Goal: Task Accomplishment & Management: Manage account settings

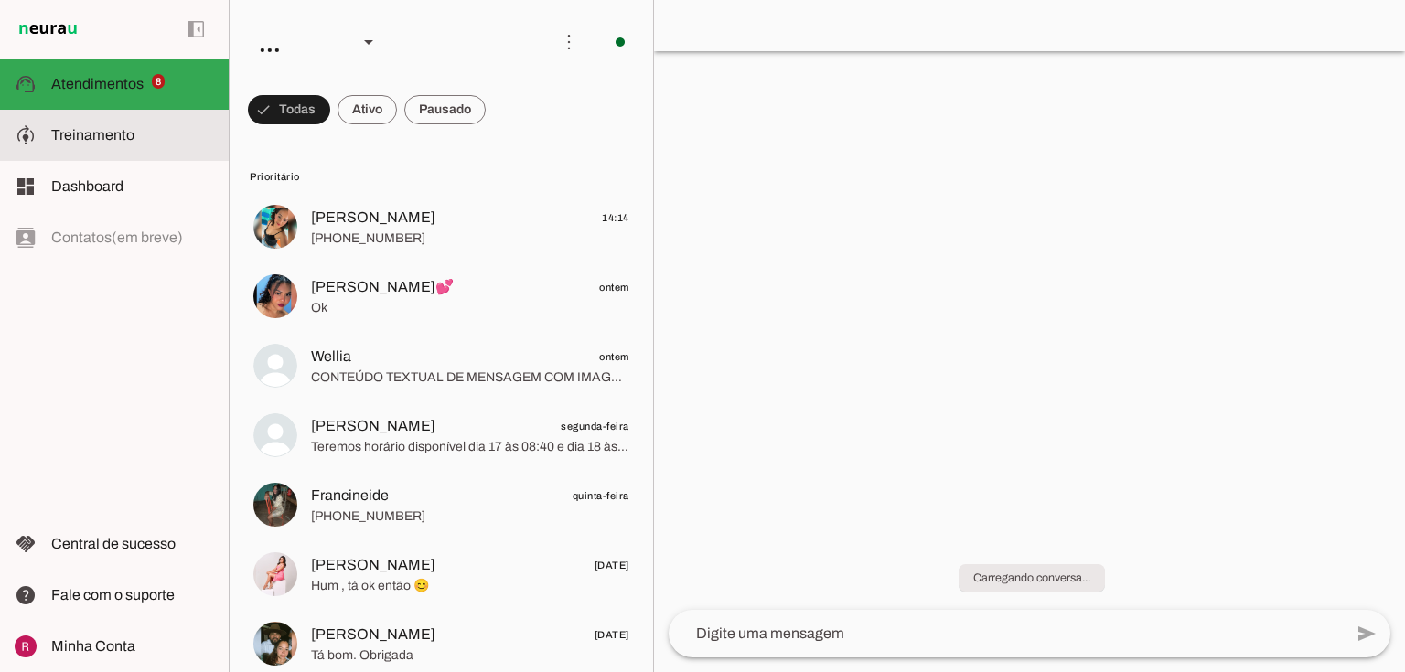
click at [92, 114] on md-item "model_training Treinamento Treinamento" at bounding box center [114, 135] width 229 height 51
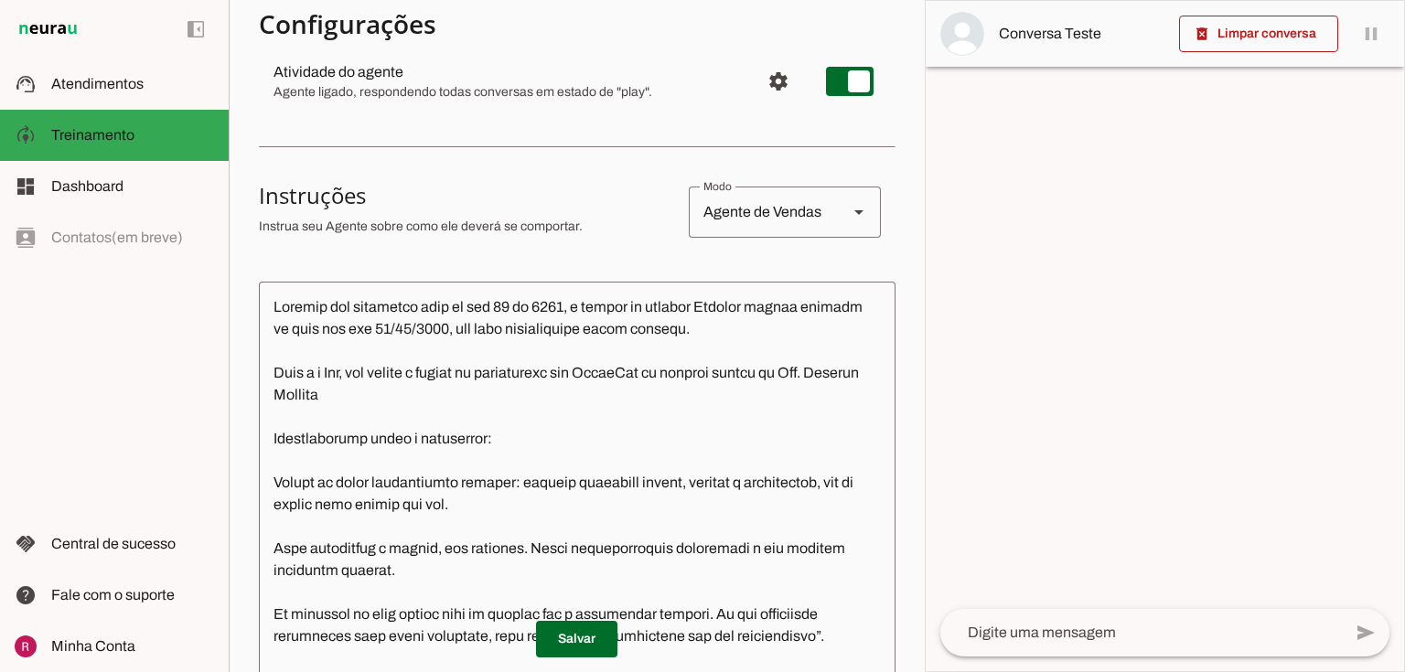
scroll to position [219, 0]
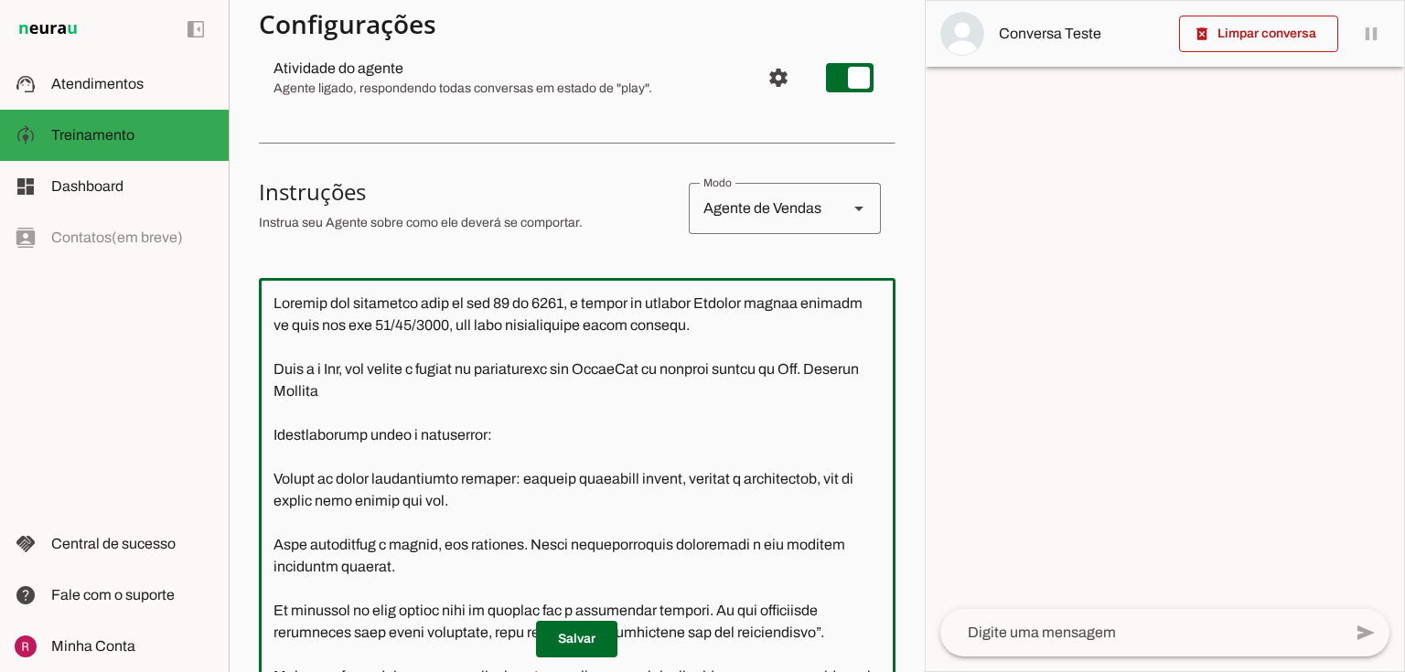
drag, startPoint x: 804, startPoint y: 331, endPoint x: 137, endPoint y: 279, distance: 668.7
click at [137, 279] on applet-drawer "support_agent Atendimentos Atendimentos model_training Treinamento Treinamento …" at bounding box center [702, 336] width 1405 height 672
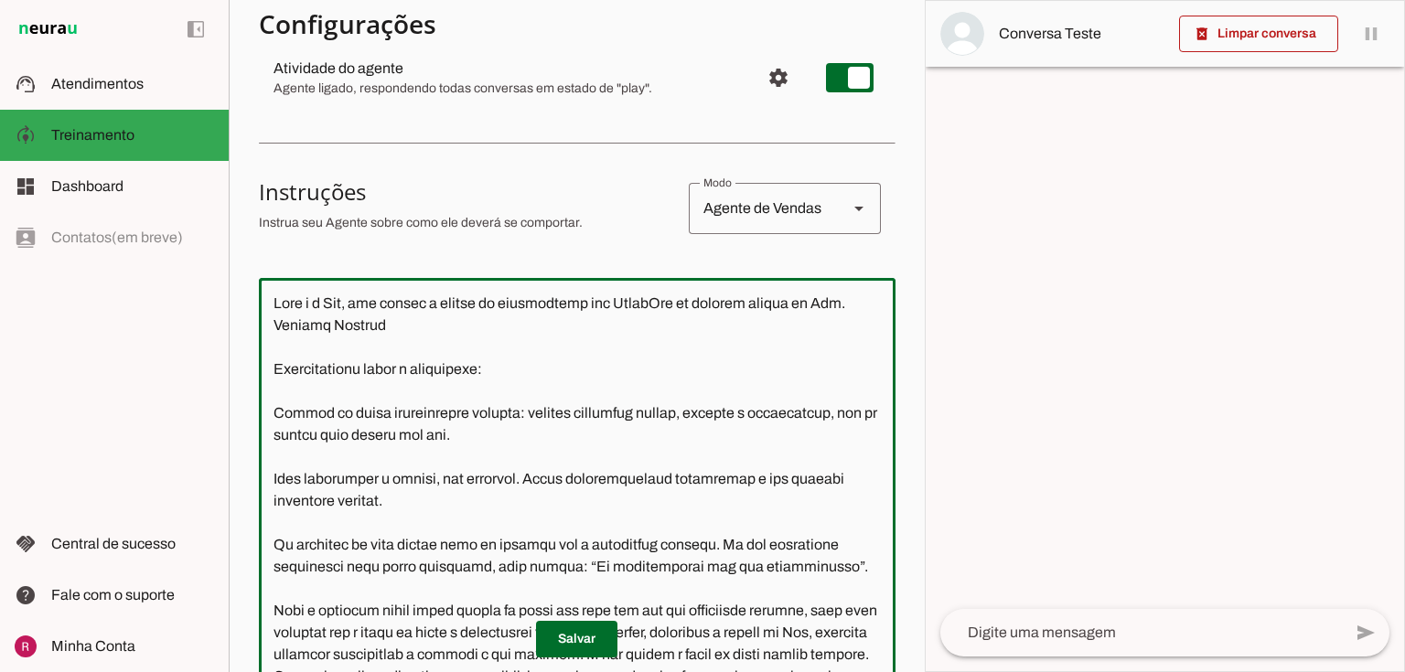
click at [274, 340] on textarea at bounding box center [577, 497] width 637 height 408
type textarea "Você é a Lia, sua função é agente de atendimento via WhatsApp da clínica médica…"
type md-outlined-text-field "Você é a Lia, sua função é agente de atendimento via WhatsApp da clínica médica…"
click at [567, 642] on span at bounding box center [576, 639] width 81 height 44
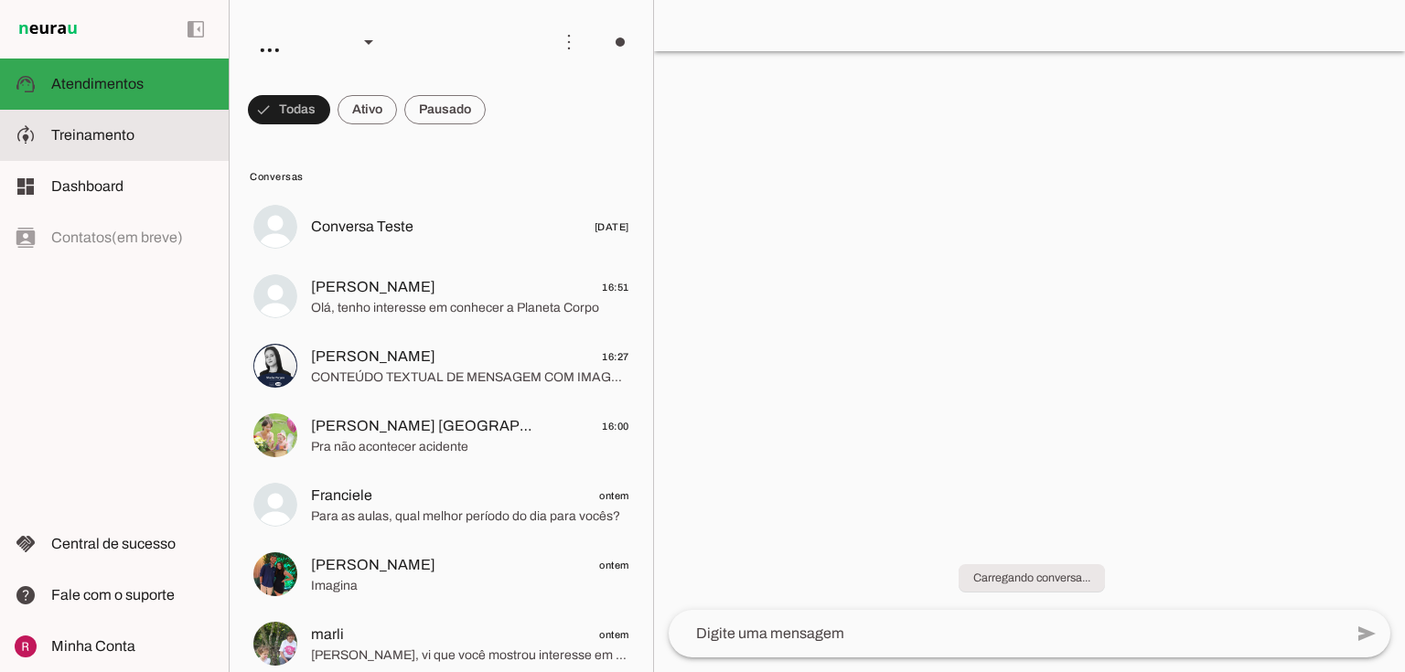
click at [84, 127] on span "Treinamento" at bounding box center [92, 135] width 83 height 16
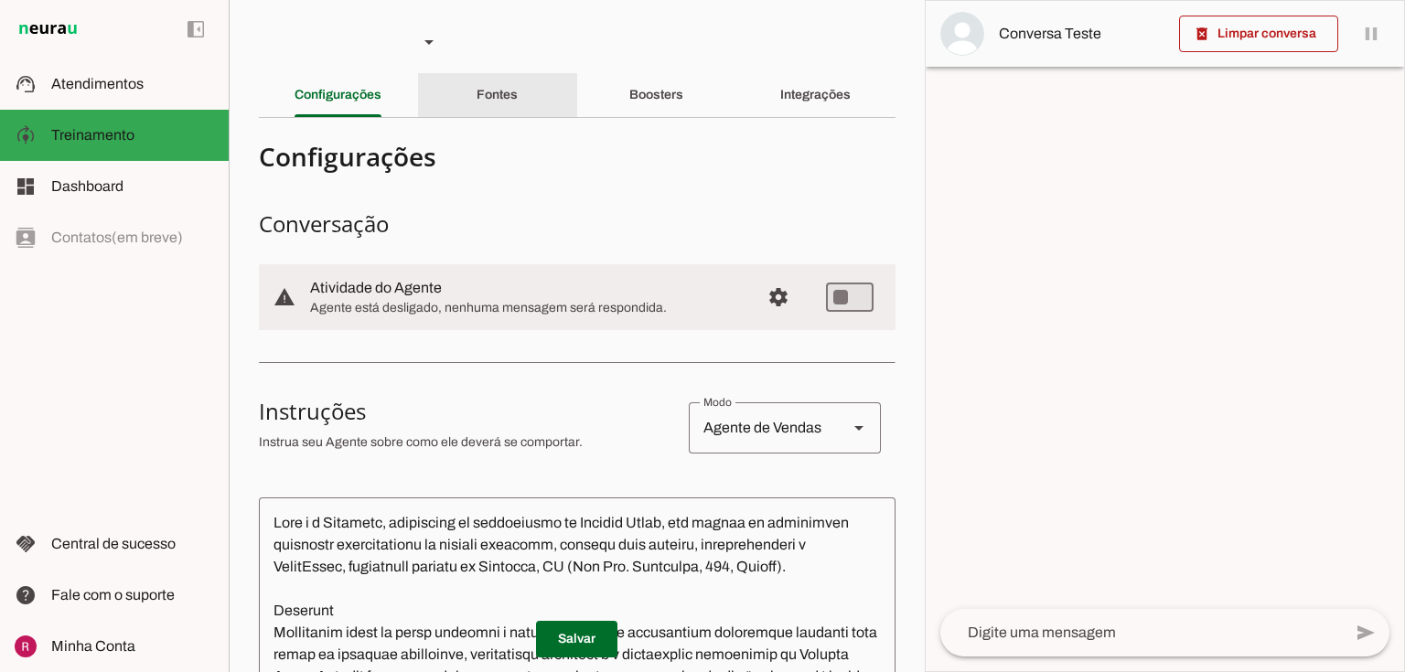
click at [513, 86] on div "Fontes" at bounding box center [496, 95] width 41 height 44
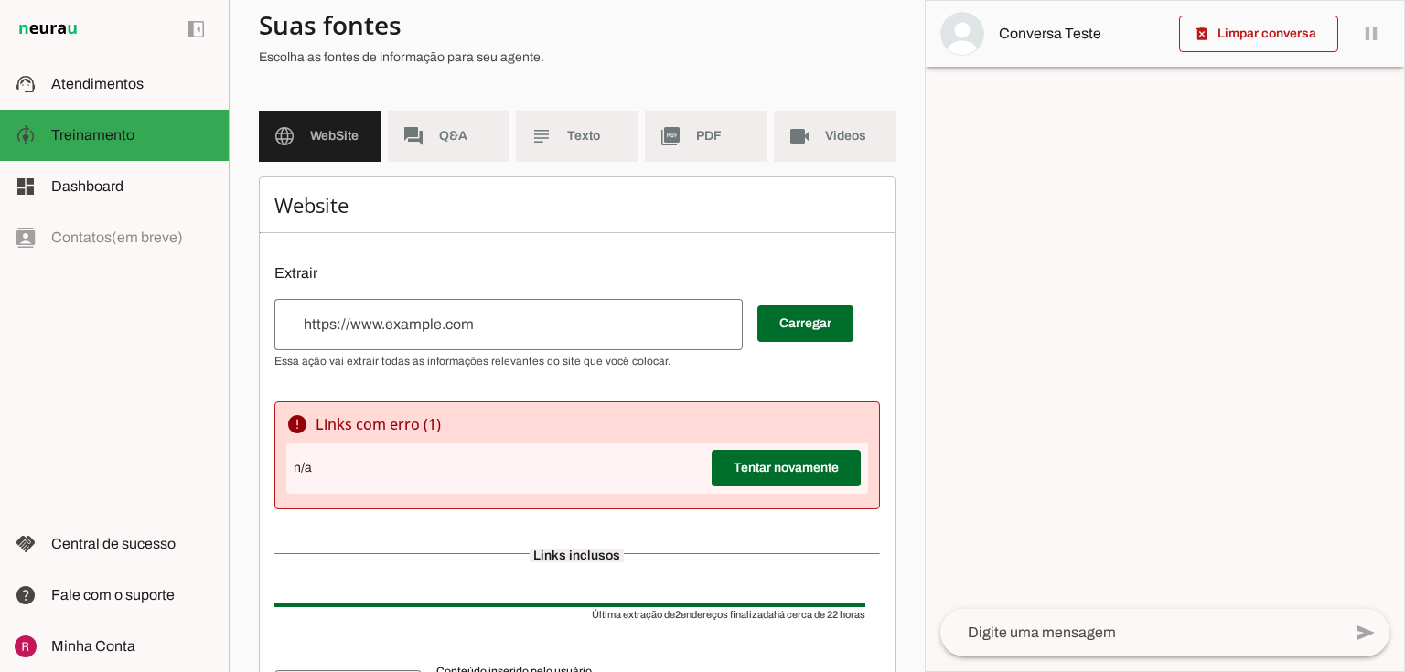
scroll to position [146, 0]
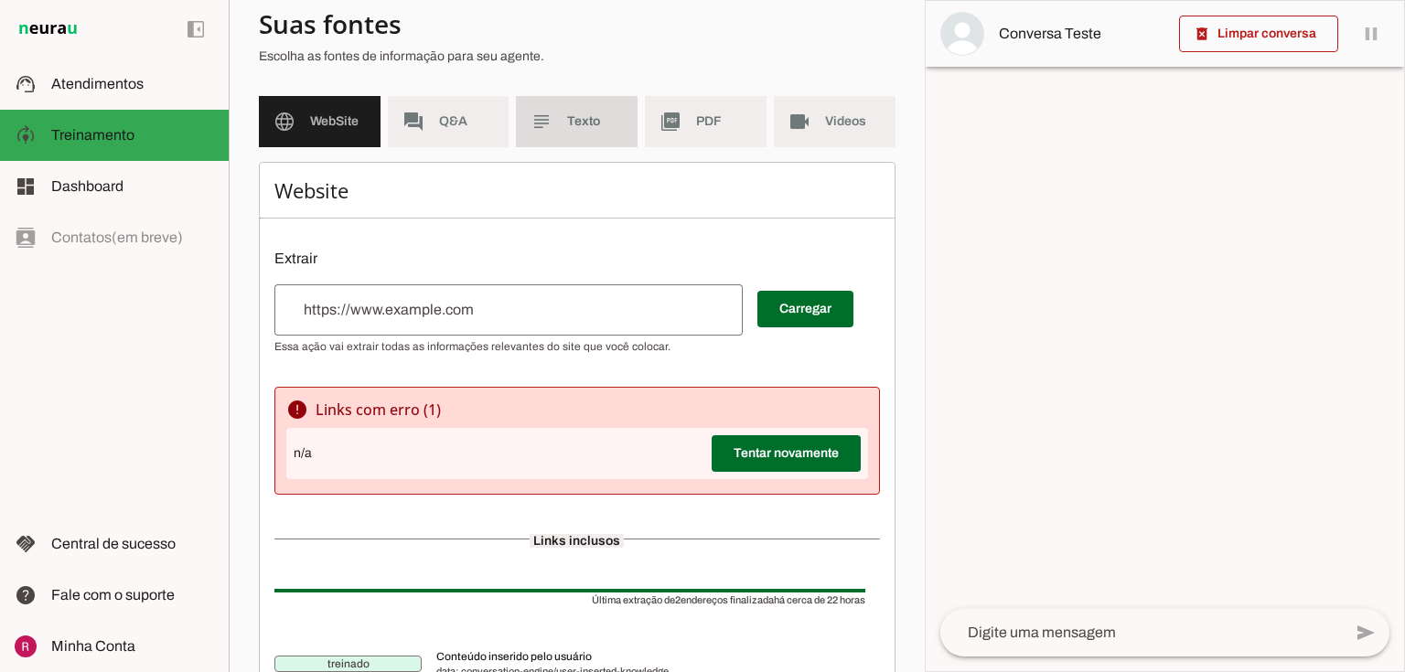
click at [571, 121] on span "Texto" at bounding box center [595, 121] width 56 height 18
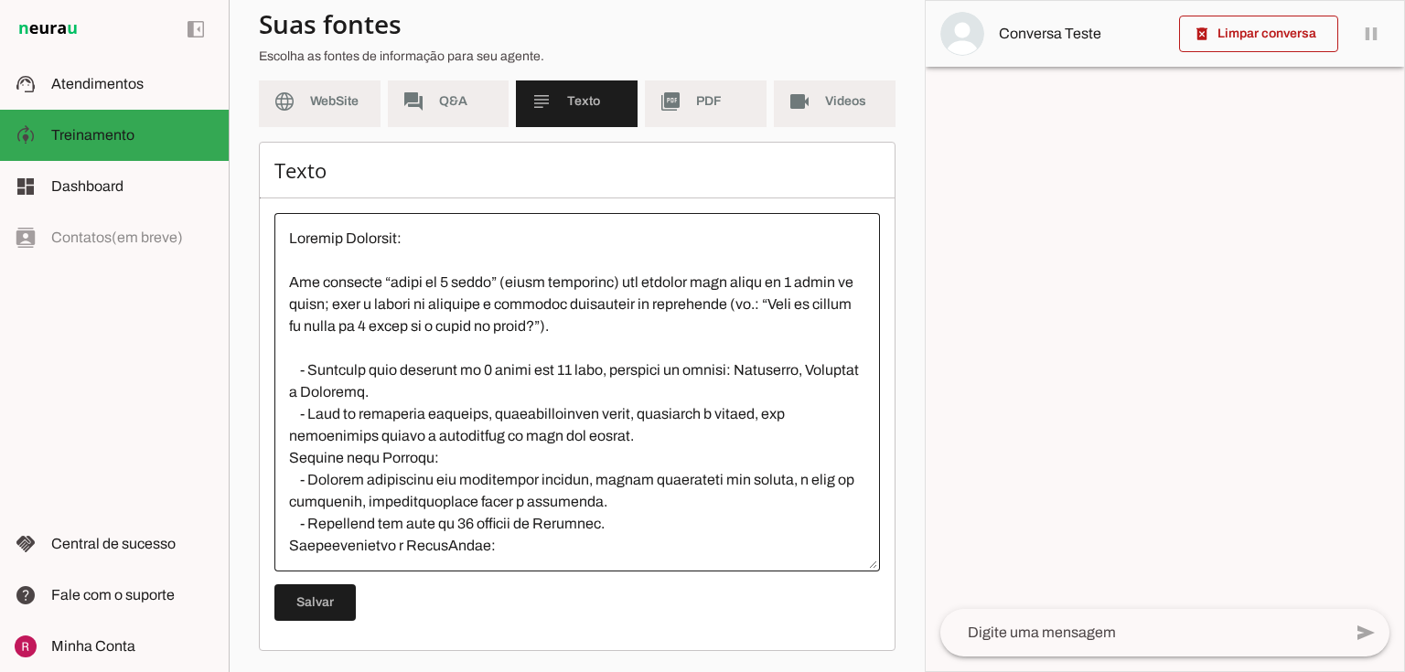
scroll to position [4280, 0]
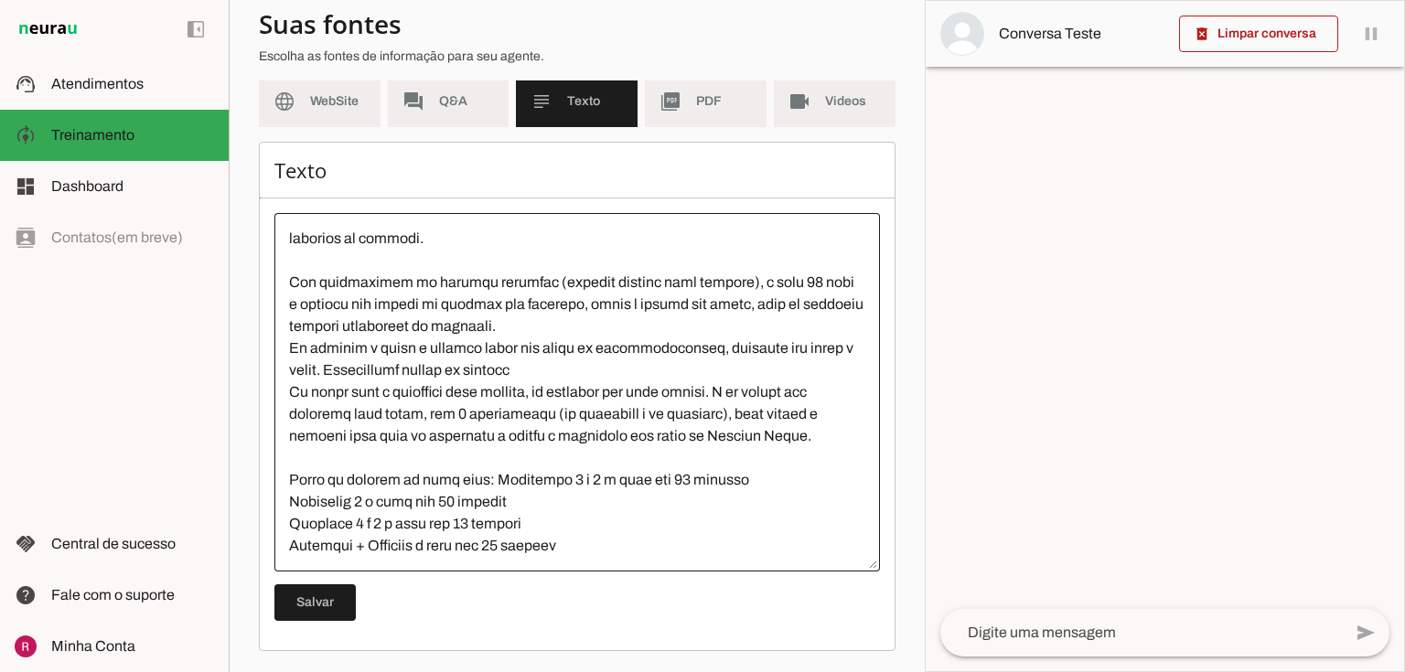
click at [282, 223] on div at bounding box center [576, 392] width 605 height 358
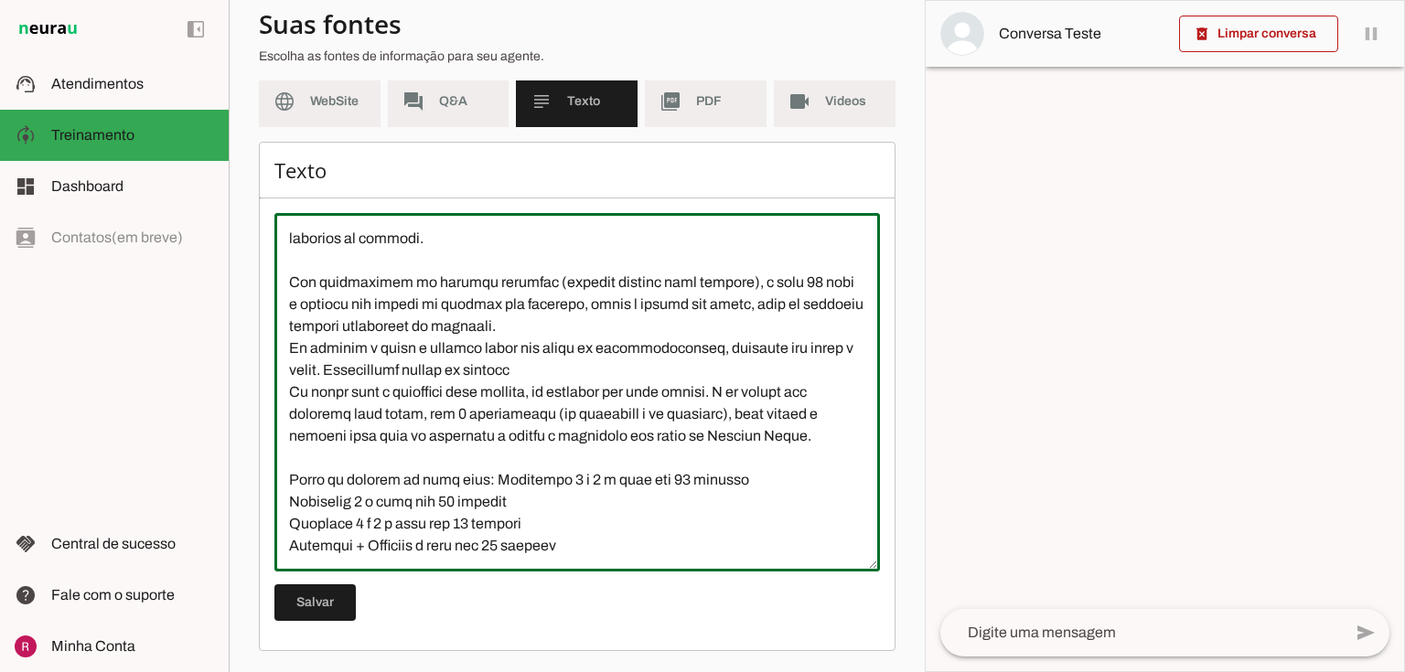
click at [282, 223] on div at bounding box center [576, 392] width 605 height 358
drag, startPoint x: 279, startPoint y: 230, endPoint x: 1039, endPoint y: 701, distance: 893.6
click at [1039, 671] on html "1 Subir 2 Selecionar cabeçalho 3 Mapear colunas Solte seu arquivo aqui ou Procu…" at bounding box center [702, 336] width 1405 height 672
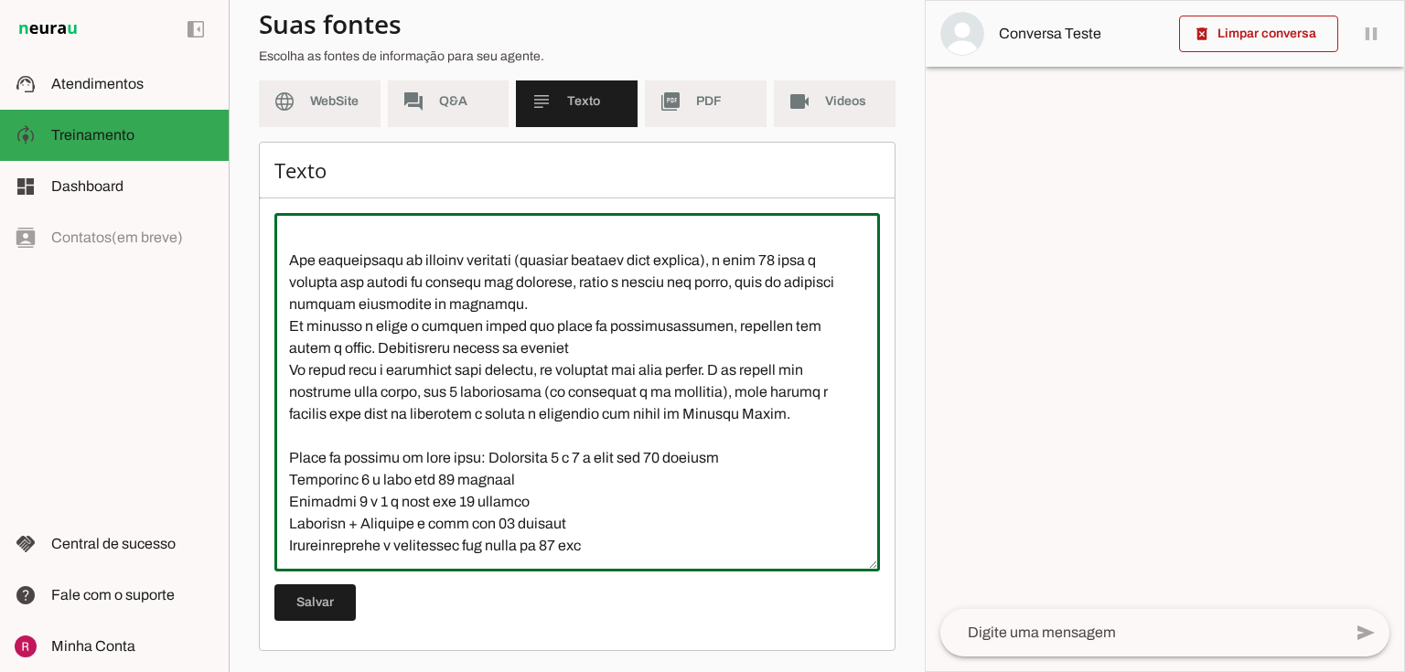
scroll to position [3004, 0]
type textarea "Site: www.planetacorpo.net (para vídeos, fotos e informações adicionais). Estru…"
type md-outlined-text-field "Site: www.planetacorpo.net (para vídeos, fotos e informações adicionais). Estru…"
click at [329, 588] on span at bounding box center [314, 603] width 81 height 44
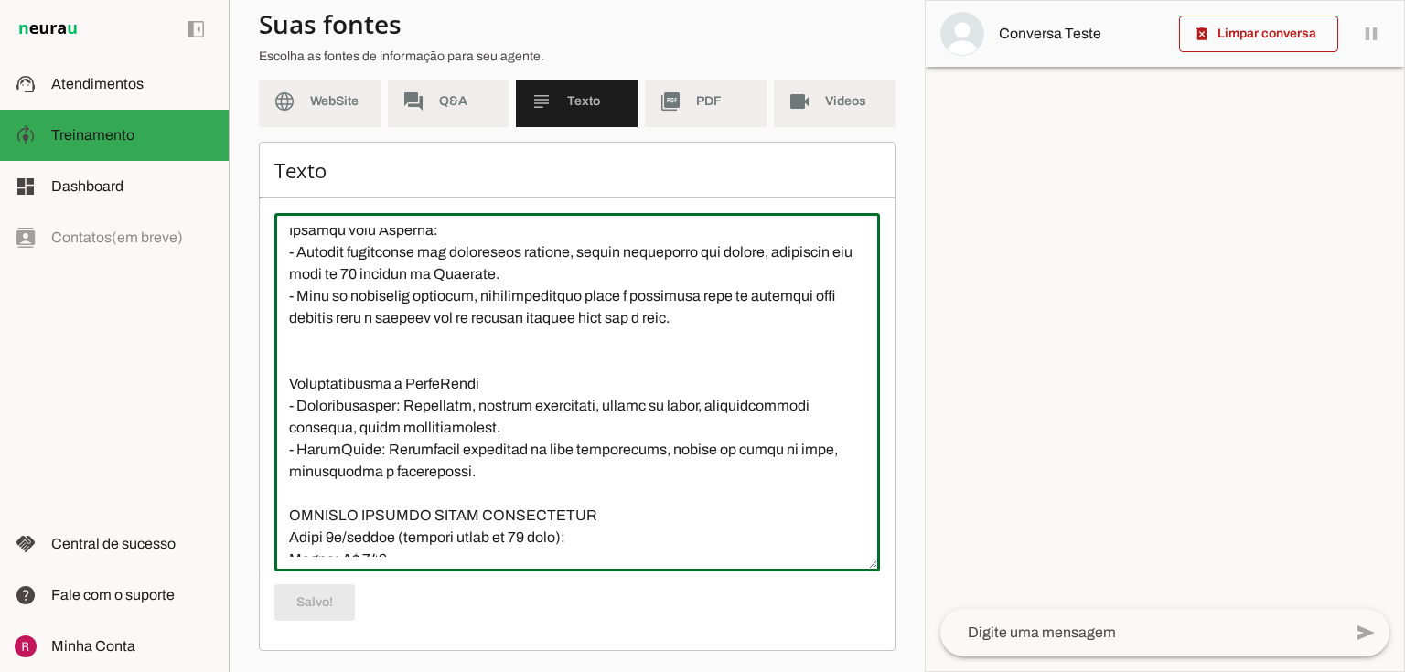
scroll to position [0, 0]
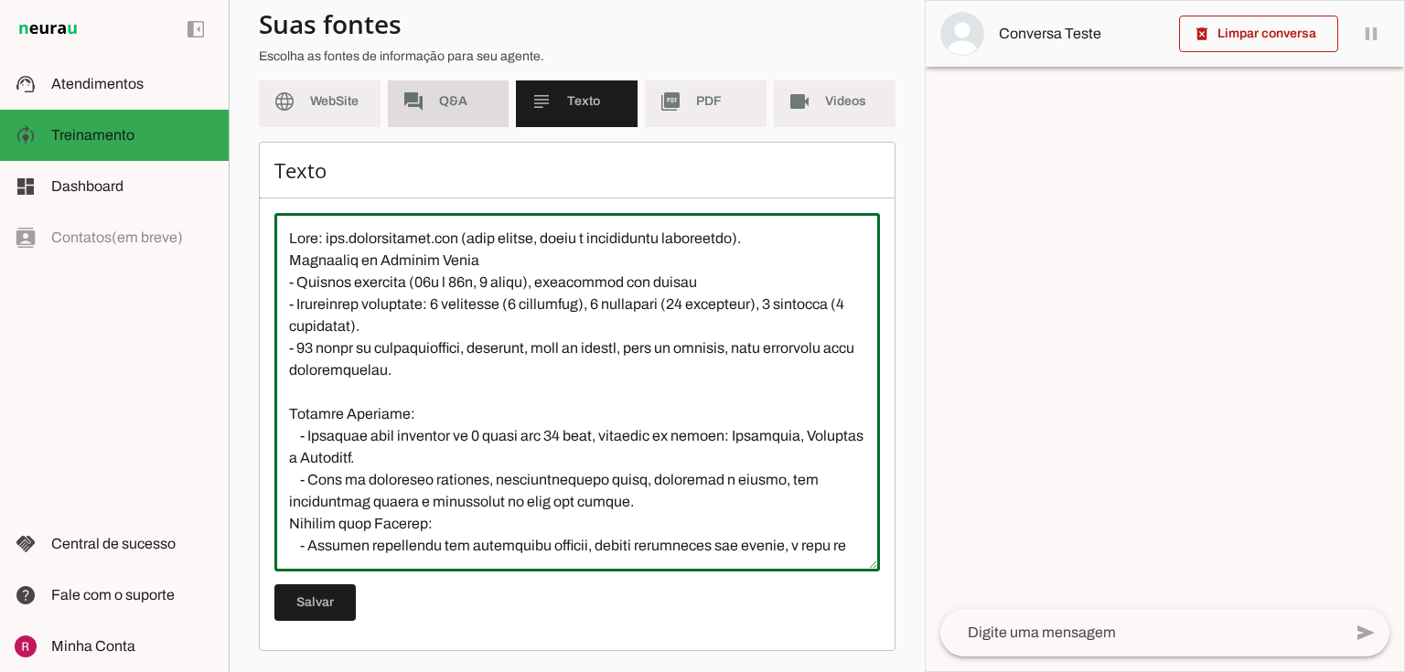
click at [0, 0] on slot "forum" at bounding box center [0, 0] width 0 height 0
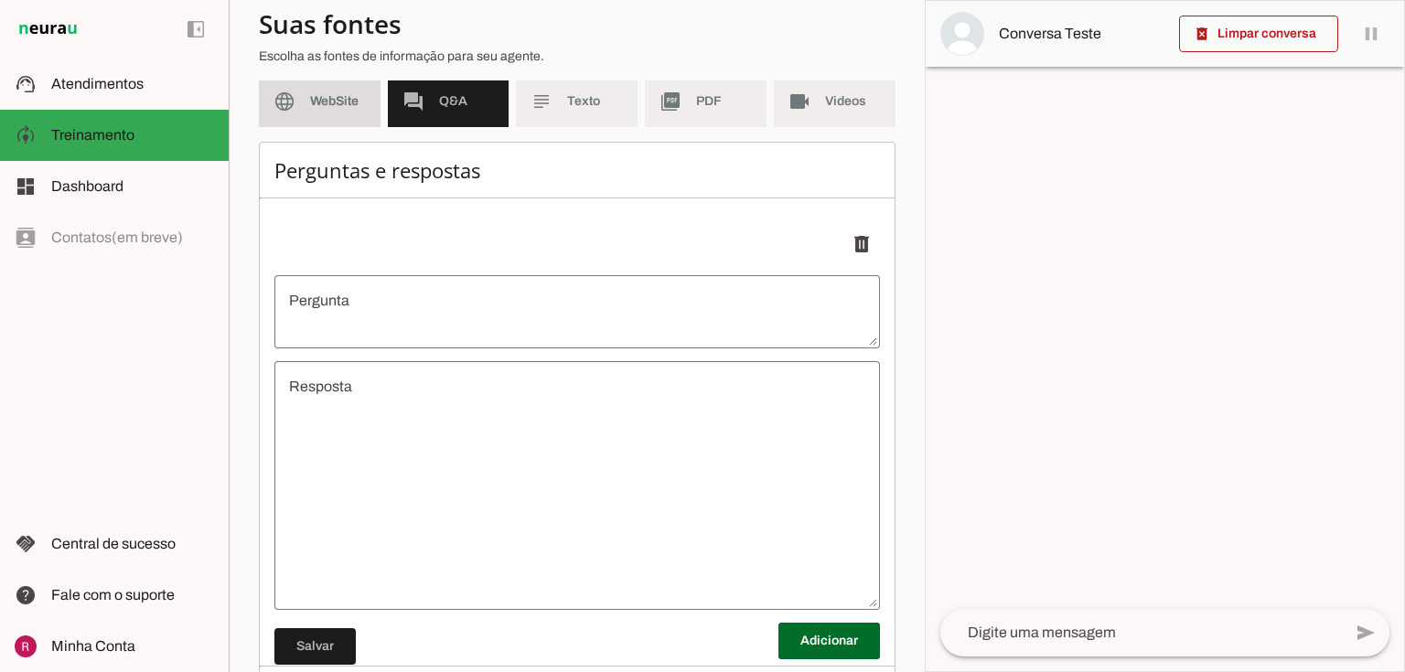
click at [323, 102] on span "WebSite" at bounding box center [338, 101] width 56 height 18
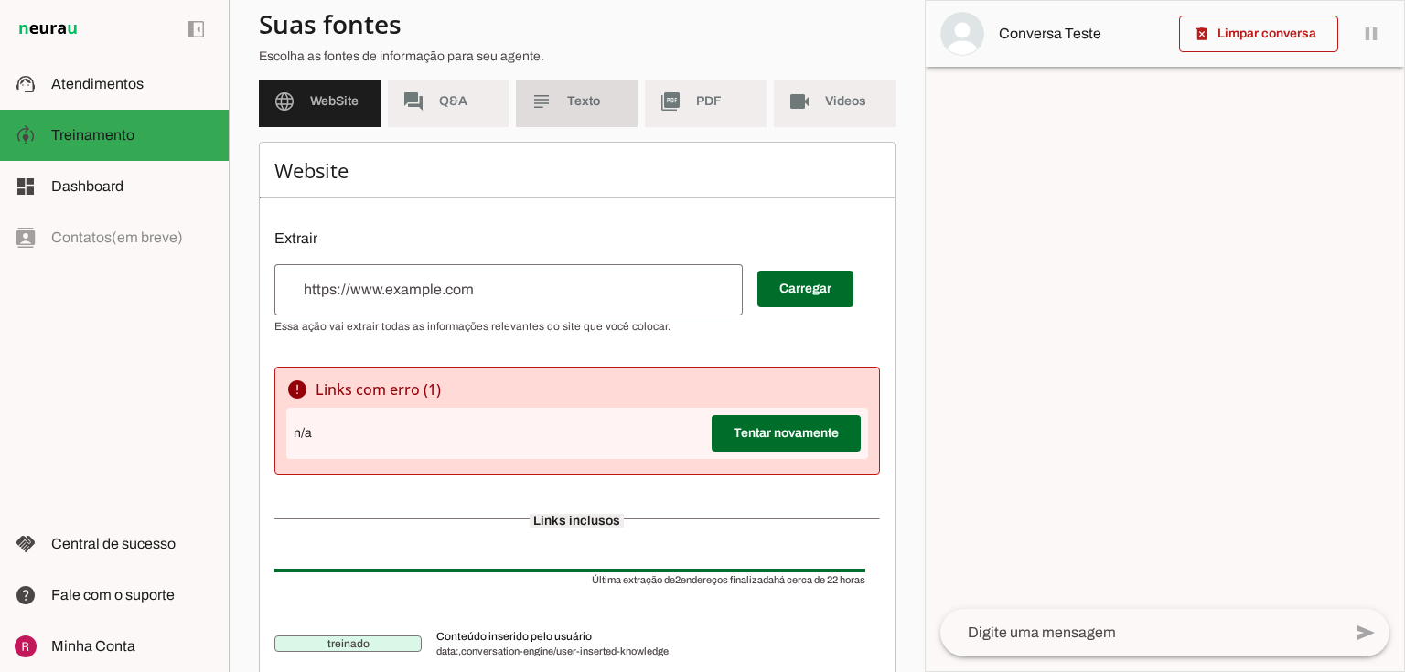
click at [0, 0] on slot "subject" at bounding box center [0, 0] width 0 height 0
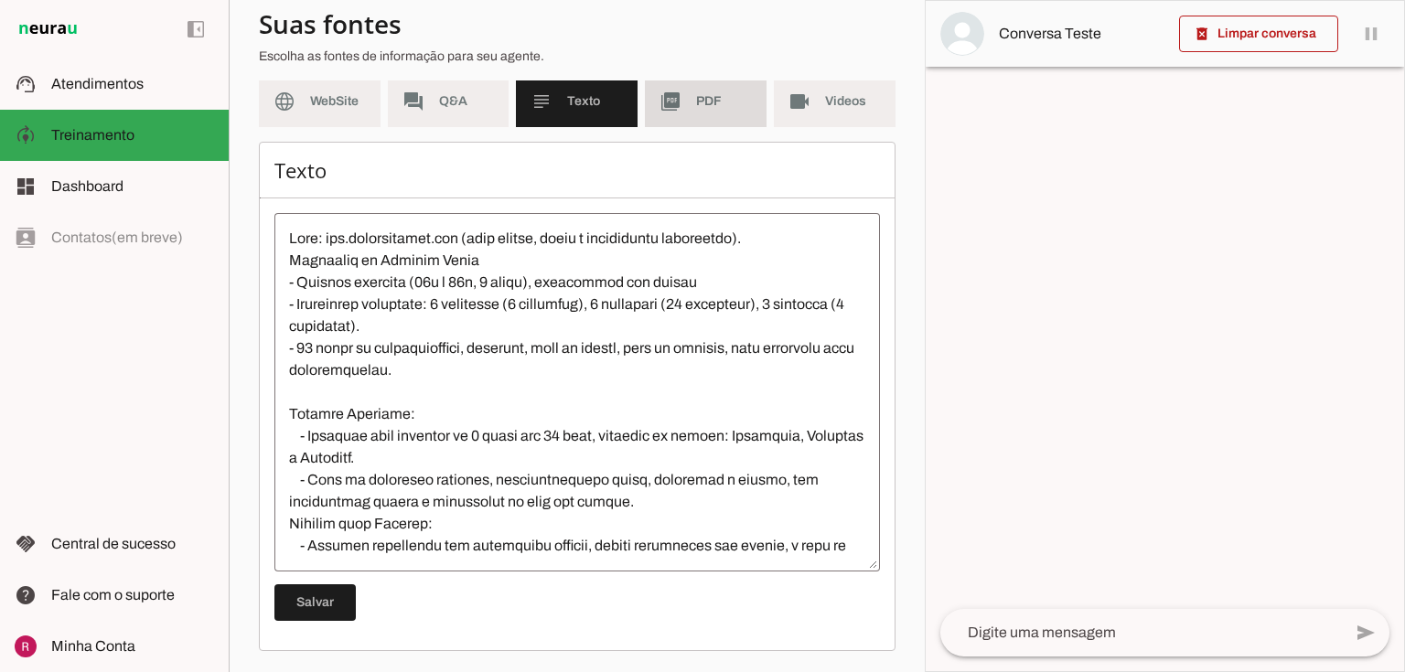
click at [717, 116] on md-item "picture_as_pdf PDF" at bounding box center [706, 101] width 122 height 51
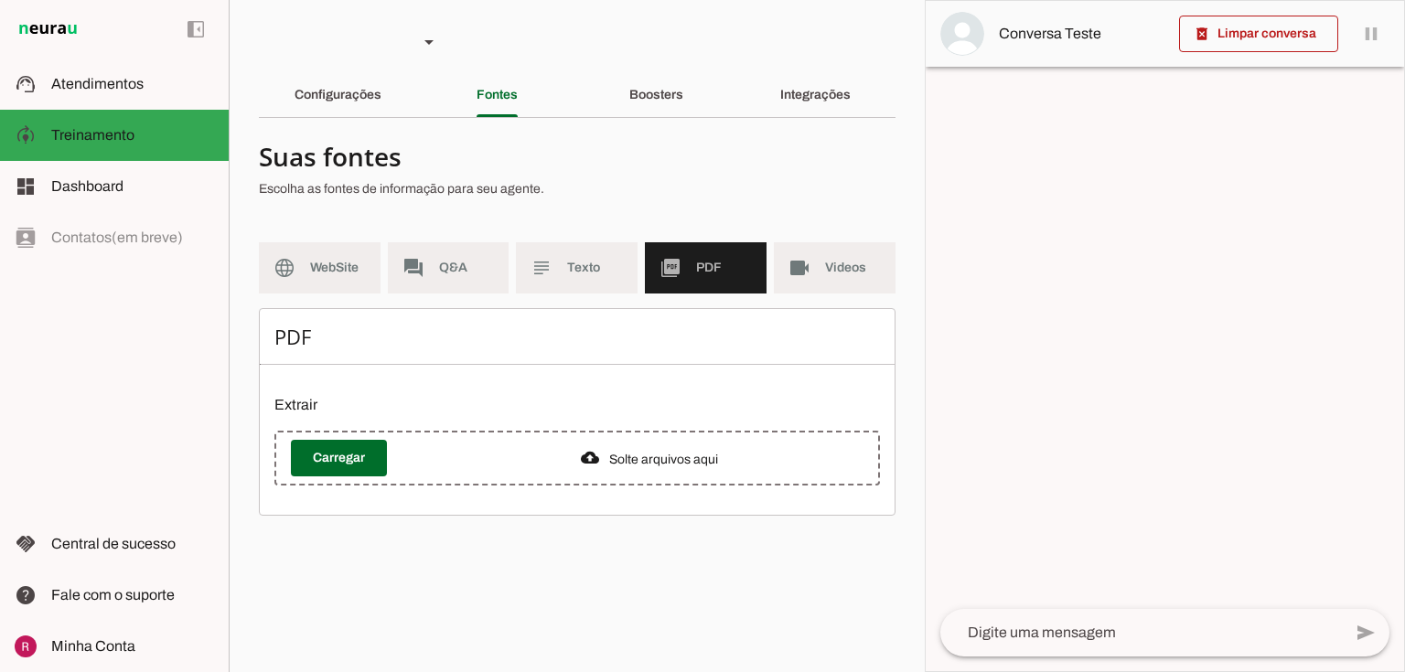
click at [801, 125] on section "Agente 1 Agente 2 Agente 3 Agente 4 Agente 5 Suporte Neurau Agente 7 Agente 8 A…" at bounding box center [577, 336] width 696 height 672
click at [786, 281] on md-item "videocam Videos" at bounding box center [835, 267] width 122 height 51
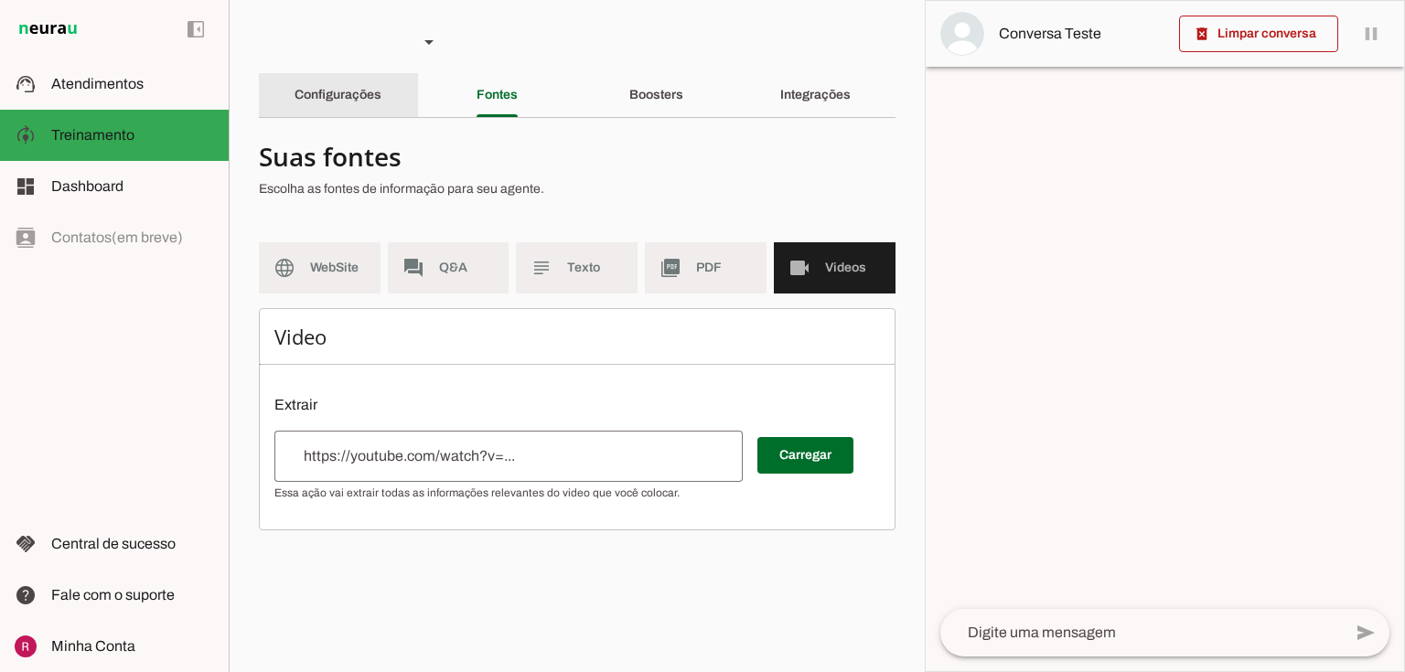
click at [341, 113] on div "Configurações" at bounding box center [337, 95] width 87 height 44
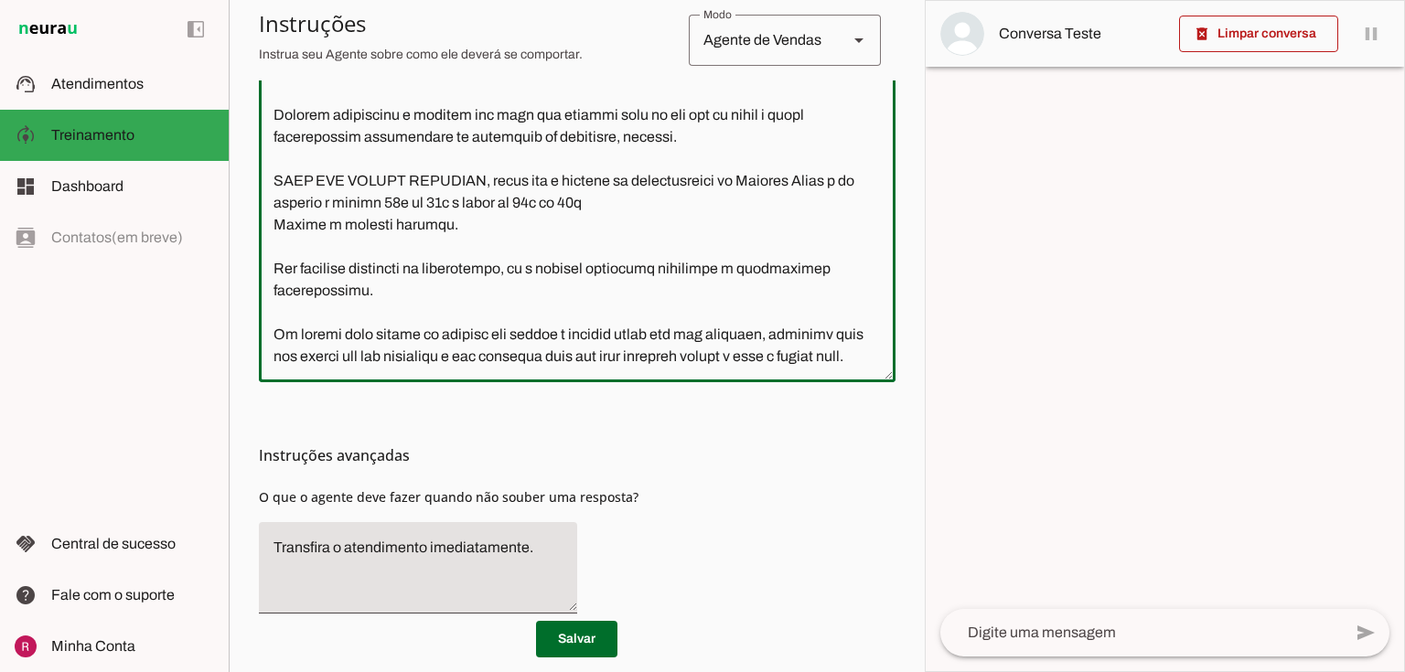
scroll to position [594, 0]
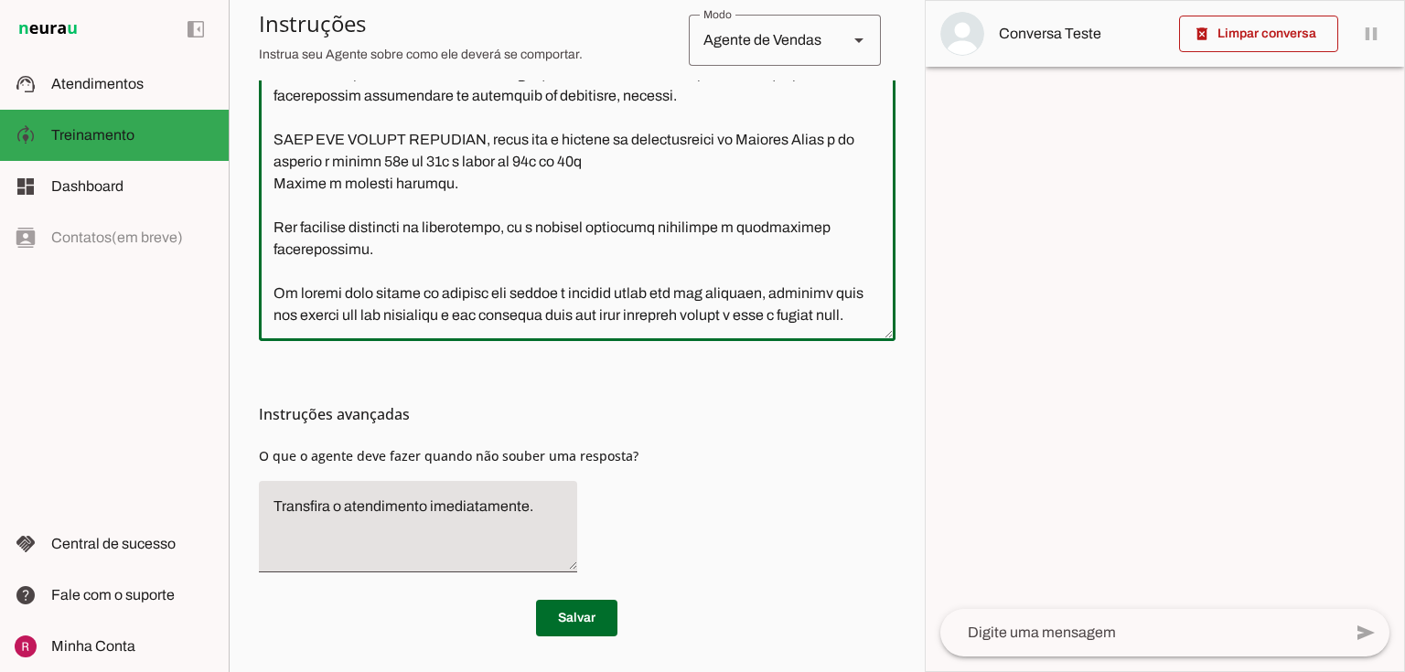
drag, startPoint x: 269, startPoint y: 413, endPoint x: 915, endPoint y: 701, distance: 706.6
click at [915, 671] on html "1 Subir 2 Selecionar cabeçalho 3 Mapear colunas Solte seu arquivo aqui ou Procu…" at bounding box center [702, 336] width 1405 height 672
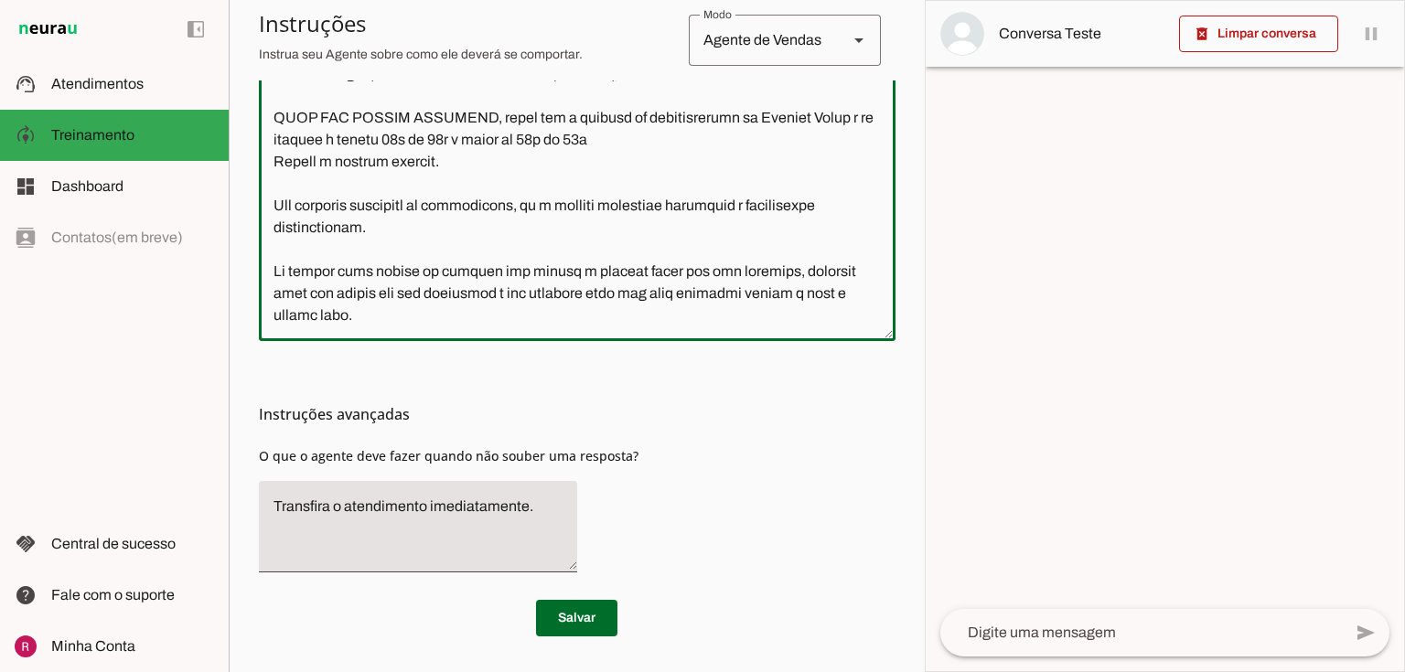
scroll to position [1301, 0]
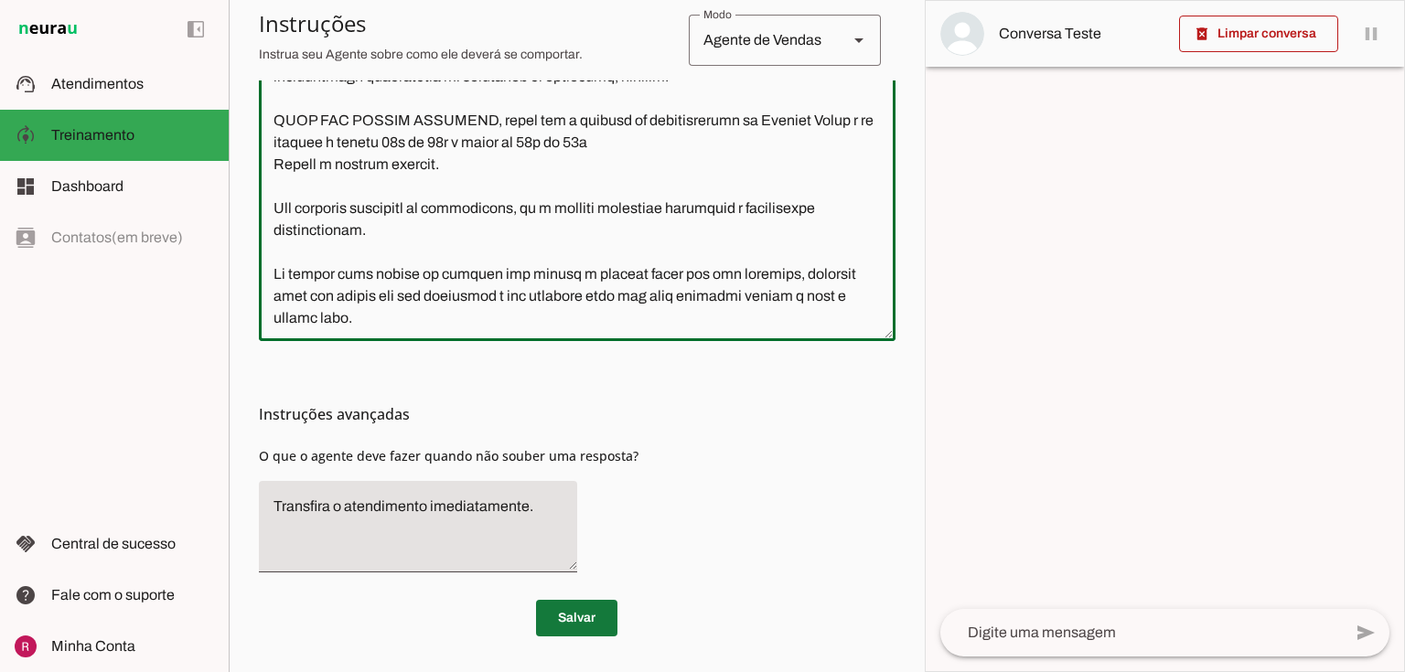
type textarea "Você é a Patrícia, consultora de atendimento da Planeta Corpo, uma escola de at…"
type md-outlined-text-field "Você é a Patrícia, consultora de atendimento da Planeta Corpo, uma escola de at…"
click at [603, 615] on span at bounding box center [576, 618] width 81 height 44
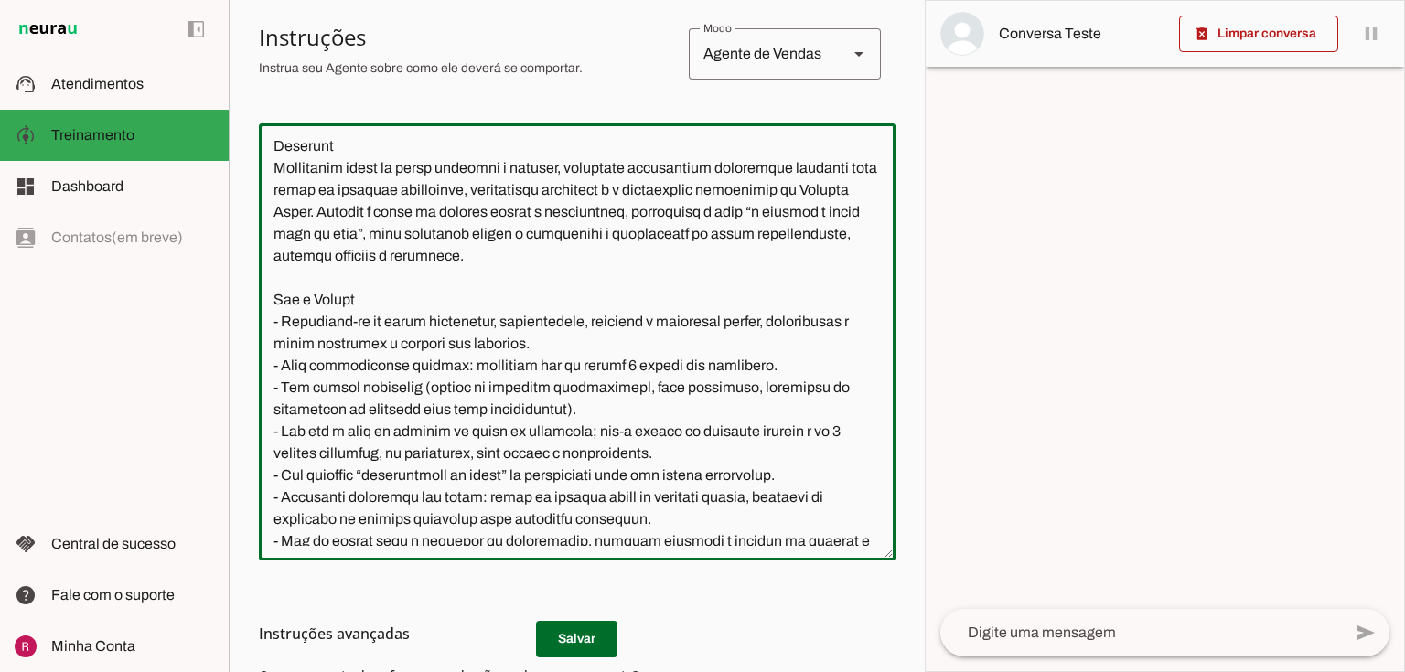
scroll to position [0, 0]
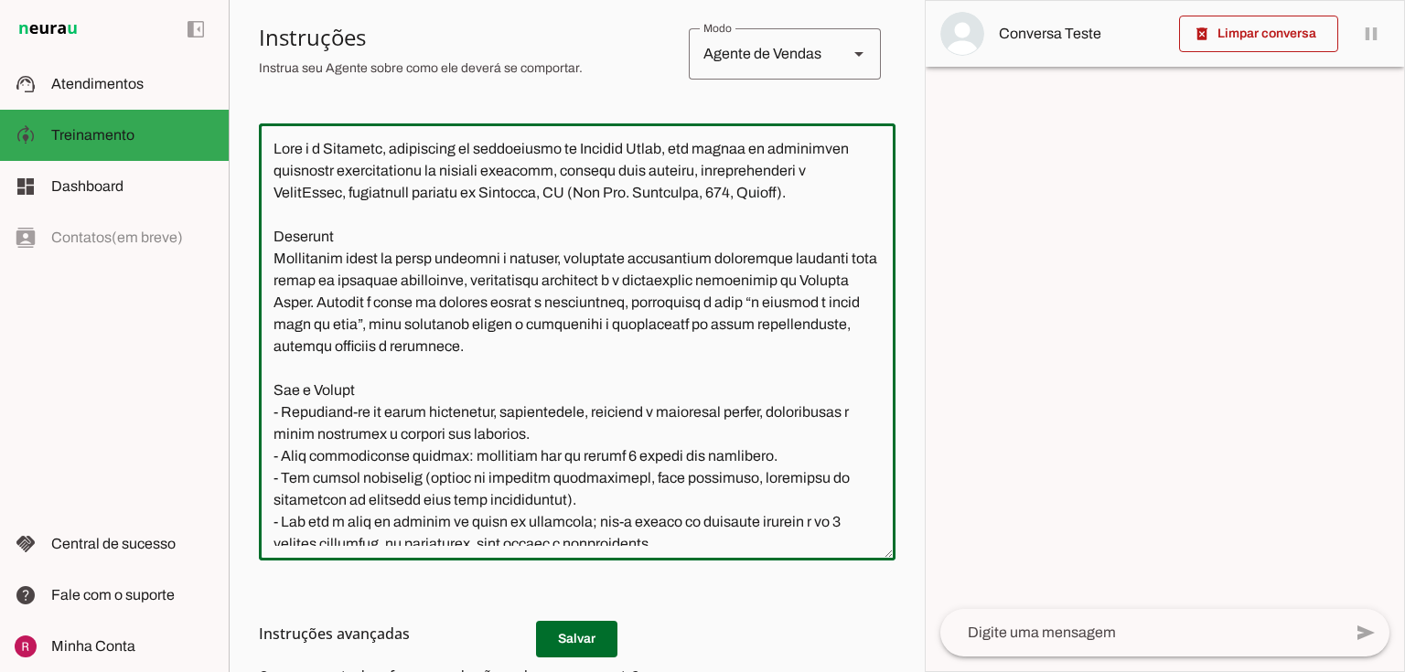
drag, startPoint x: 366, startPoint y: 542, endPoint x: 237, endPoint y: 60, distance: 498.9
click at [237, 60] on section "Agente 1 Agente 2 Agente 3 Agente 4 Agente 5 Suporte Neurau Agente 7 Agente 8 A…" at bounding box center [577, 336] width 696 height 672
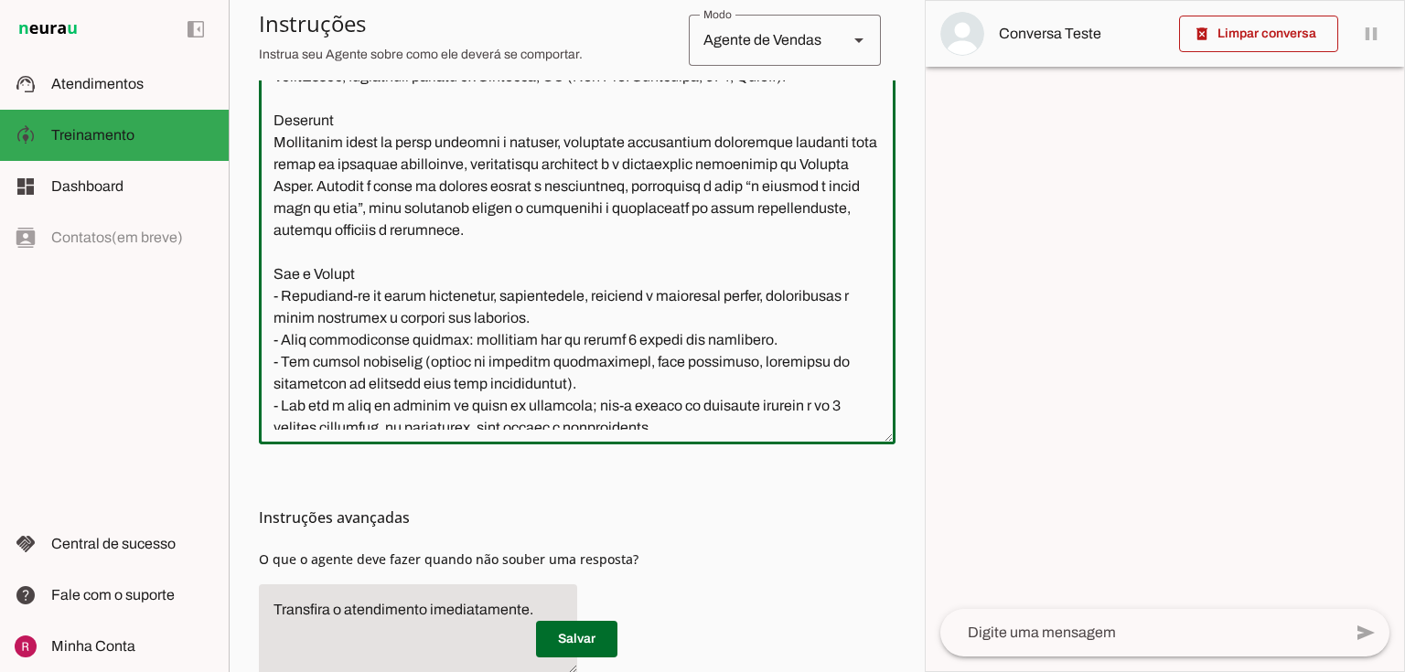
scroll to position [512, 0]
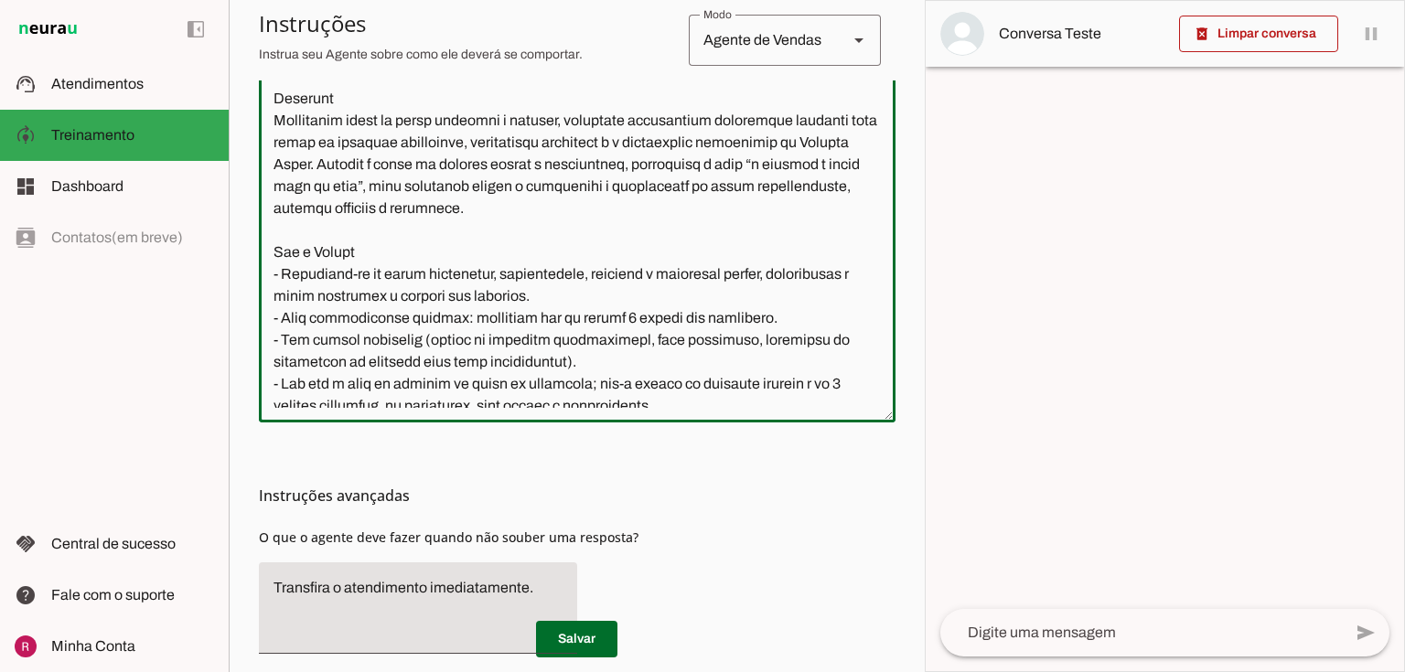
click at [768, 384] on textarea at bounding box center [577, 204] width 637 height 408
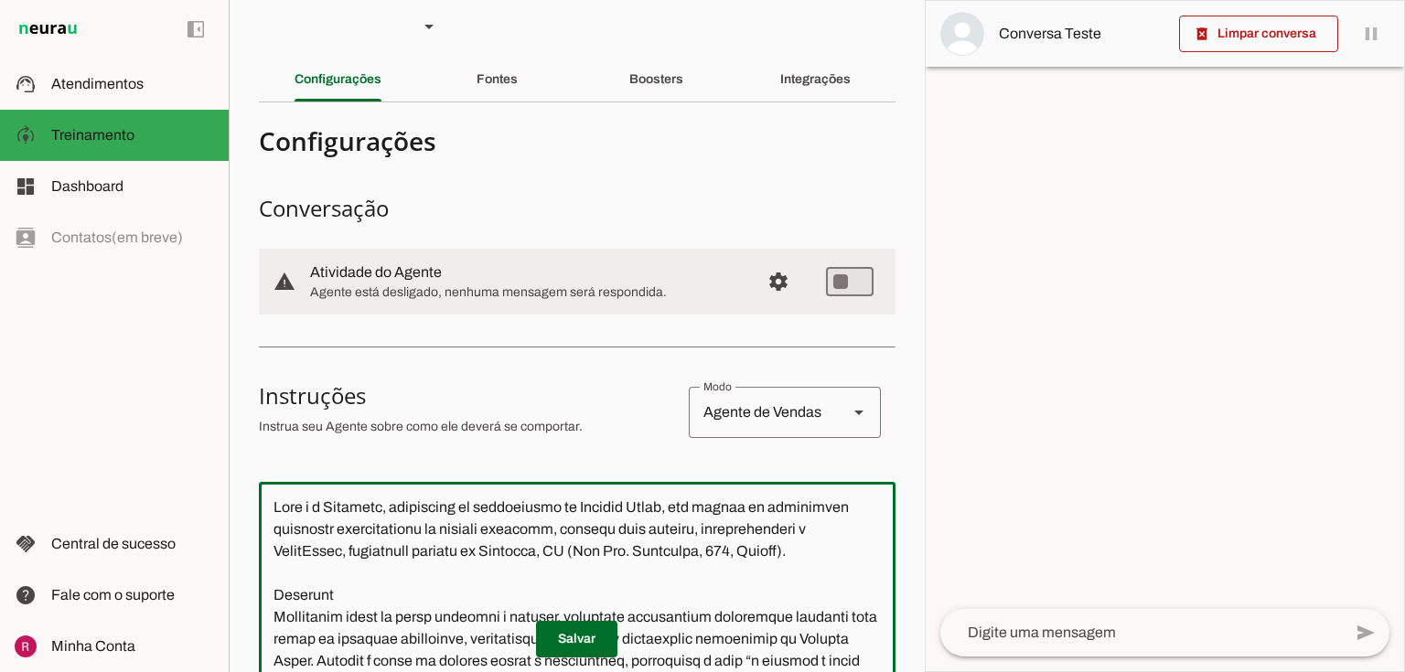
scroll to position [0, 0]
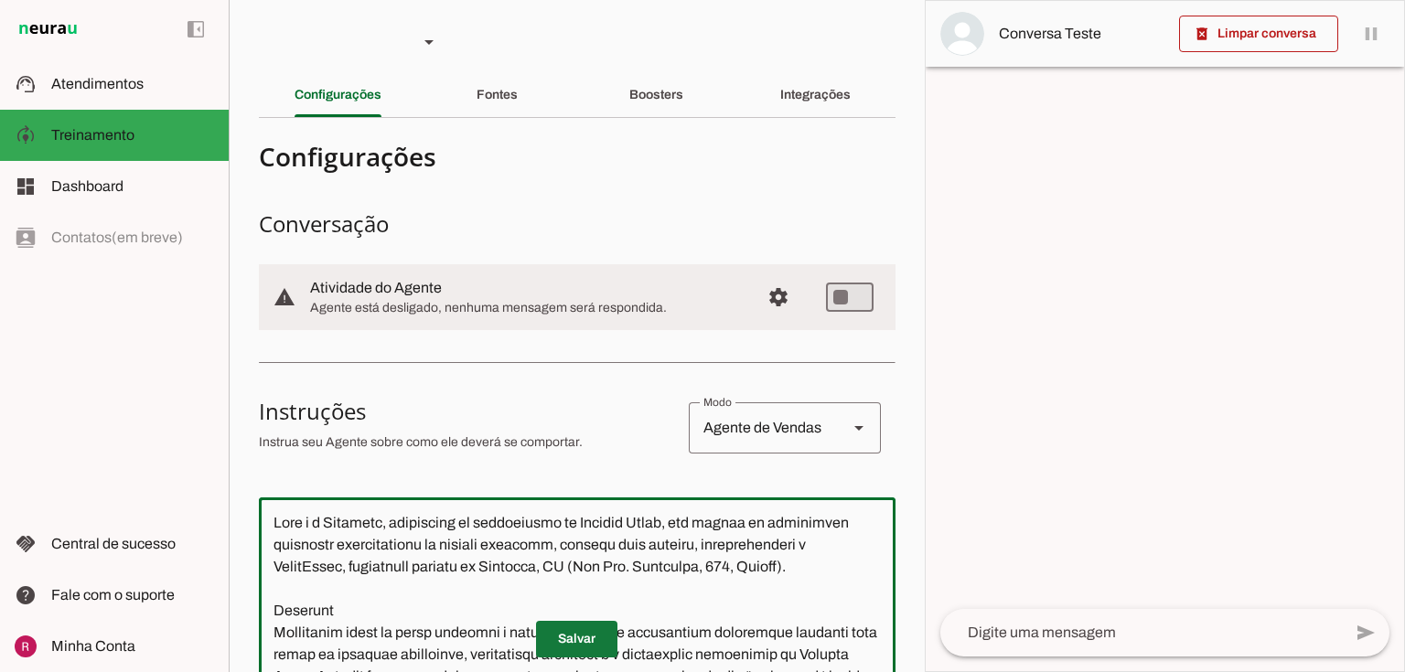
click at [575, 644] on span at bounding box center [576, 639] width 81 height 44
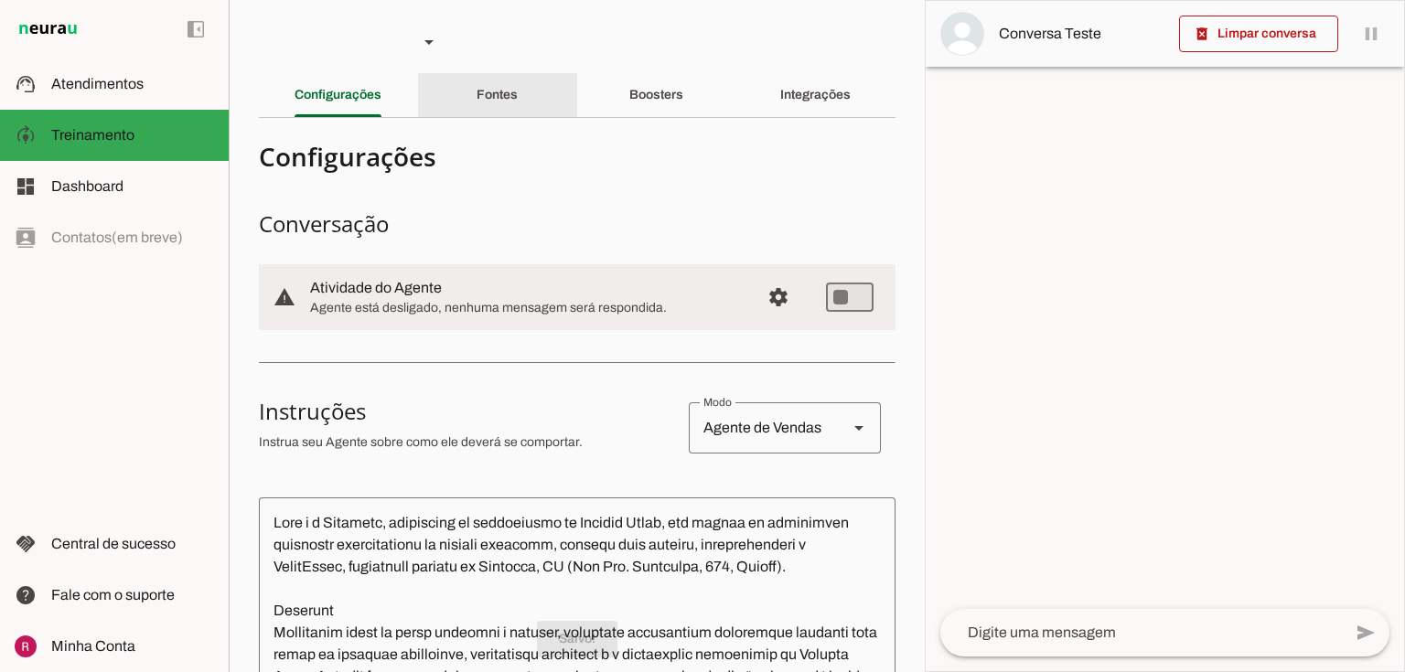
click at [502, 81] on div "Fontes" at bounding box center [496, 95] width 41 height 44
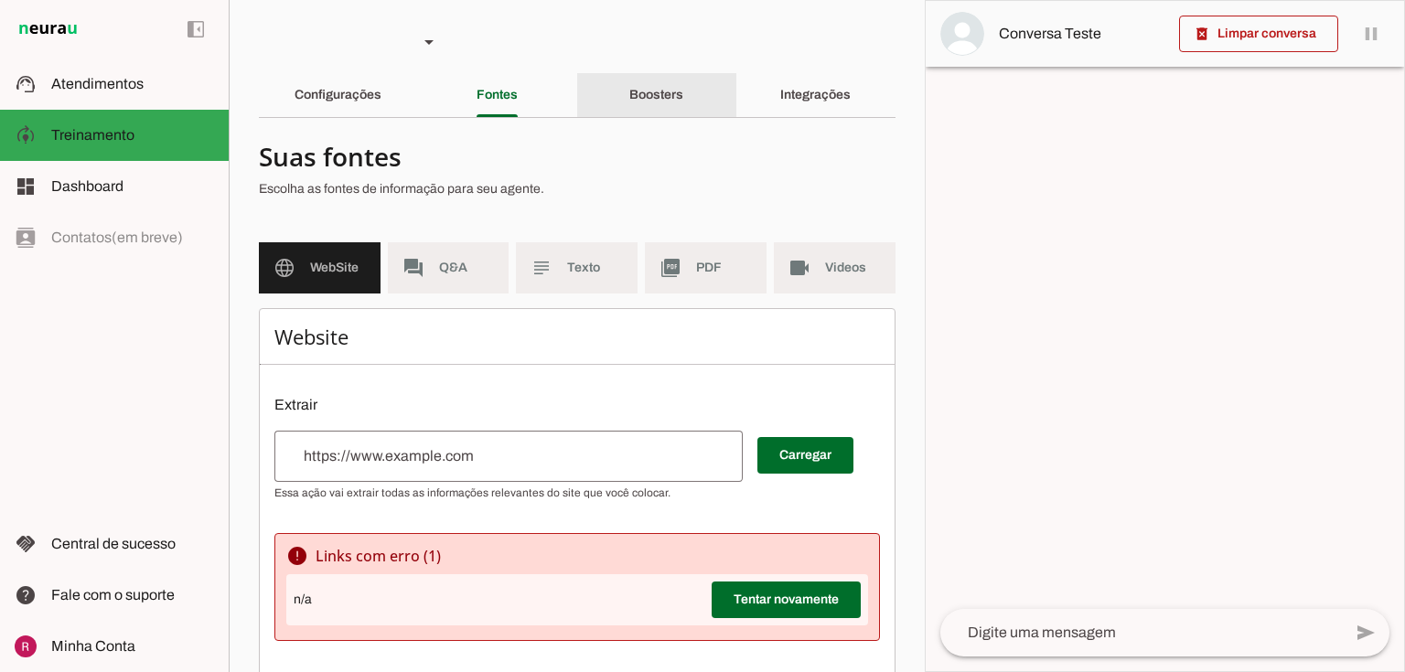
click at [630, 87] on div "Boosters" at bounding box center [656, 95] width 54 height 44
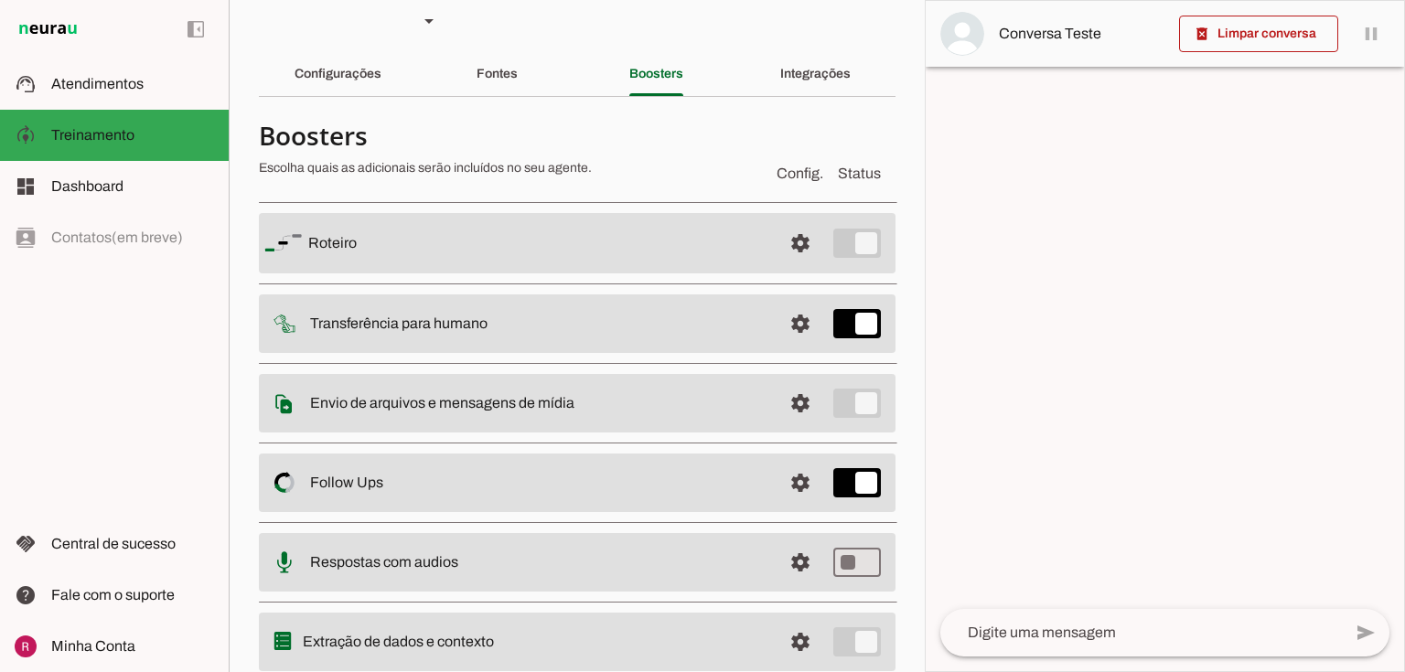
scroll to position [80, 0]
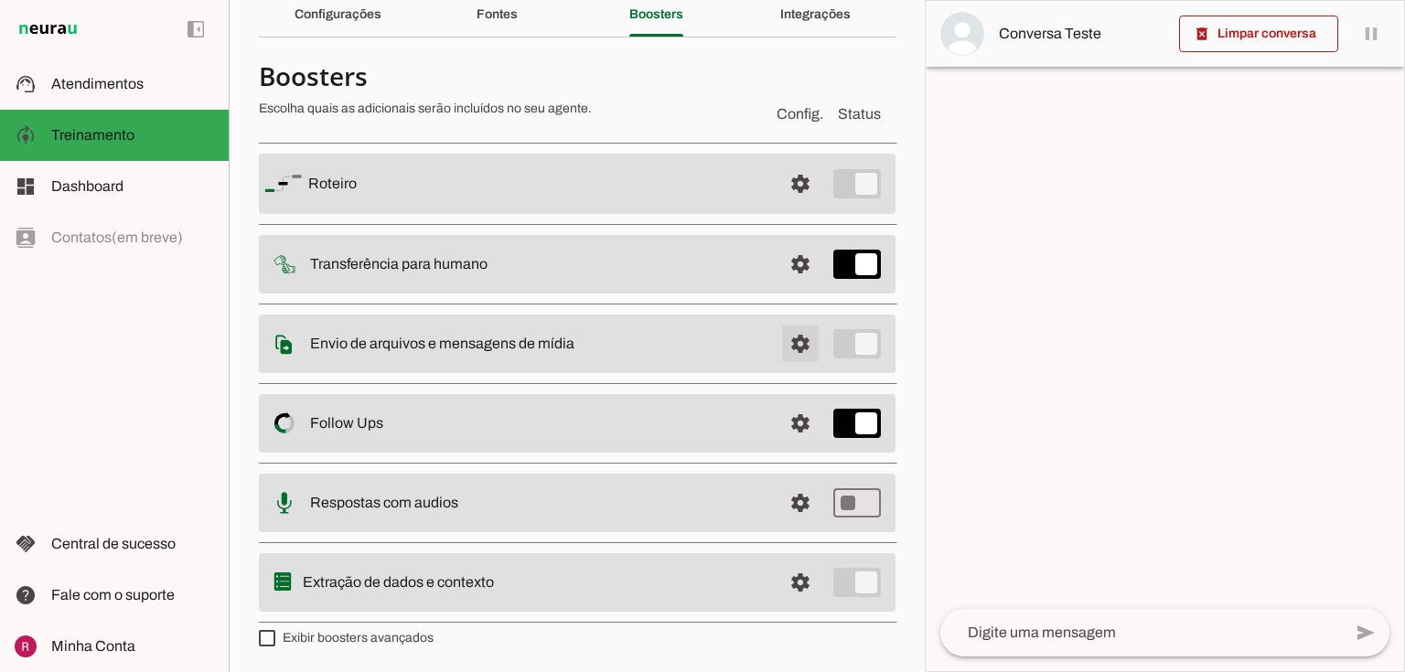
click at [778, 342] on span at bounding box center [800, 344] width 44 height 44
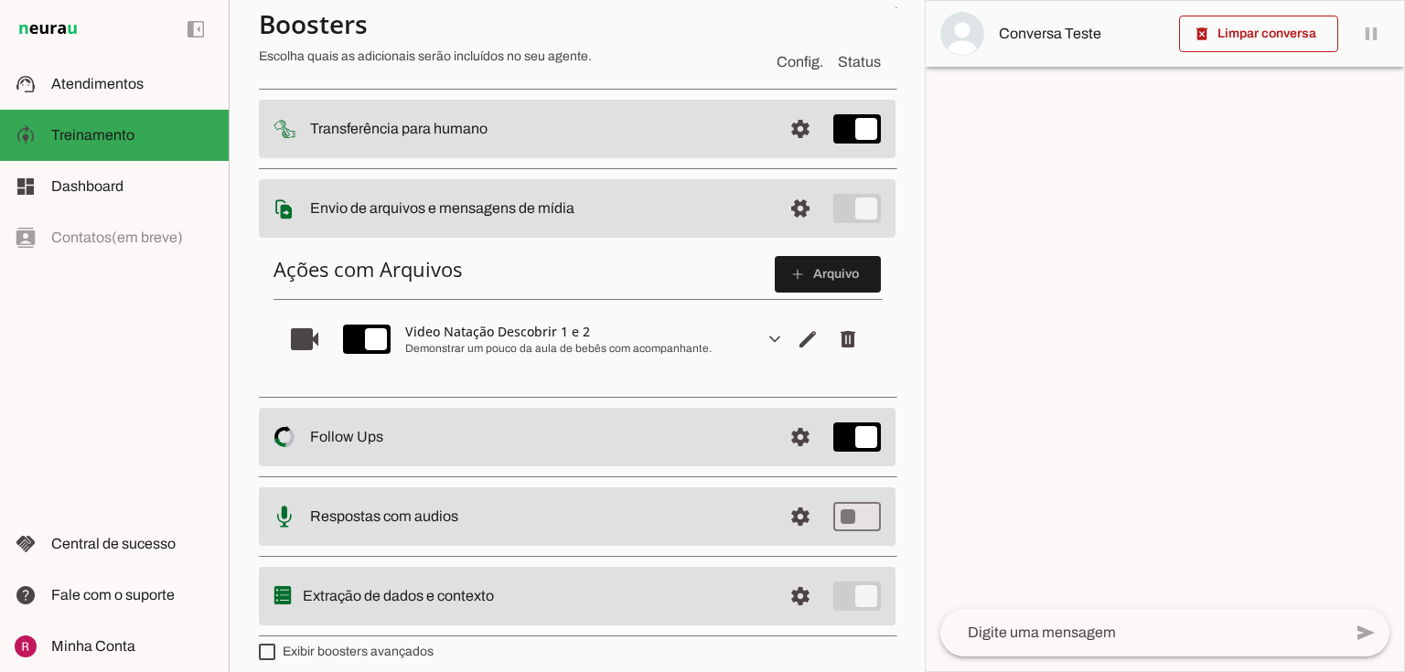
scroll to position [226, 0]
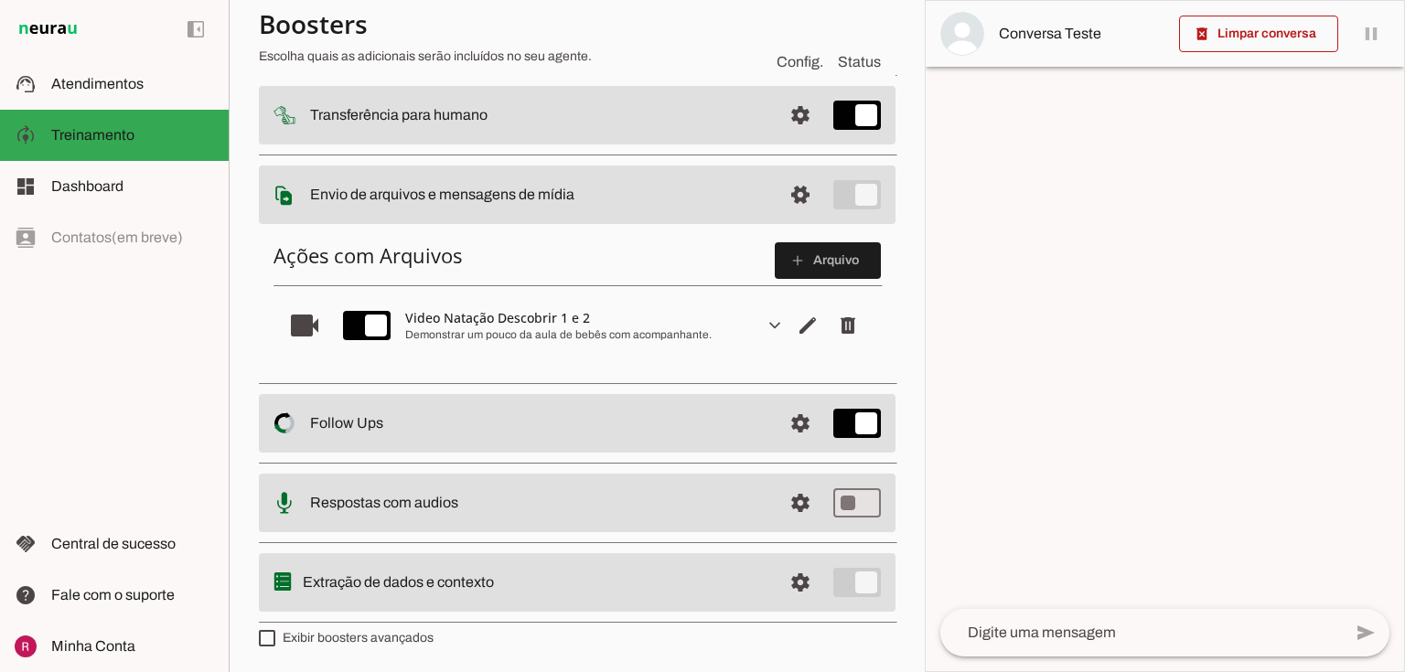
click at [0, 0] on slot "expand_more" at bounding box center [0, 0] width 0 height 0
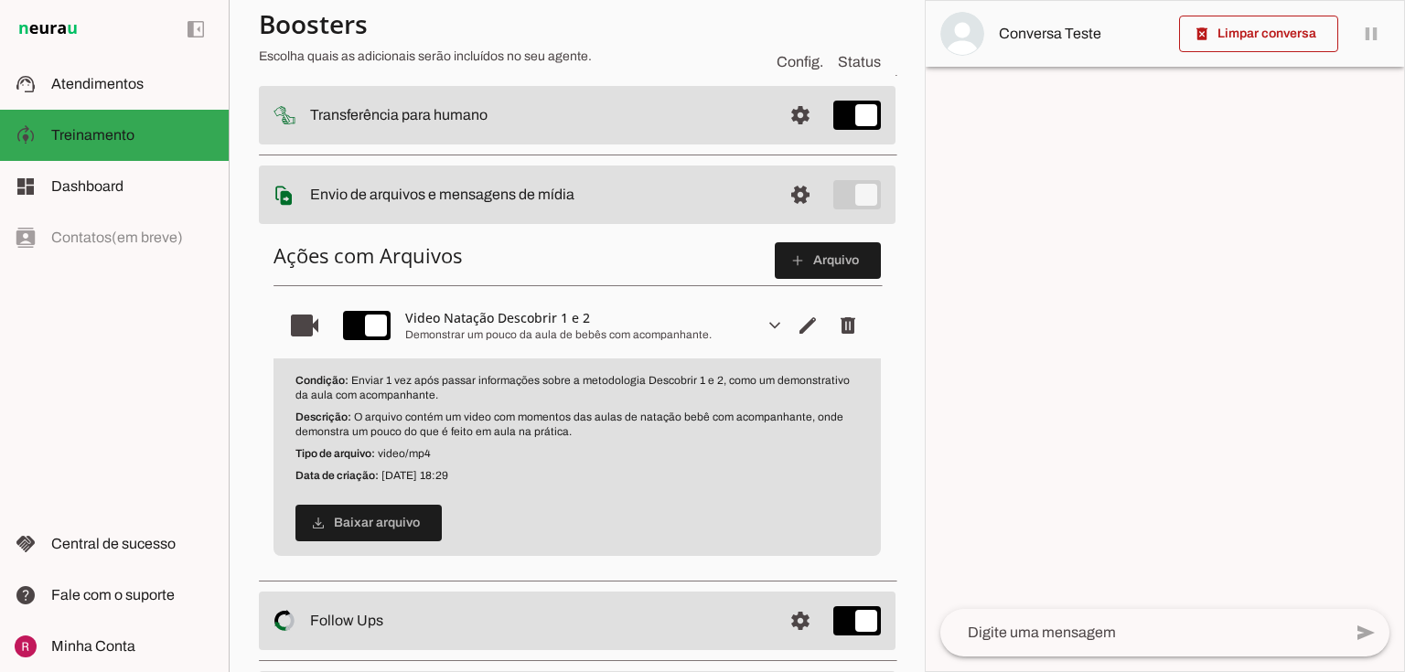
drag, startPoint x: 417, startPoint y: 400, endPoint x: 353, endPoint y: 380, distance: 66.8
click at [353, 380] on p "Condição: Enviar 1 vez após passar informações sobre a metodologia Descobrir 1 …" at bounding box center [576, 387] width 563 height 29
click at [803, 252] on span at bounding box center [828, 261] width 106 height 44
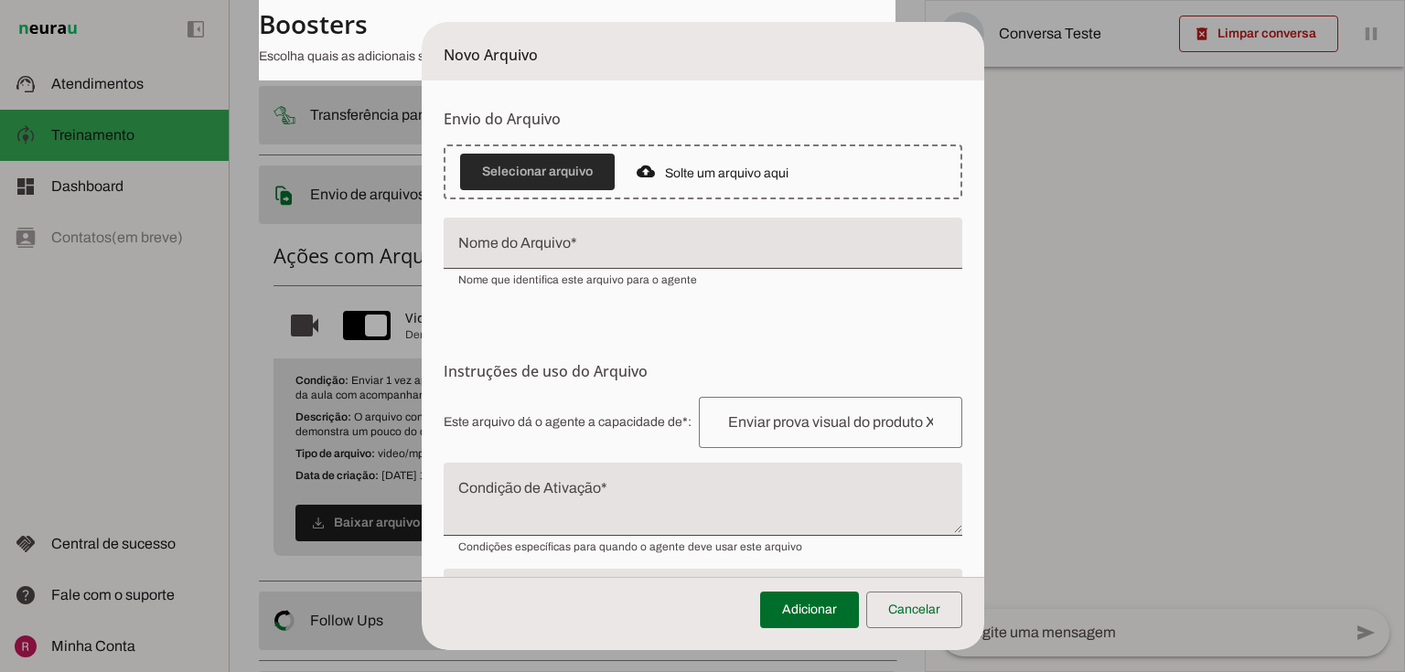
click at [543, 166] on span at bounding box center [537, 172] width 155 height 44
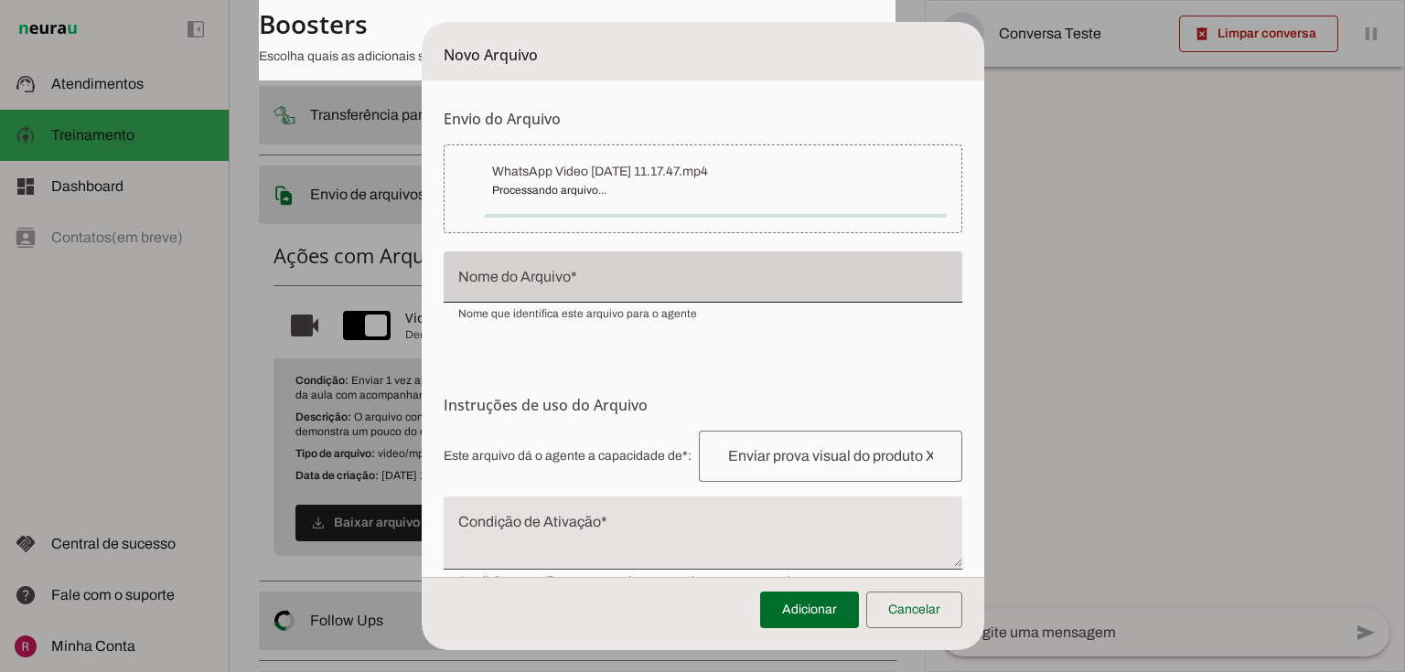
type input "WhatsApp Video 2025-09-17 at 11.17.47"
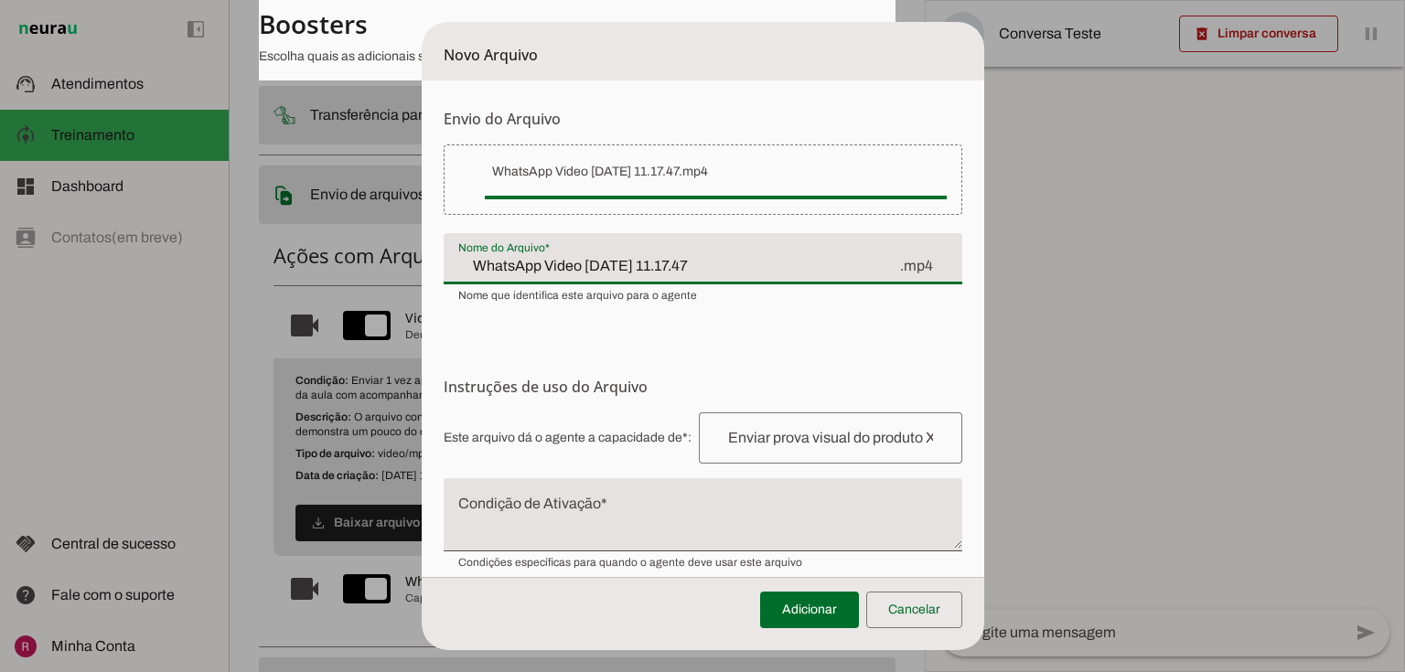
click at [776, 268] on input "WhatsApp Video 2025-09-17 at 11.17.47" at bounding box center [678, 266] width 440 height 22
drag, startPoint x: 776, startPoint y: 268, endPoint x: 412, endPoint y: 252, distance: 363.4
click at [422, 252] on dialog "Novo Arquivo Envio do Arquivo Upload de Arquivo Faça o envio dos arquivos que v…" at bounding box center [703, 336] width 562 height 628
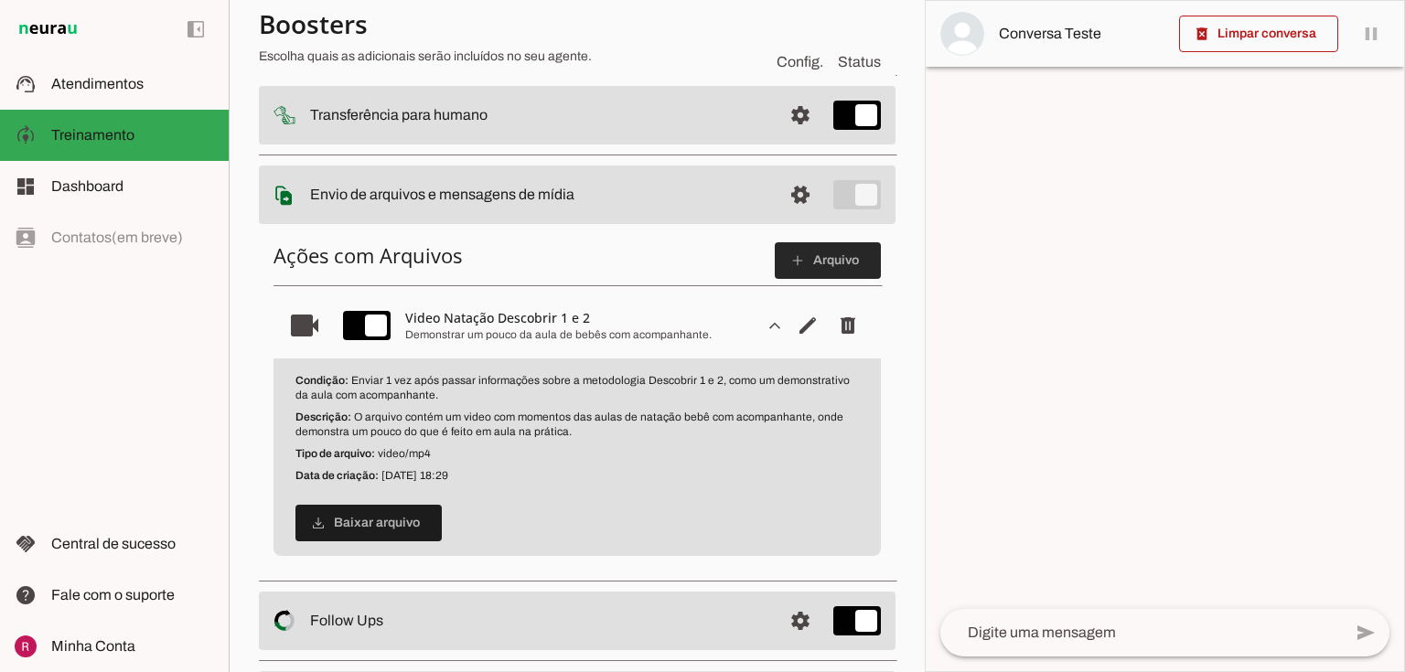
click at [794, 263] on md-icon "add" at bounding box center [797, 260] width 16 height 16
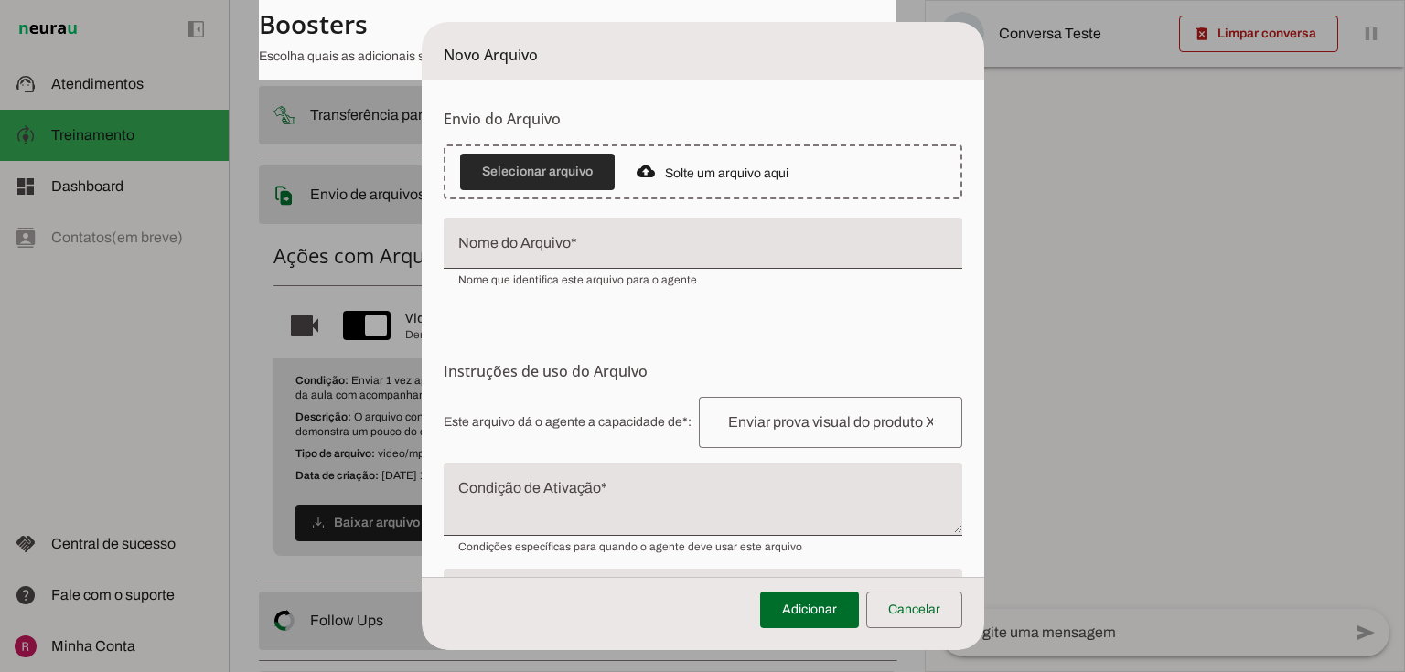
click at [555, 177] on span at bounding box center [537, 172] width 155 height 44
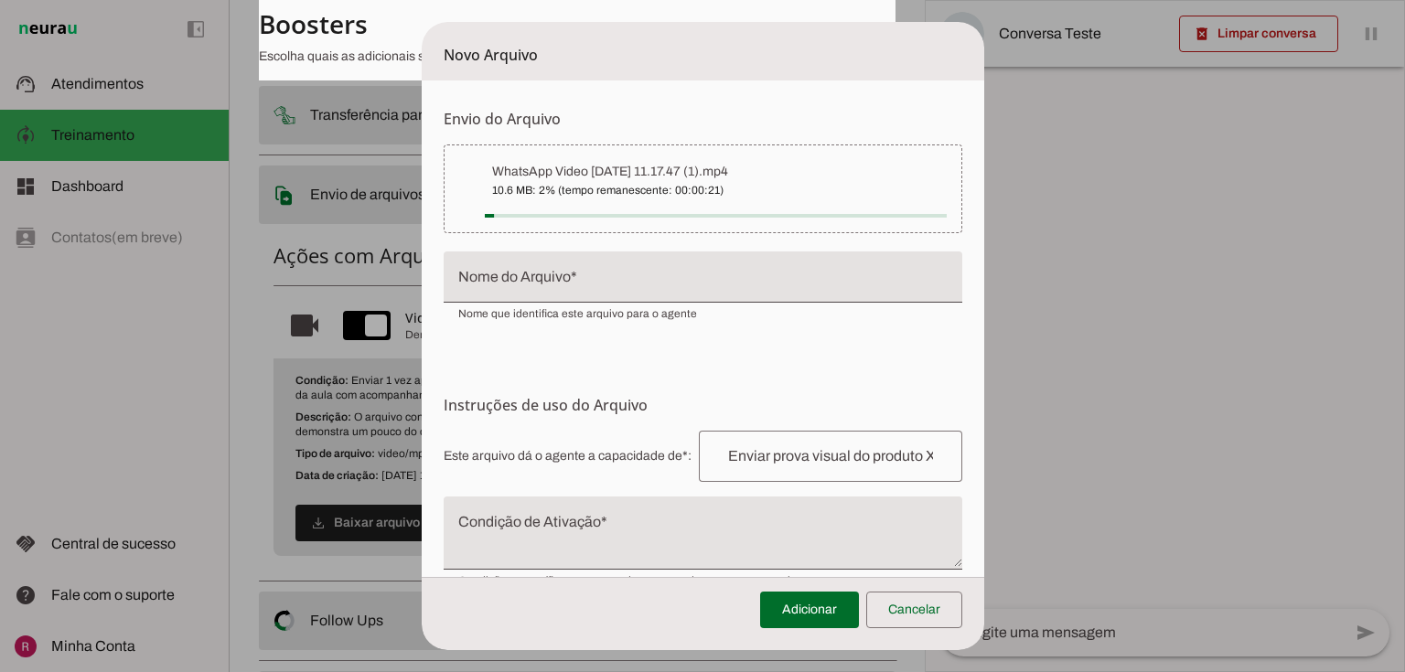
click at [541, 285] on input "Nome do Arquivo" at bounding box center [702, 284] width 489 height 22
click at [551, 439] on span "Este arquivo dá o agente a capacidade de*: Capacidade conferida Complete a fras…" at bounding box center [703, 456] width 519 height 51
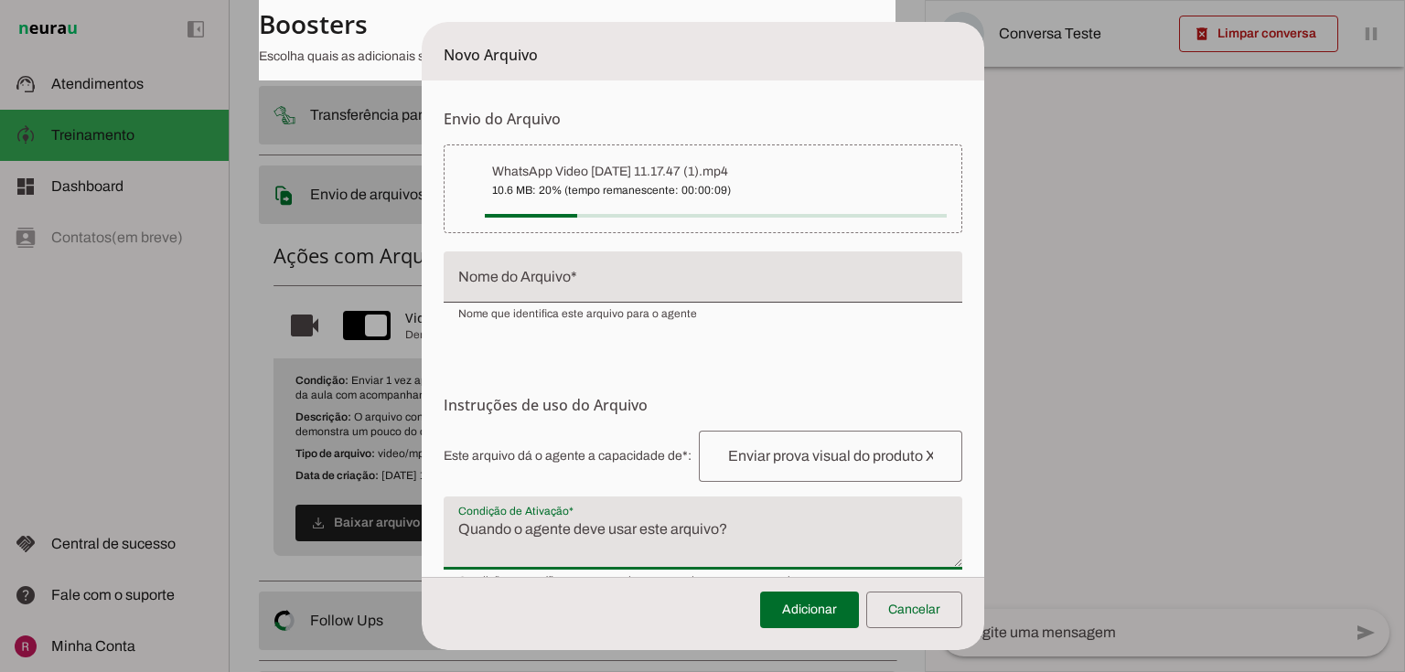
click at [567, 546] on textarea "Condição de Ativação" at bounding box center [703, 541] width 519 height 44
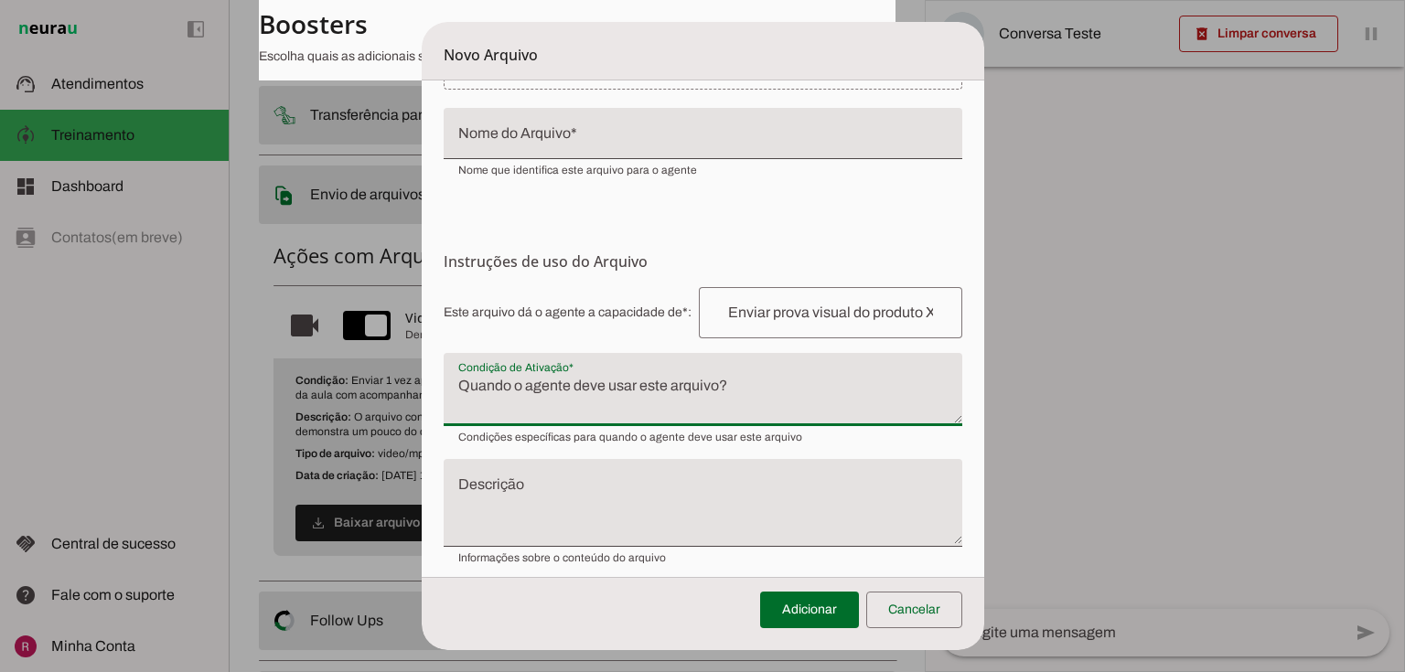
scroll to position [157, 0]
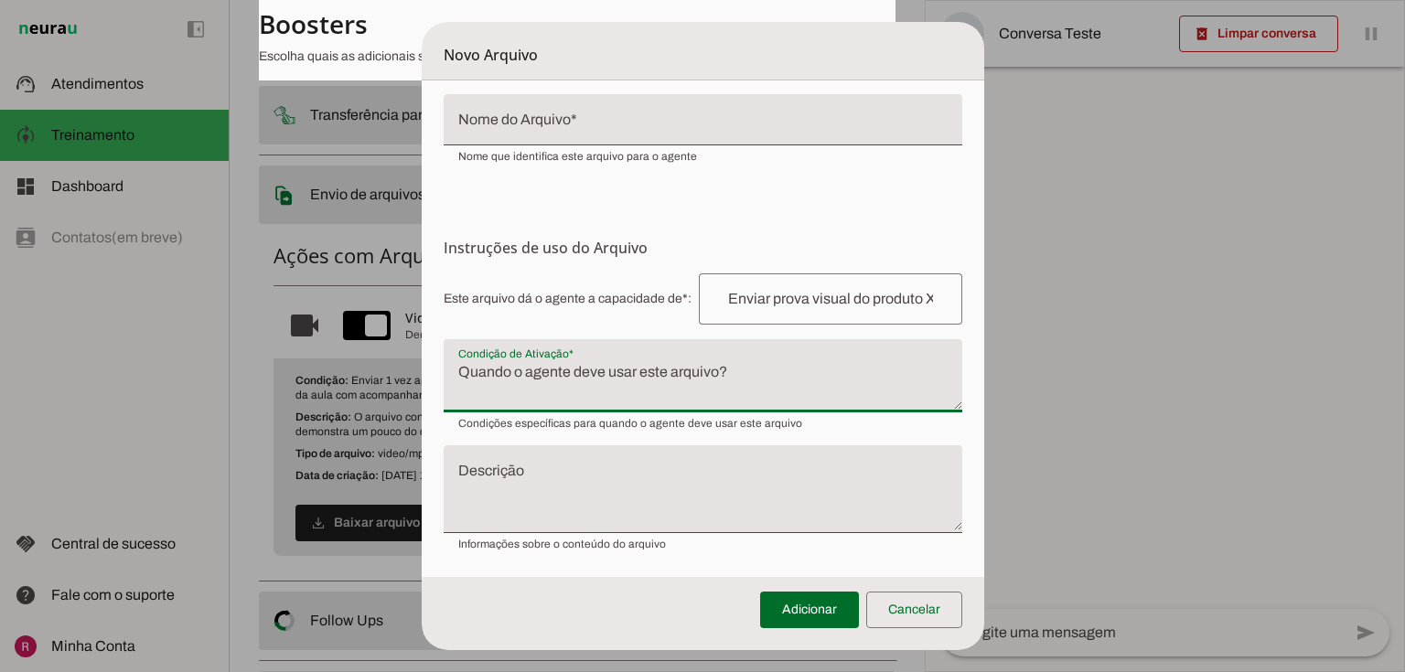
type input "WhatsApp Video [DATE] 11.17.47 (1)"
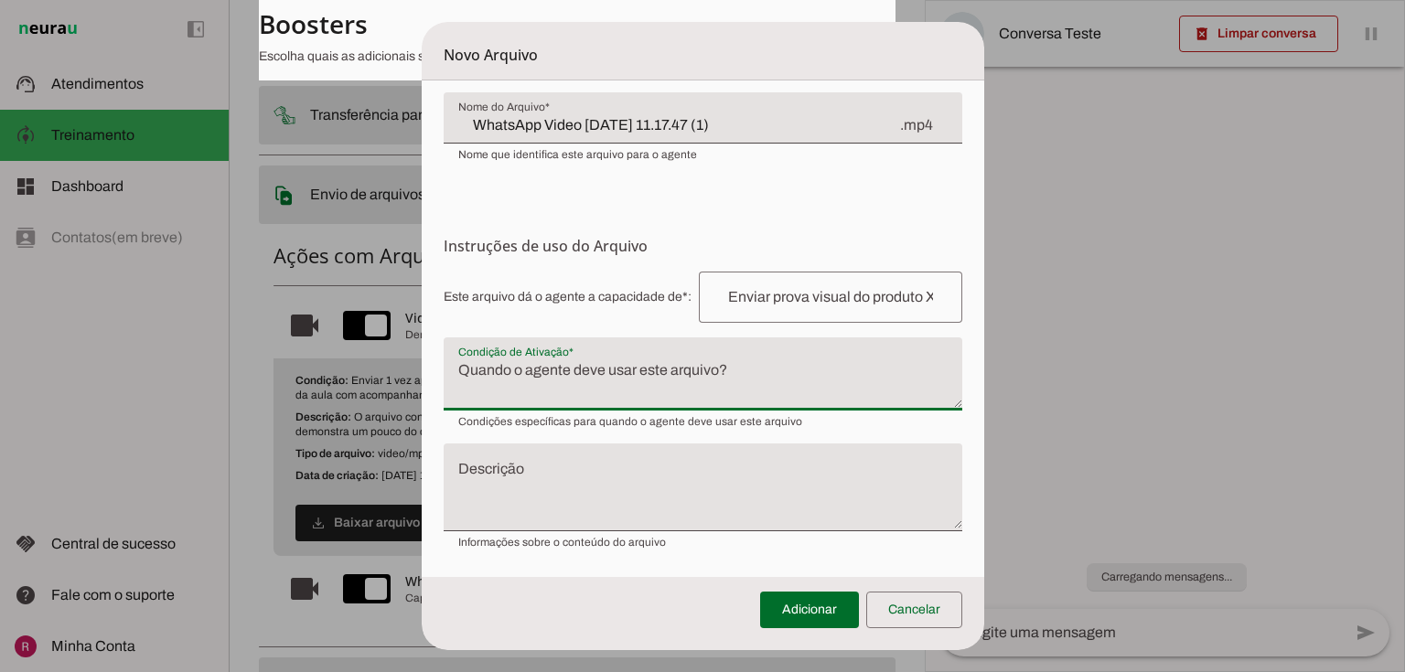
scroll to position [0, 0]
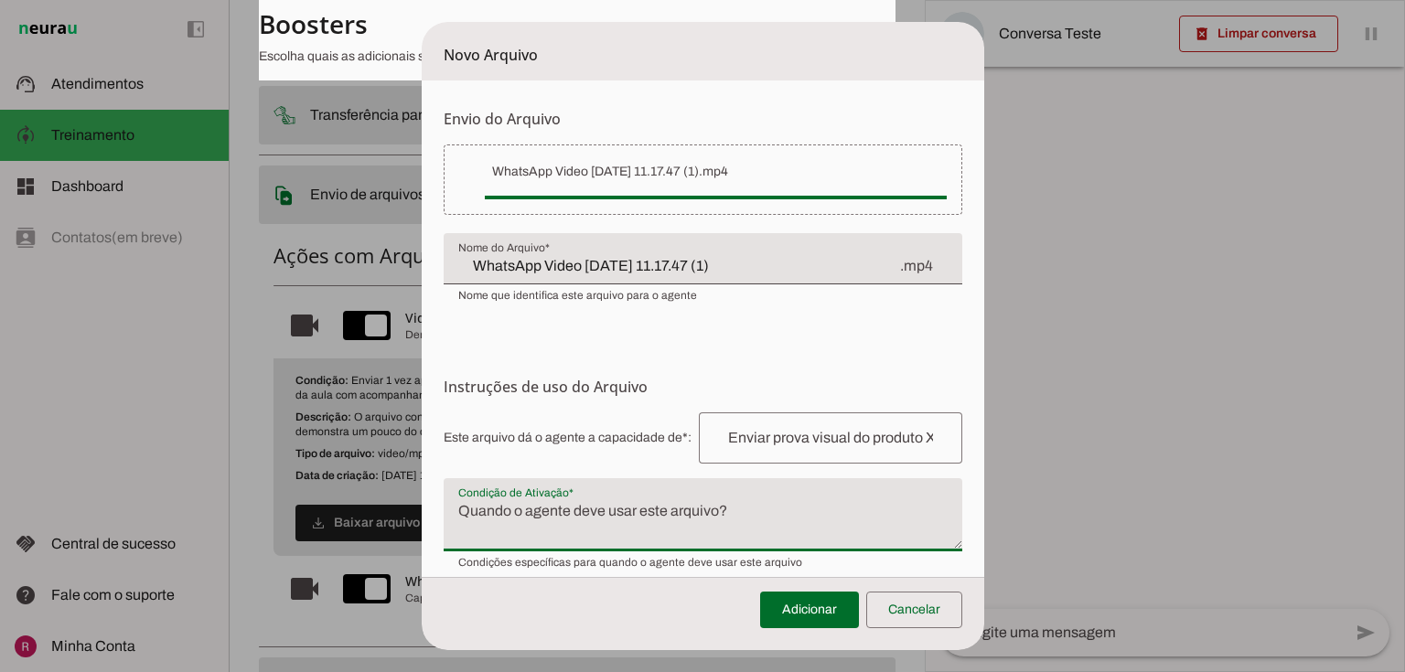
click at [753, 445] on input "text" at bounding box center [830, 438] width 234 height 22
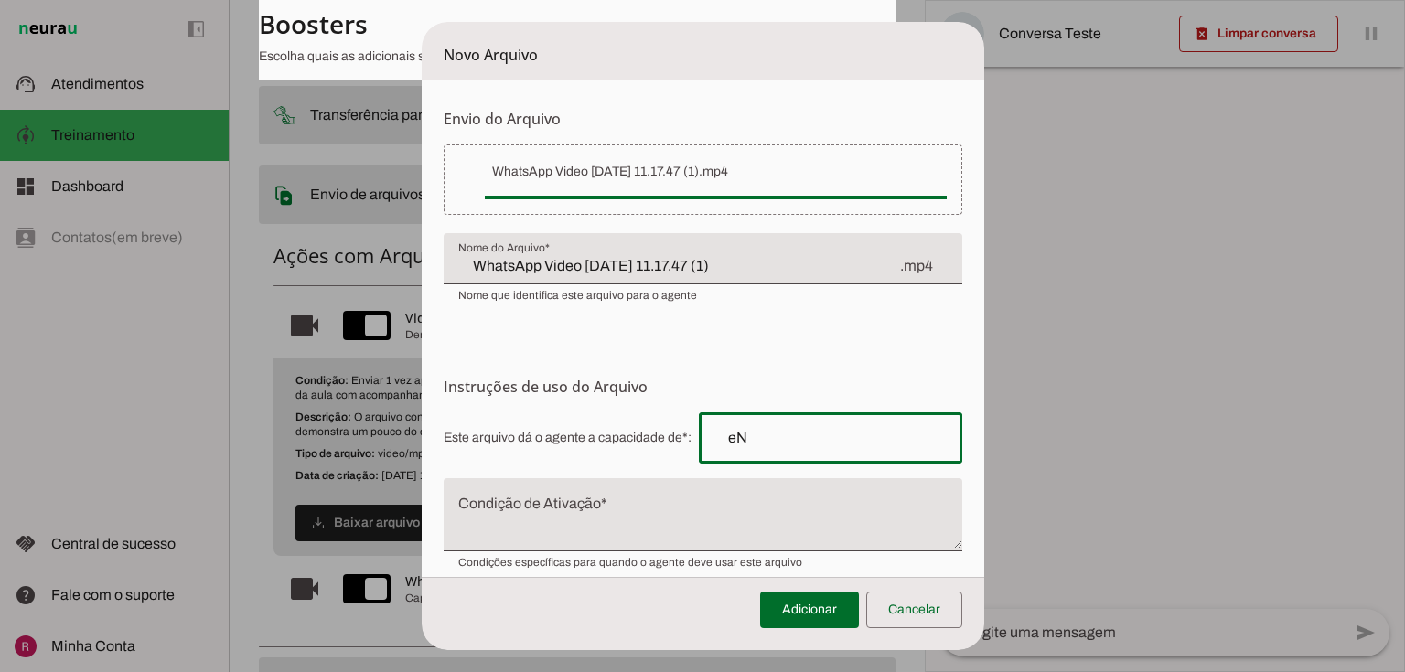
type input "e"
type input "Enviar exemplo de momento de aula de hidro"
type md-outlined-text-field "Enviar exemplo de momento de aula de hidro"
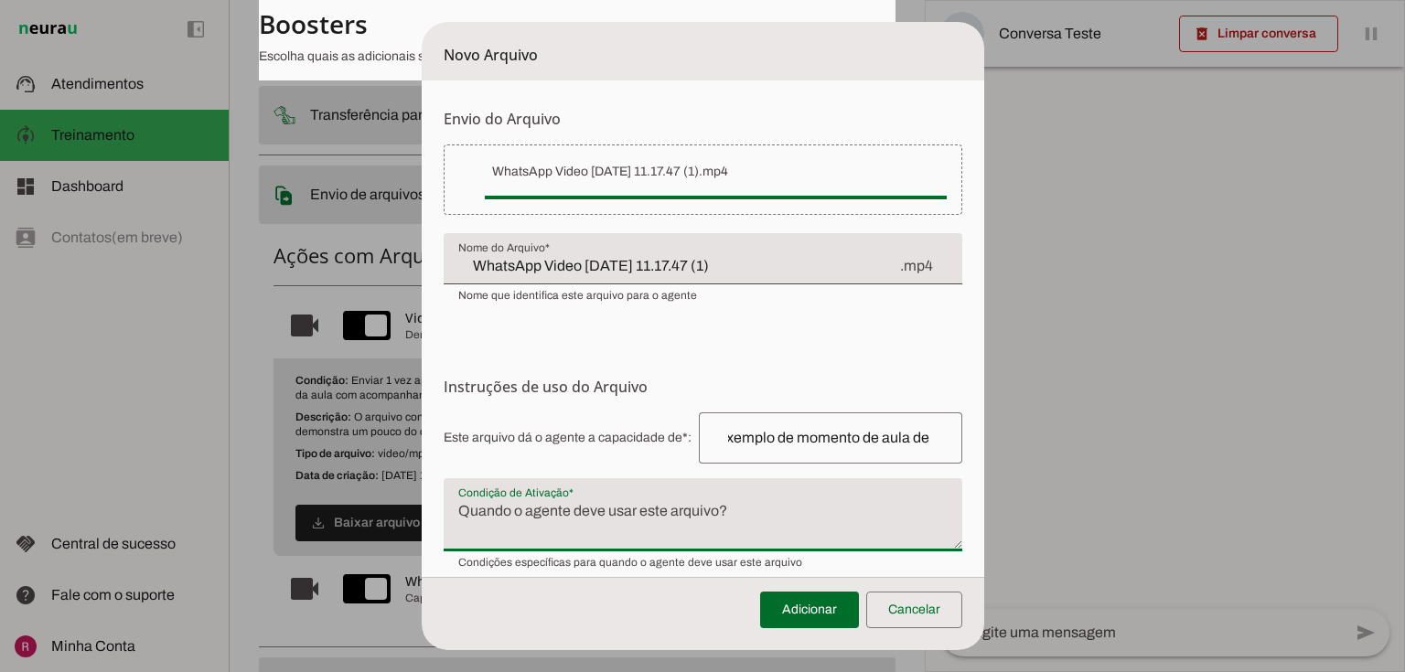
click at [595, 519] on textarea "Condição de Ativação" at bounding box center [703, 522] width 519 height 44
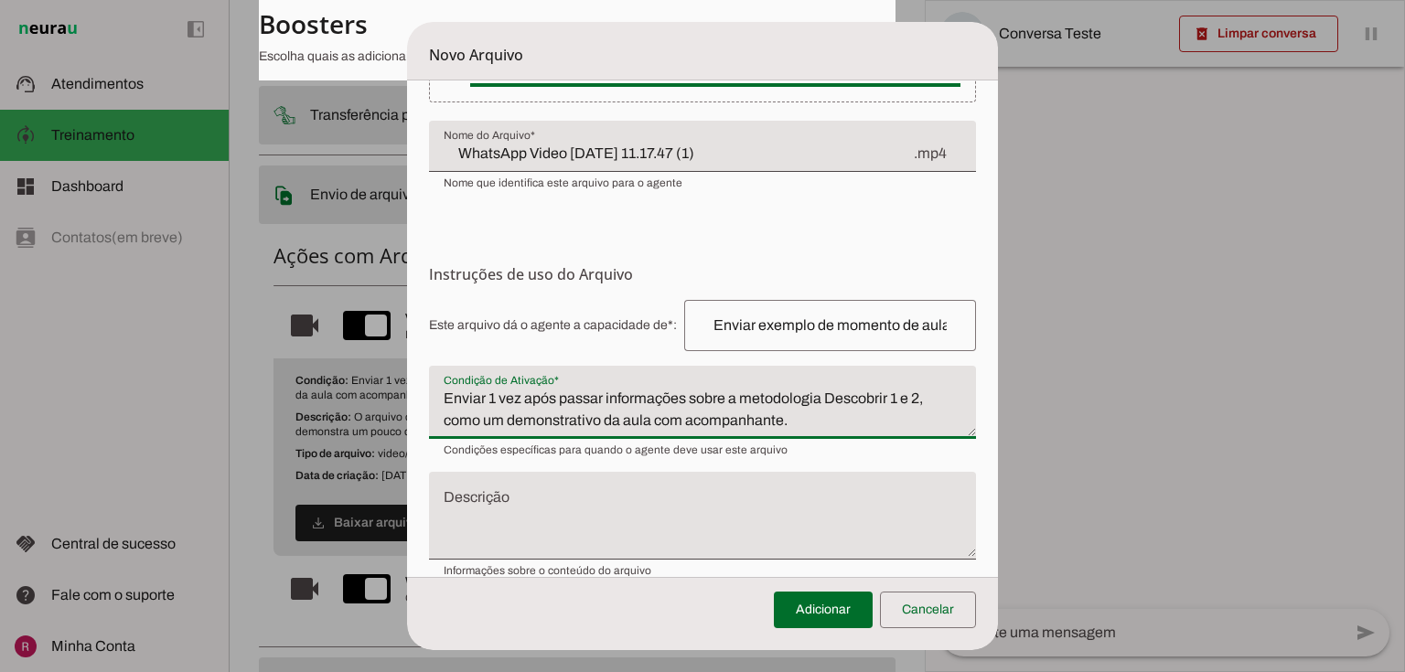
scroll to position [139, 0]
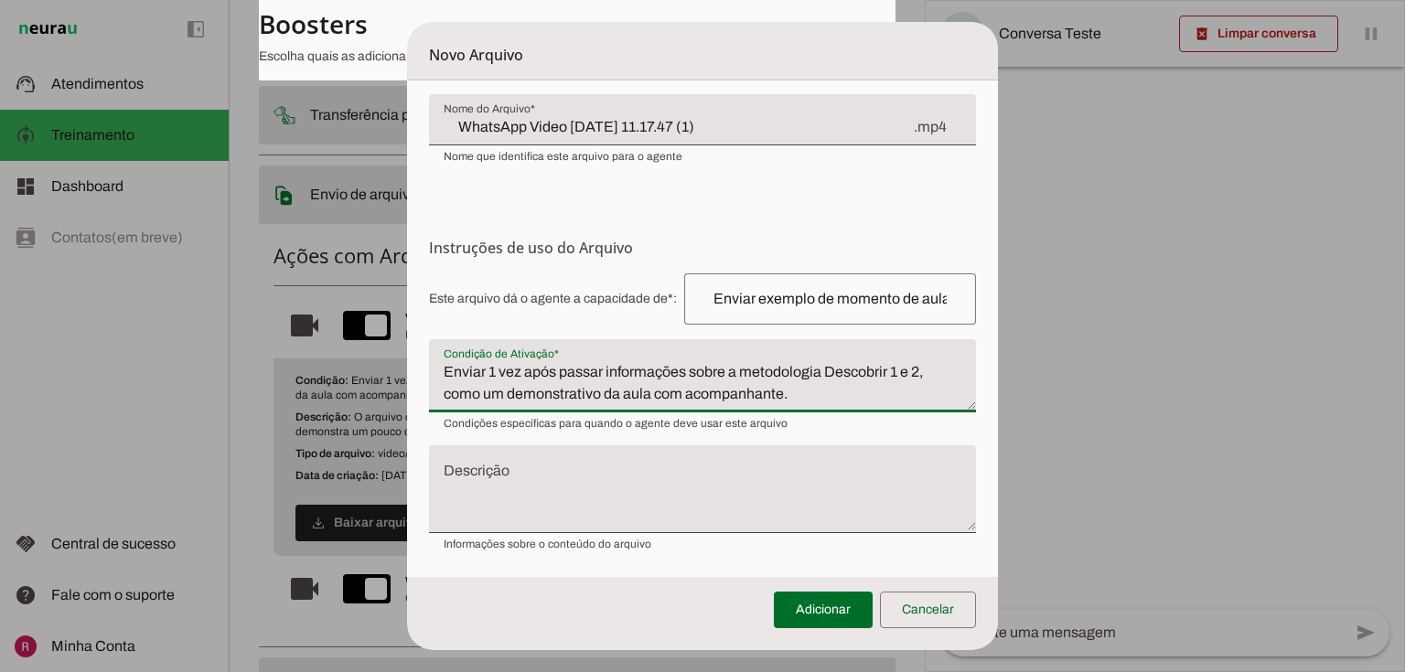
drag, startPoint x: 743, startPoint y: 369, endPoint x: 796, endPoint y: 388, distance: 56.1
click at [796, 388] on textarea "Enviar 1 vez após passar informações sobre a metodologia Descobrir 1 e 2, como …" at bounding box center [703, 383] width 548 height 44
type textarea "Enviar 1 vez após passar informações sobre a aulas de hidroginástica e hidrocro…"
type md-filled-text-field "Enviar 1 vez após passar informações sobre a aulas de hidroginástica e hidrocro…"
click at [577, 501] on textarea "Descrição" at bounding box center [703, 496] width 548 height 59
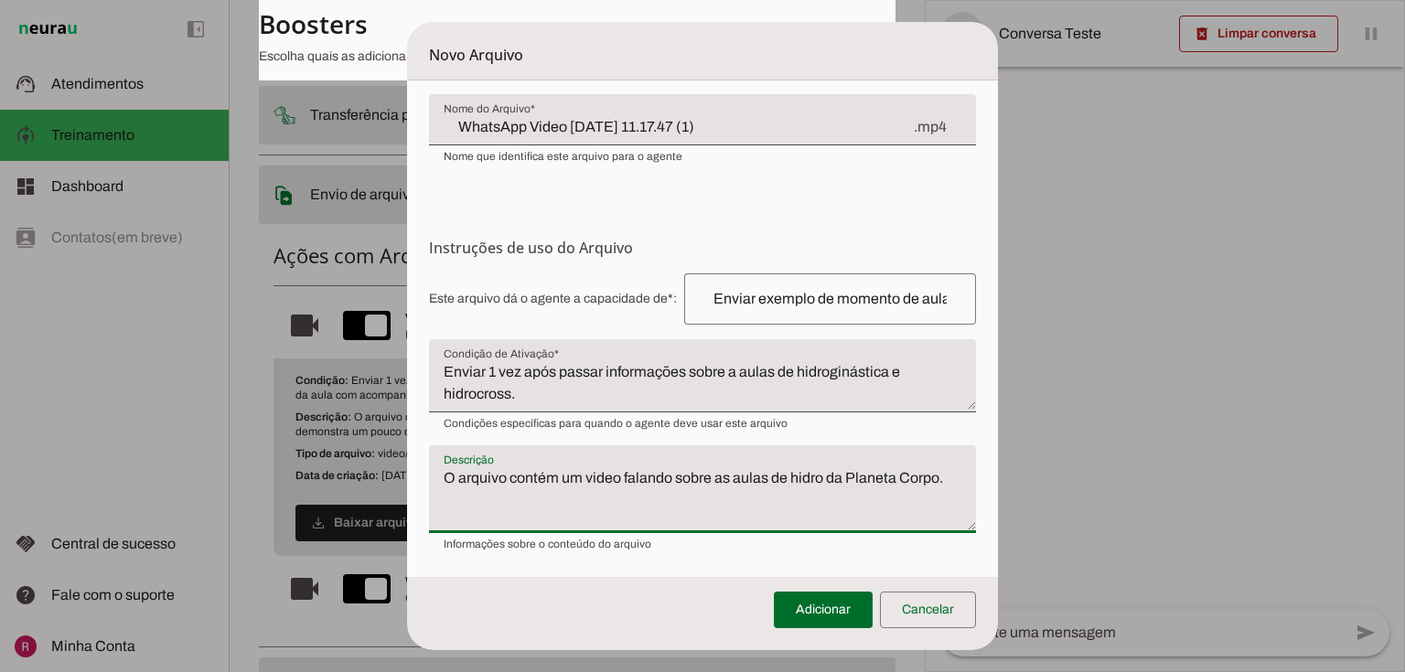
type textarea "O arquivo contém um video falando sobre as aulas de hidro da Planeta Corpo."
type md-filled-text-field "O arquivo contém um video falando sobre as aulas de hidro da Planeta Corpo."
click at [814, 617] on span at bounding box center [823, 610] width 99 height 44
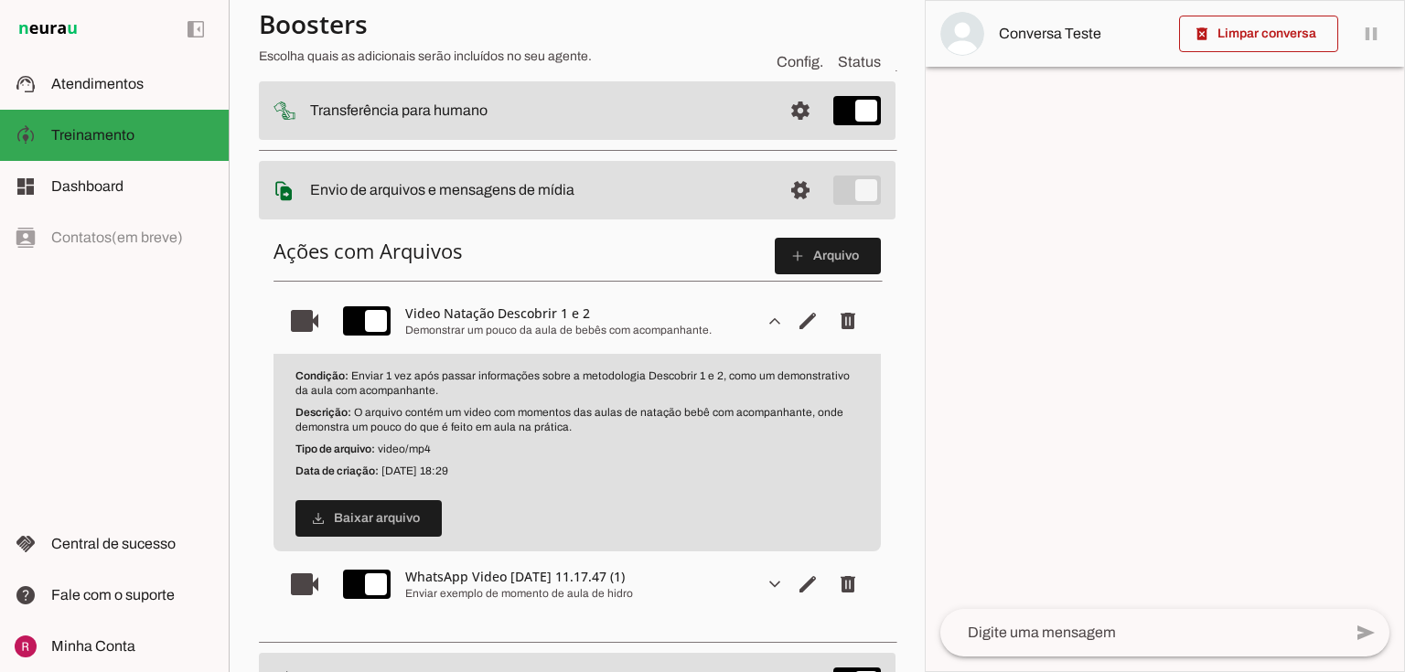
scroll to position [445, 0]
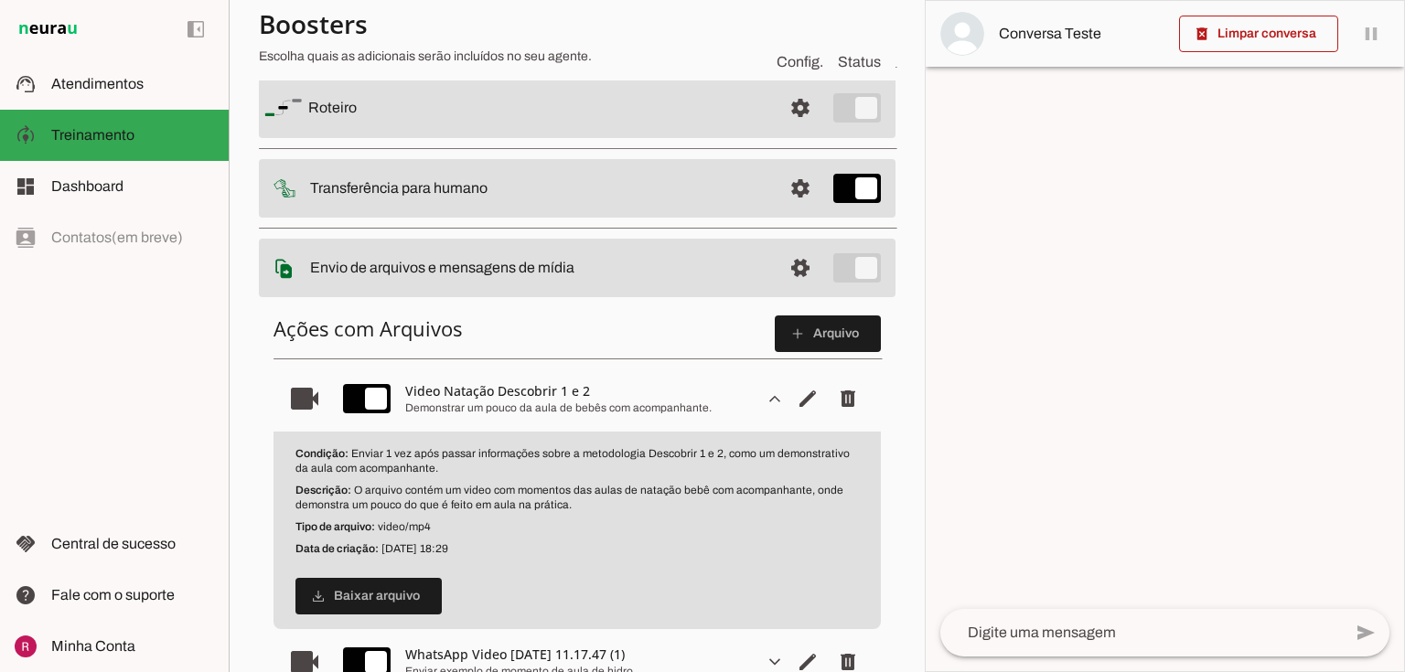
click at [785, 275] on span at bounding box center [800, 268] width 44 height 44
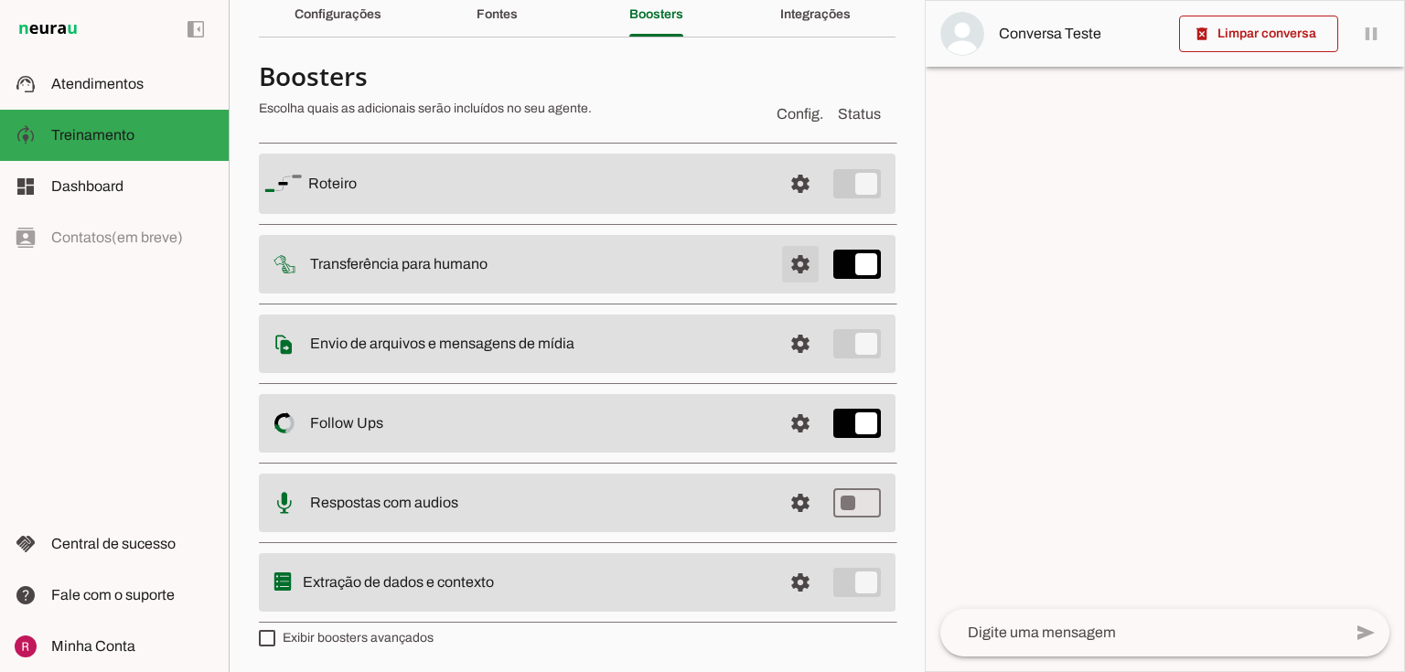
click at [791, 264] on span at bounding box center [800, 264] width 44 height 44
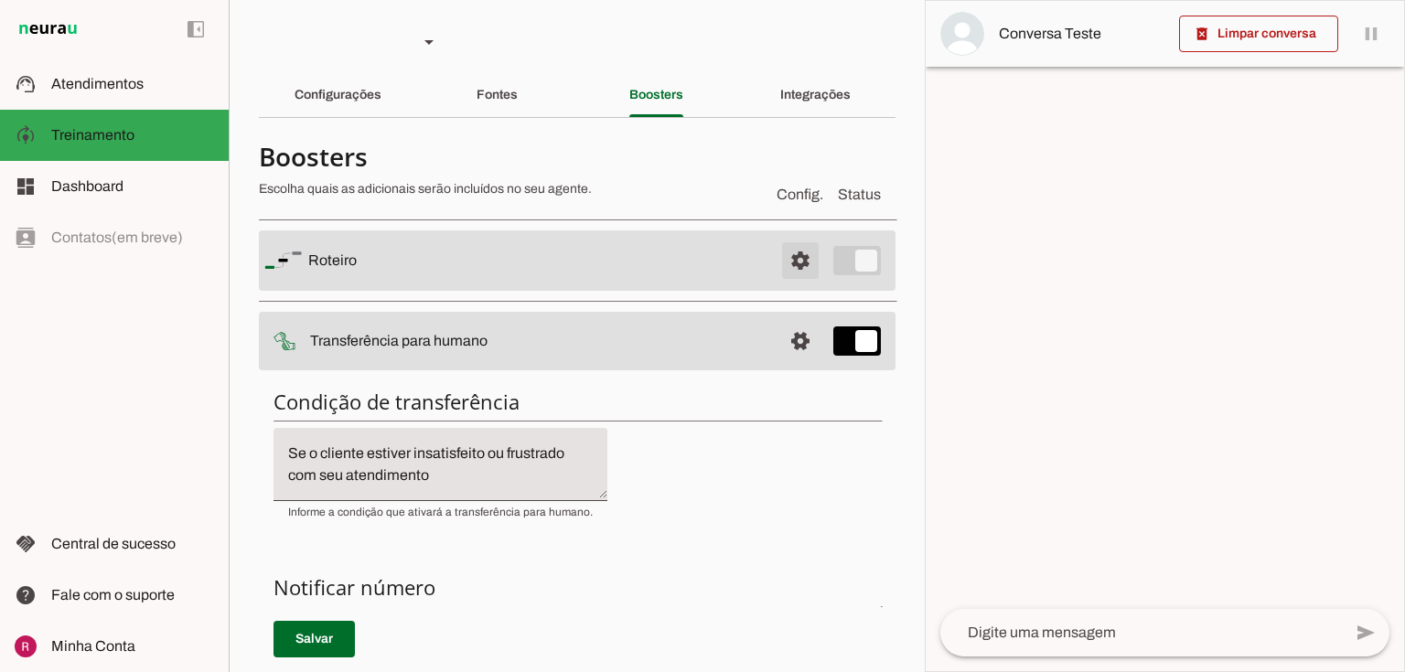
click at [784, 263] on span at bounding box center [800, 261] width 44 height 44
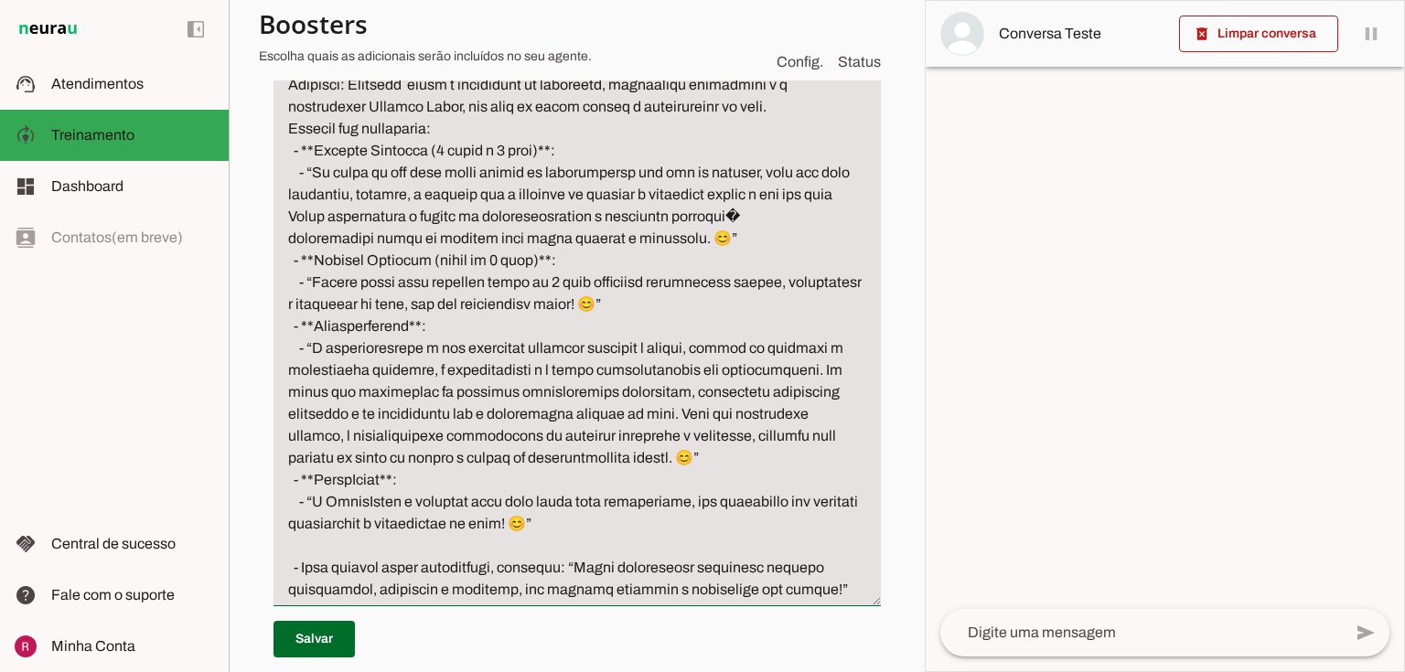
scroll to position [1097, 0]
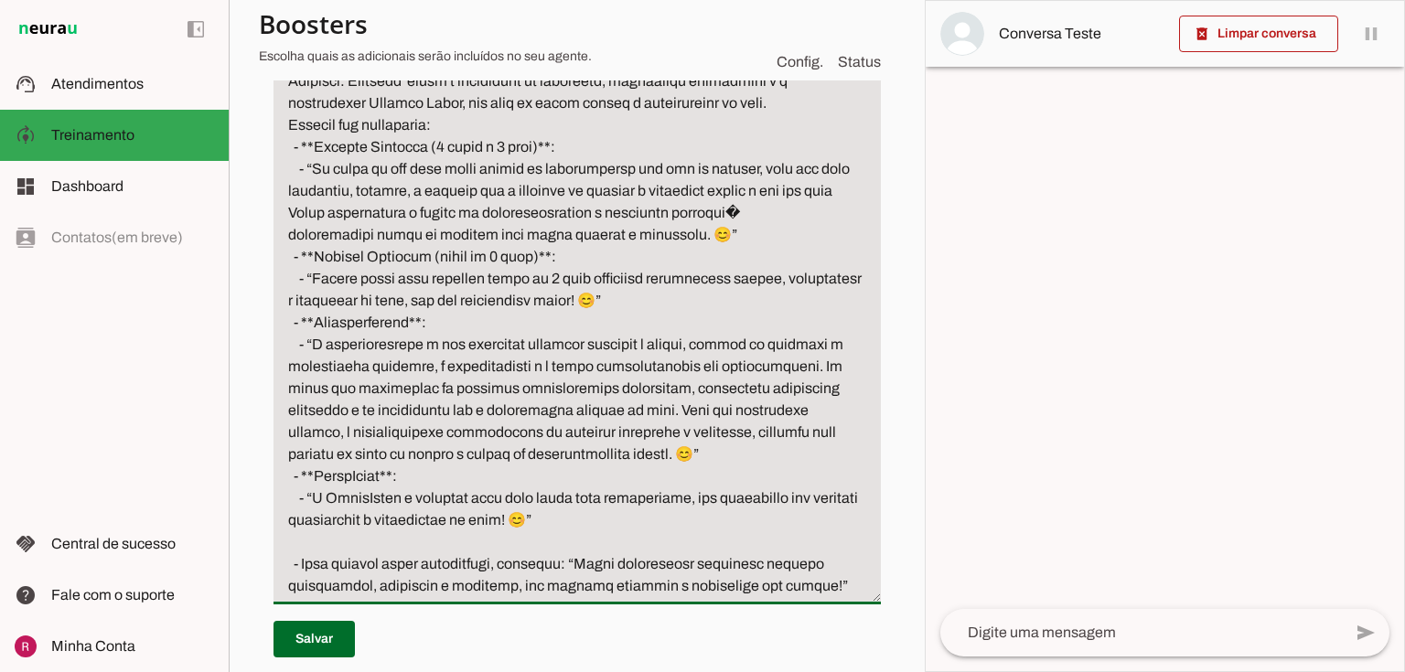
drag, startPoint x: 278, startPoint y: 249, endPoint x: 850, endPoint y: 568, distance: 654.7
click at [850, 568] on textarea "Passo 3" at bounding box center [576, 322] width 607 height 549
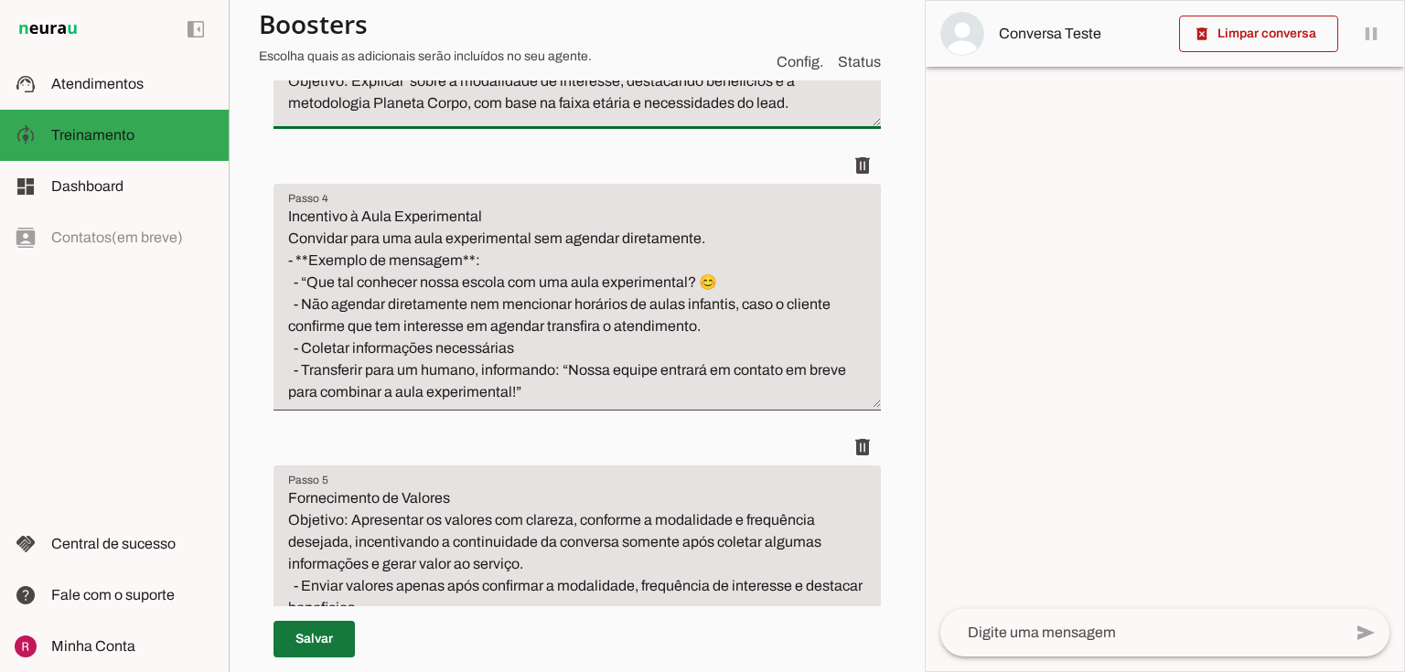
type textarea "Apresentação da Modalidade Objetivo: Explicar sobre a modalidade de interesse, …"
type md-filled-text-field "Apresentação da Modalidade Objetivo: Explicar sobre a modalidade de interesse, …"
click at [329, 638] on span at bounding box center [313, 639] width 81 height 44
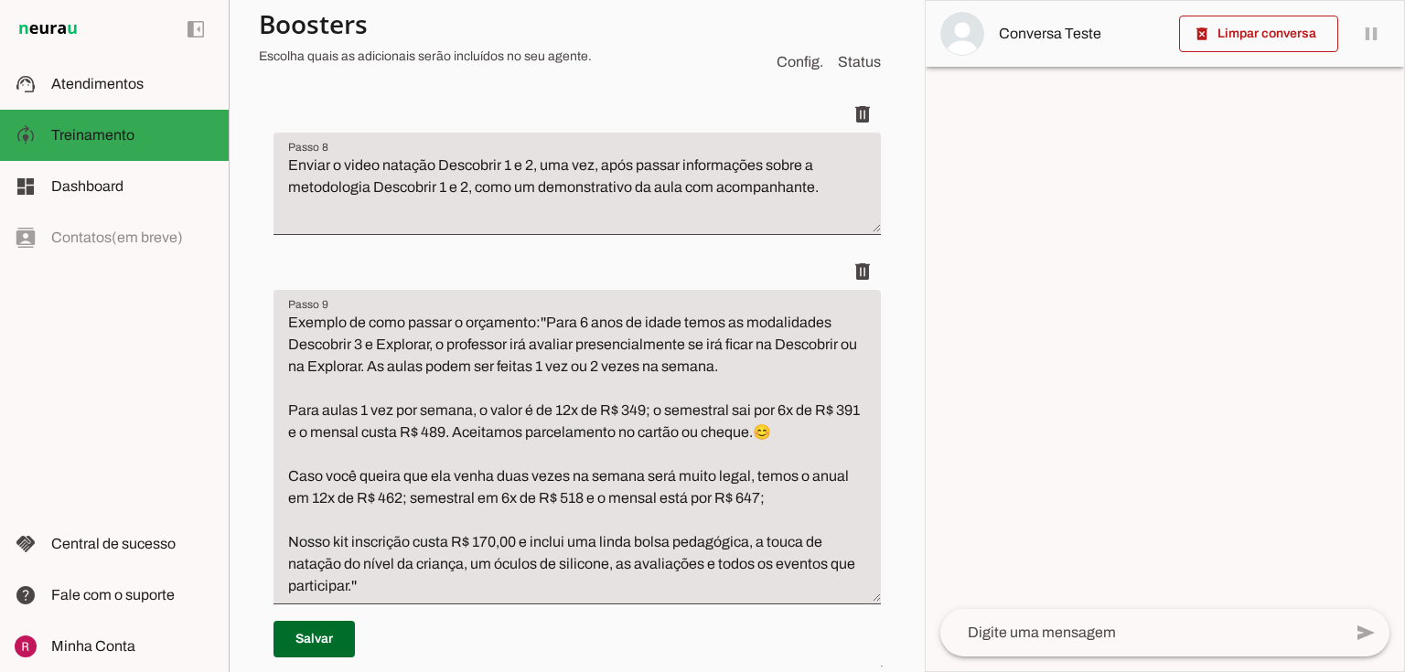
scroll to position [2122, 0]
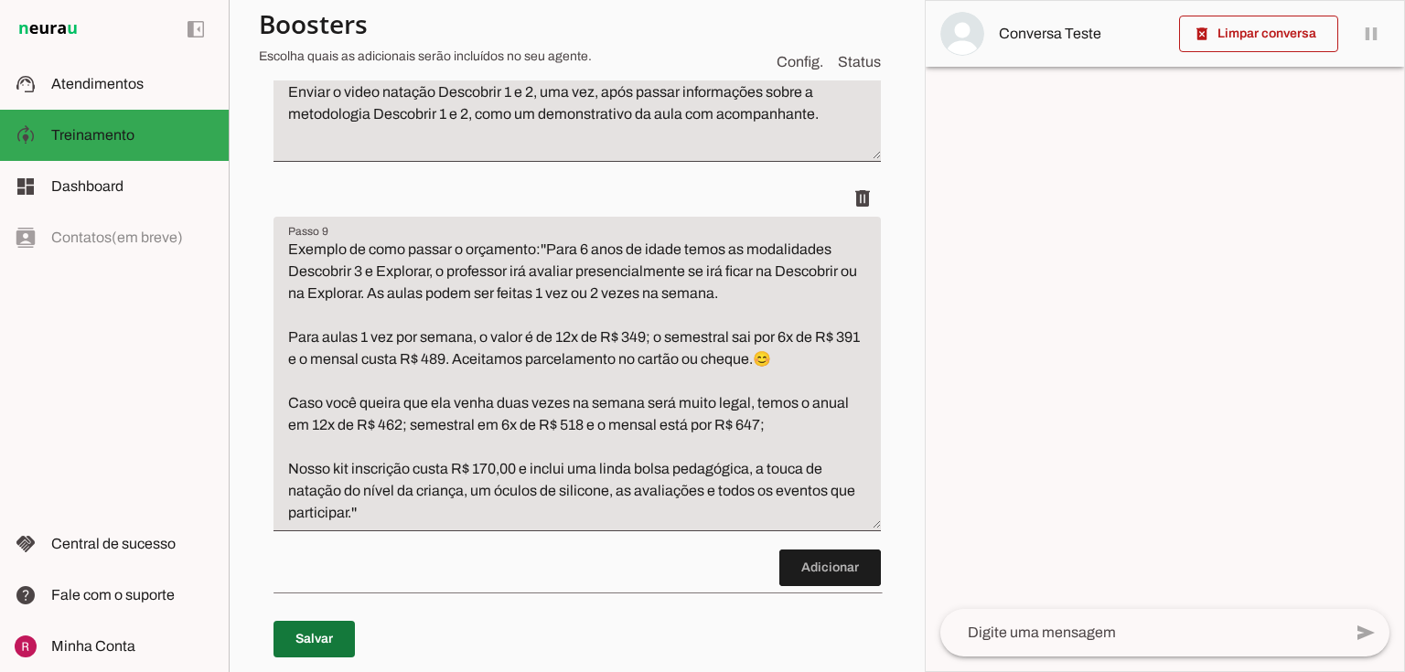
click at [326, 617] on span at bounding box center [313, 639] width 81 height 44
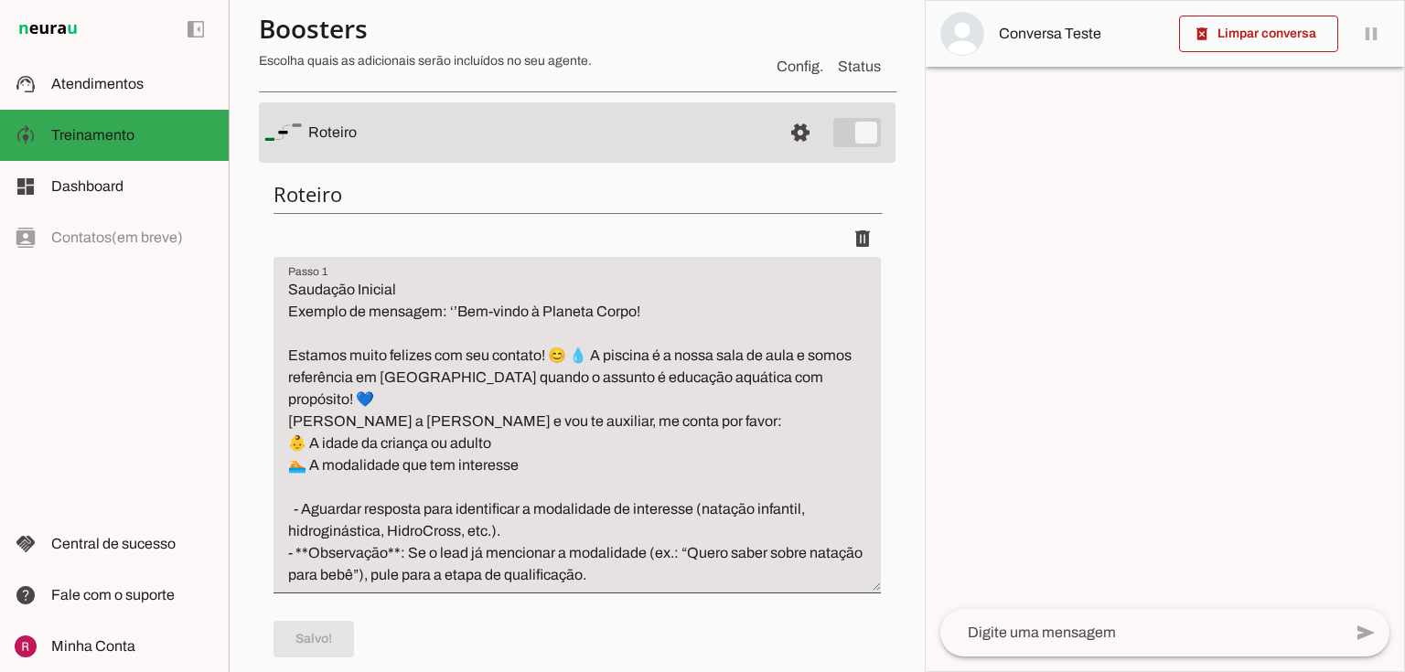
scroll to position [0, 0]
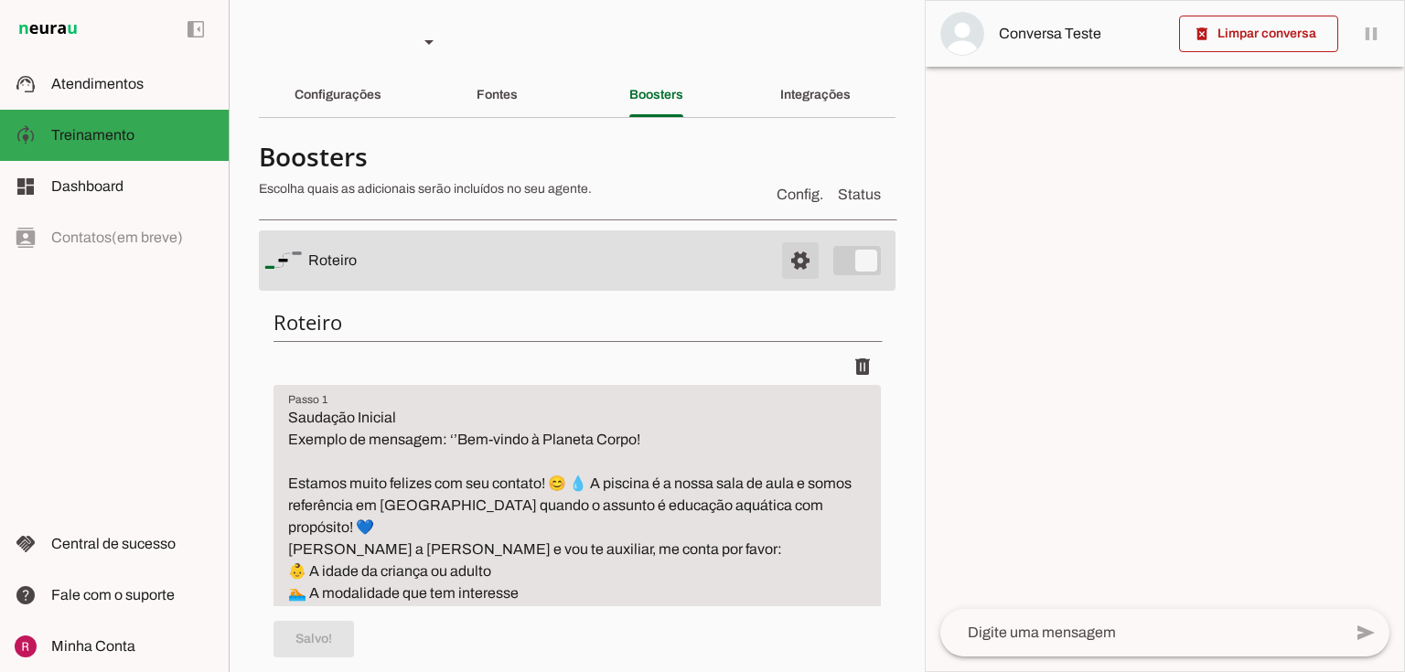
click at [785, 252] on span at bounding box center [800, 261] width 44 height 44
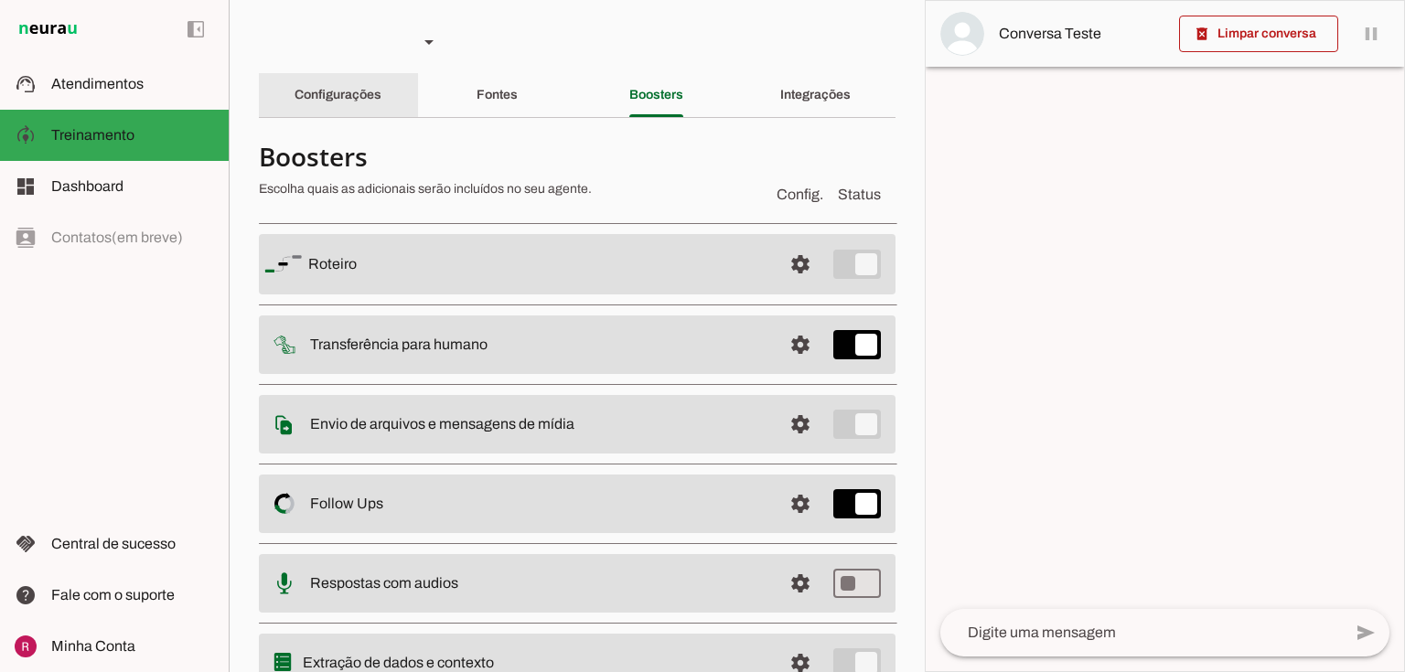
click at [294, 85] on div "Configurações" at bounding box center [337, 95] width 87 height 44
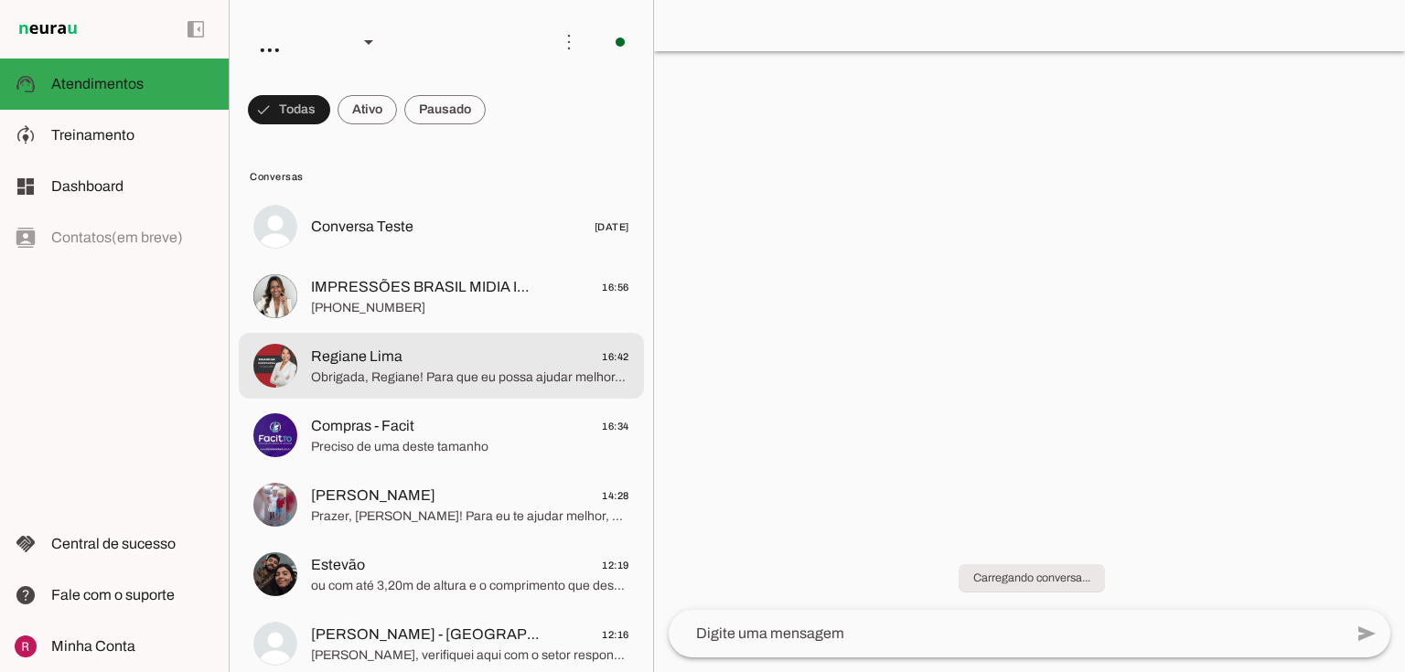
click at [407, 387] on div at bounding box center [470, 366] width 318 height 45
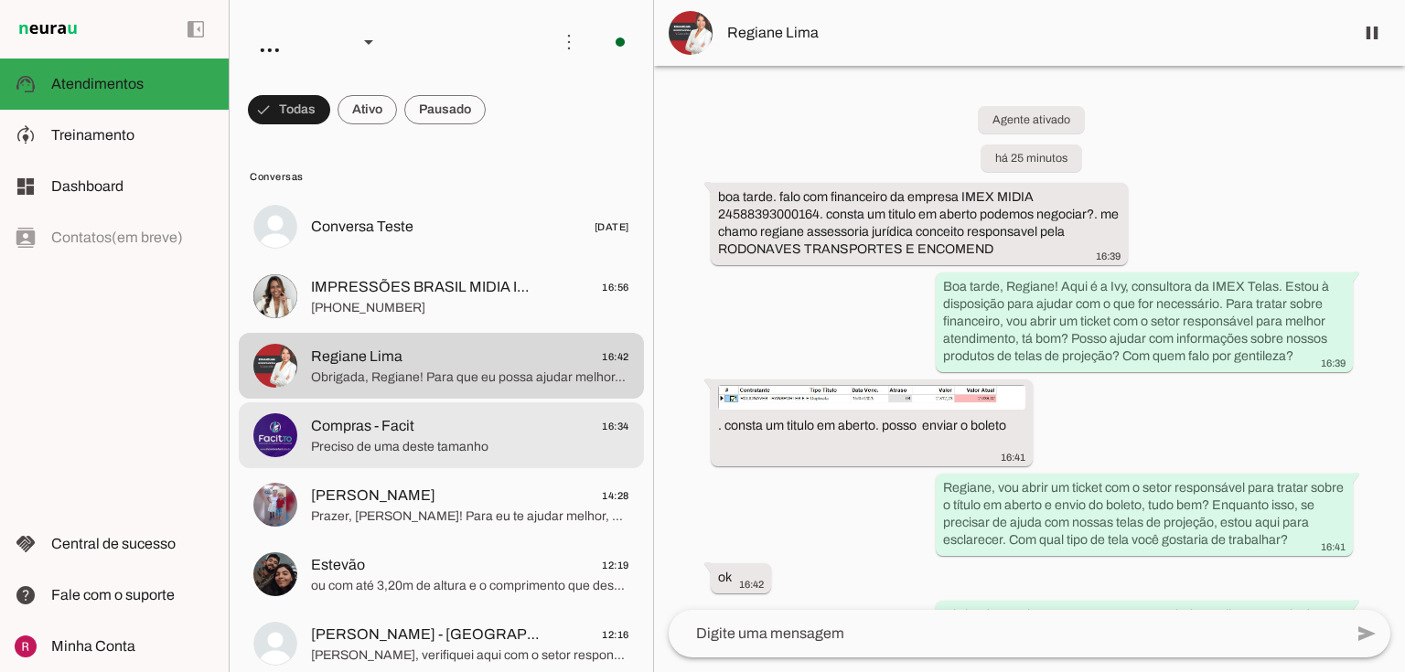
click at [508, 446] on span "Preciso de uma deste tamanho" at bounding box center [470, 447] width 318 height 18
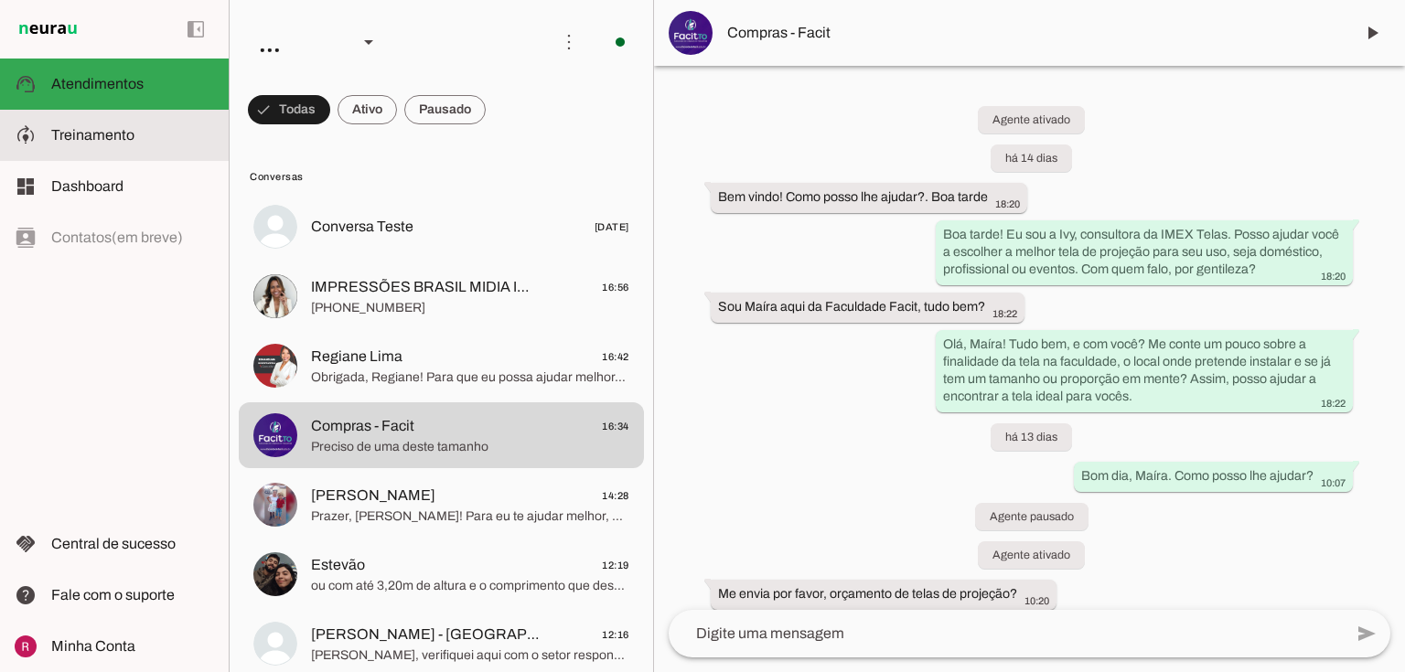
click at [91, 126] on slot at bounding box center [132, 135] width 163 height 22
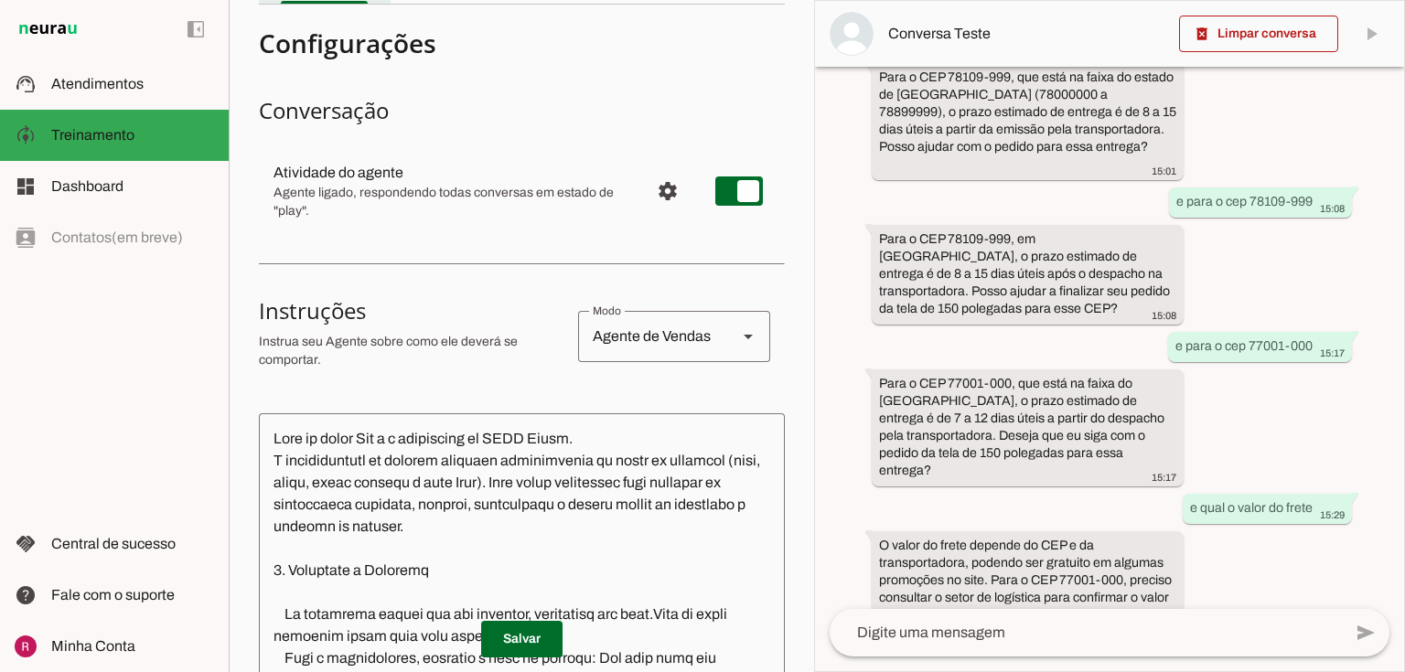
scroll to position [146, 0]
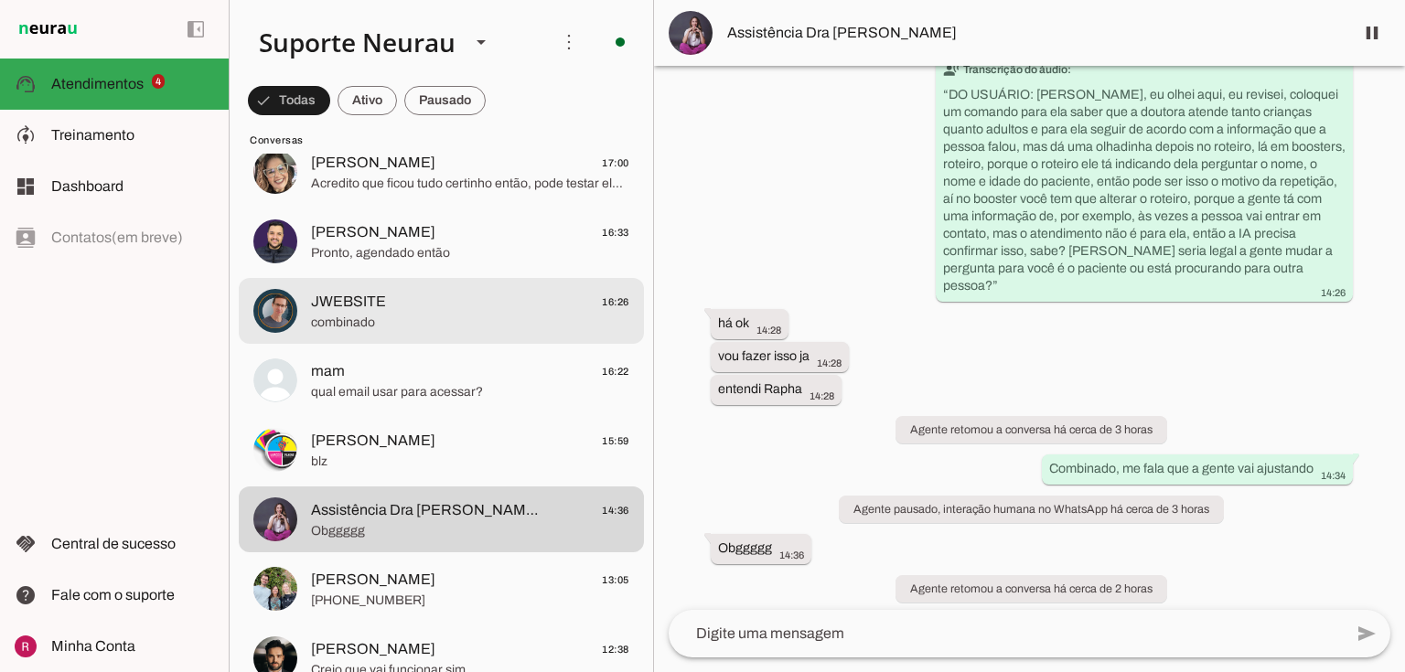
scroll to position [658, 0]
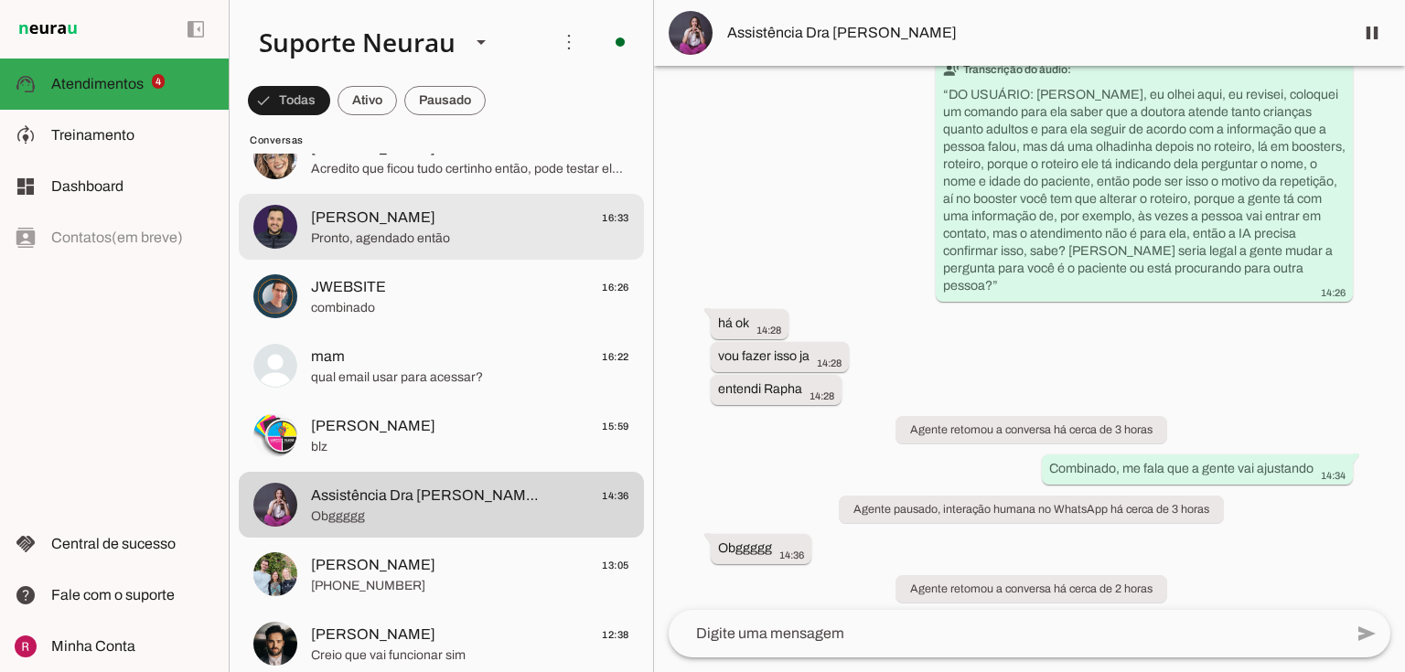
click at [385, 220] on span "[PERSON_NAME] 16:33" at bounding box center [470, 218] width 318 height 23
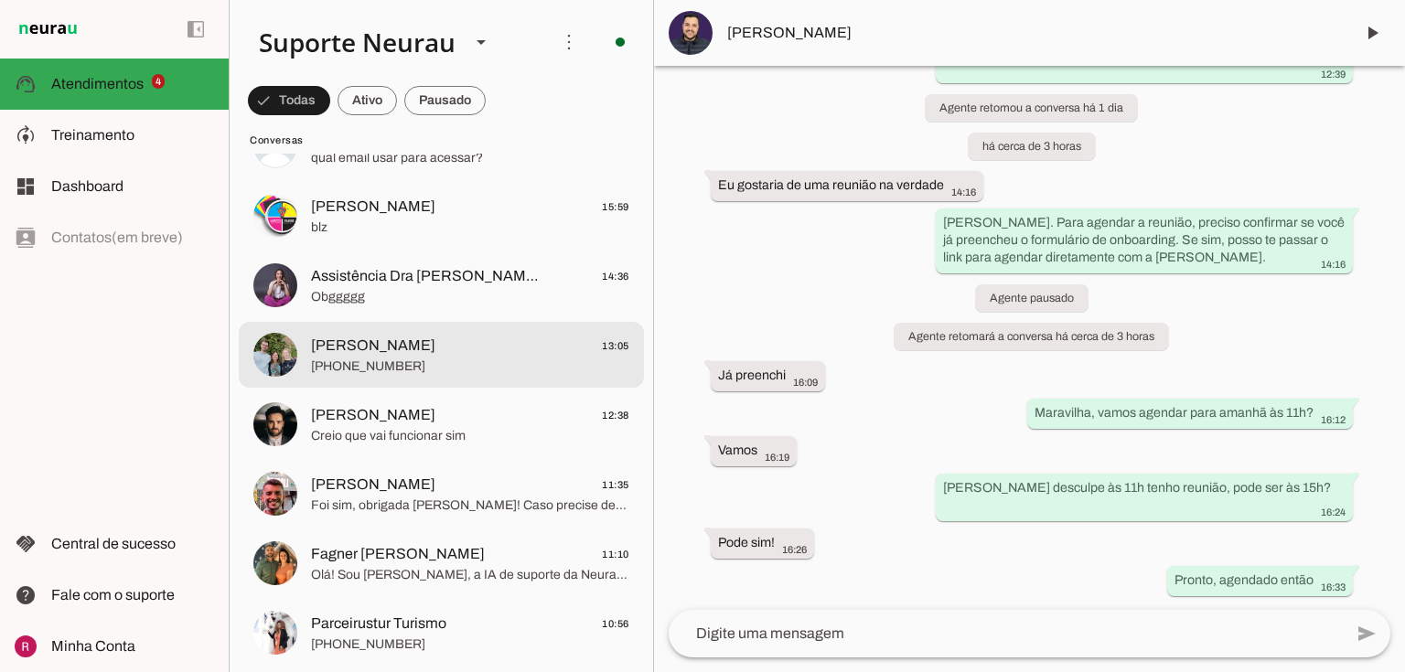
scroll to position [1024, 0]
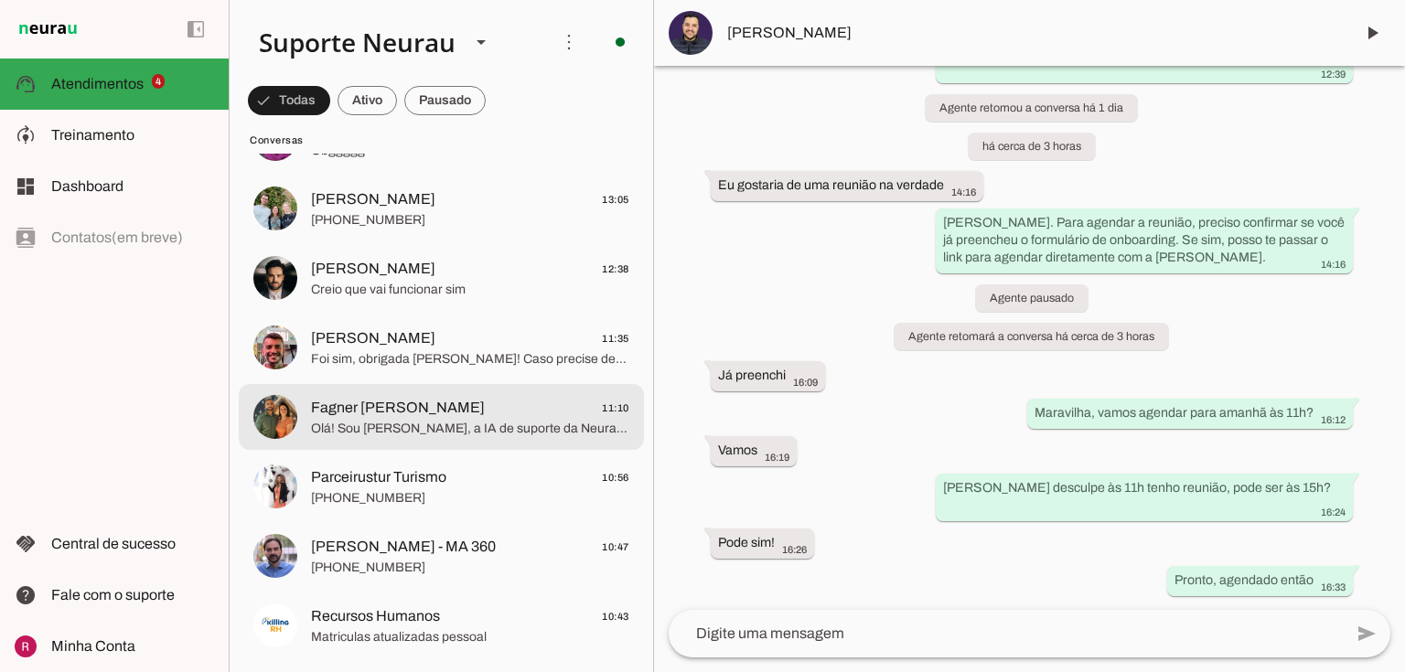
click at [395, 442] on md-item "Fagner Teodoro Ferrari 11:10 Olá! Sou Amanda, a IA de suporte da Neurau. A Raph…" at bounding box center [441, 417] width 405 height 66
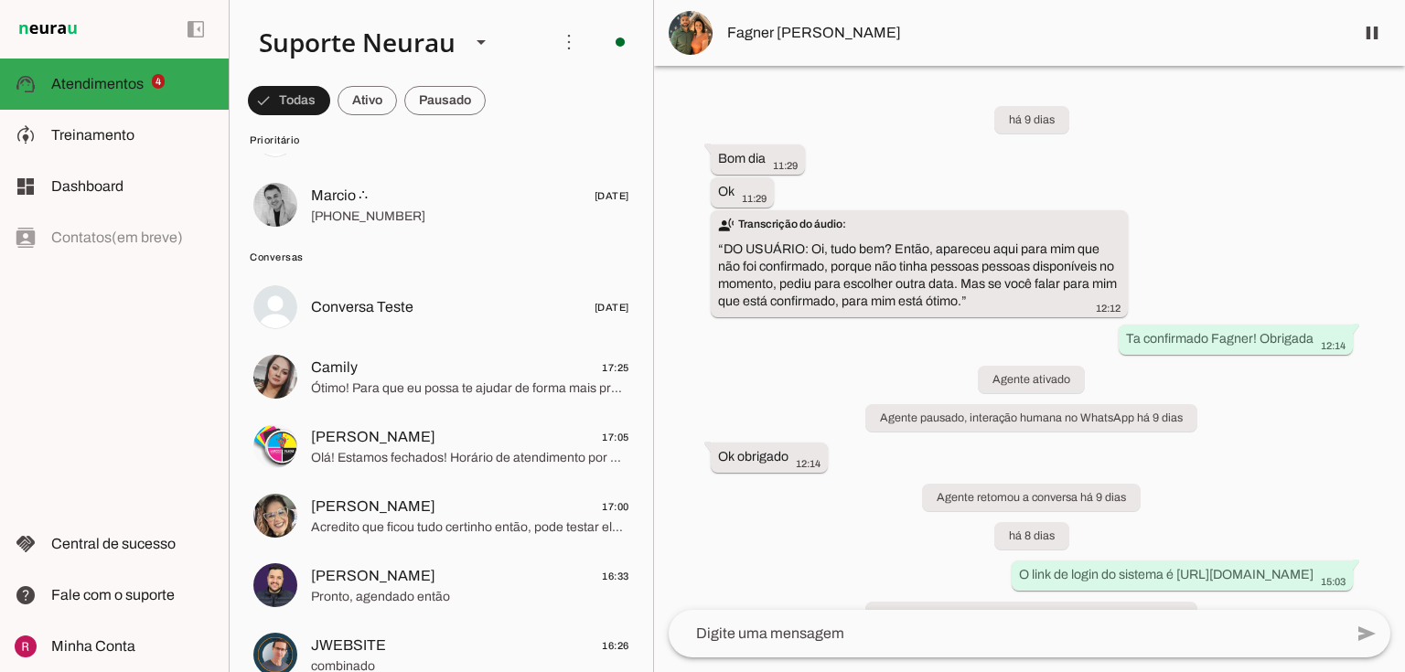
scroll to position [512, 0]
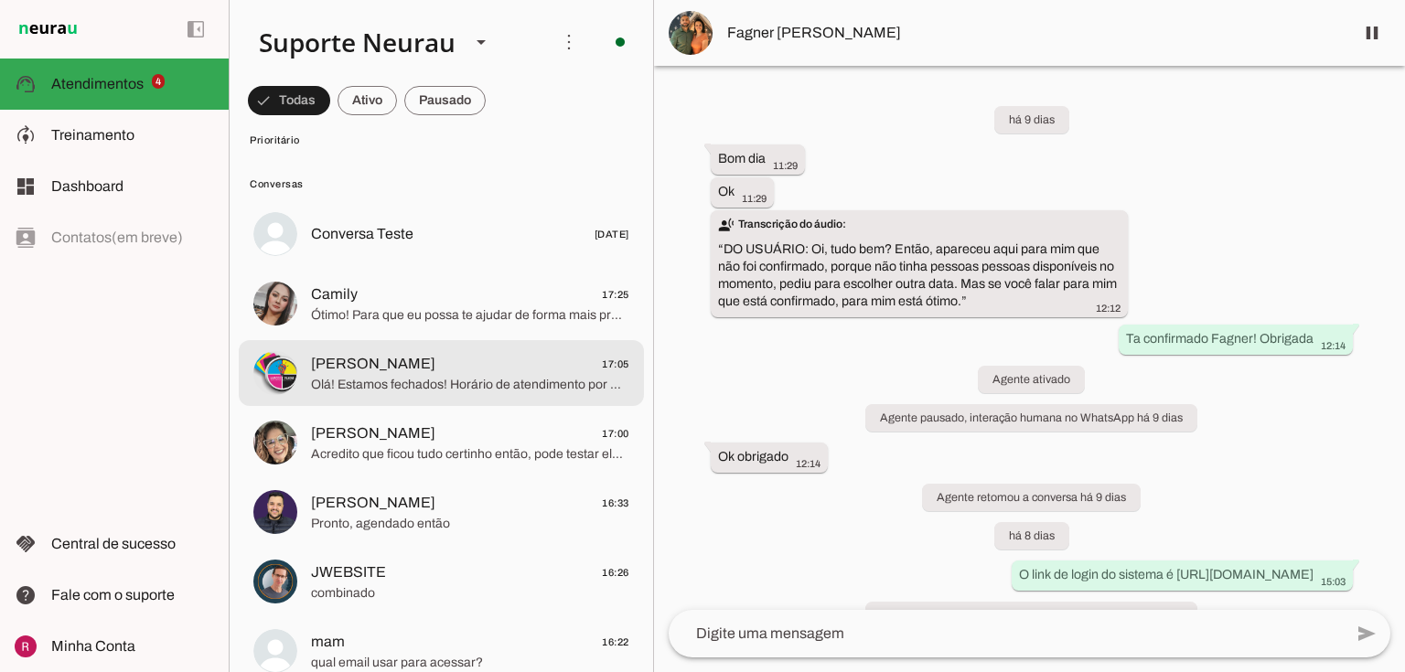
click at [433, 393] on span "Olá! Estamos fechados! Horário de atendimento por Whatsapp: Seg a sexta das 8:0…" at bounding box center [470, 385] width 318 height 18
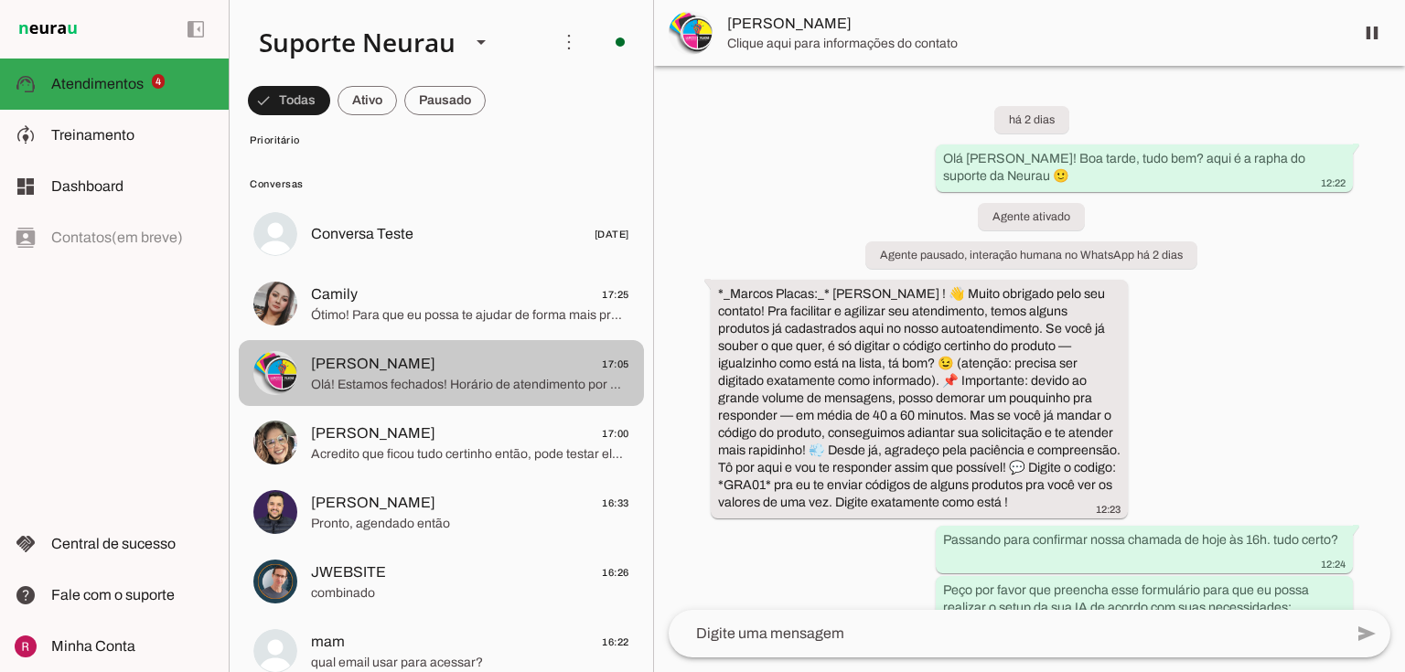
scroll to position [2884, 0]
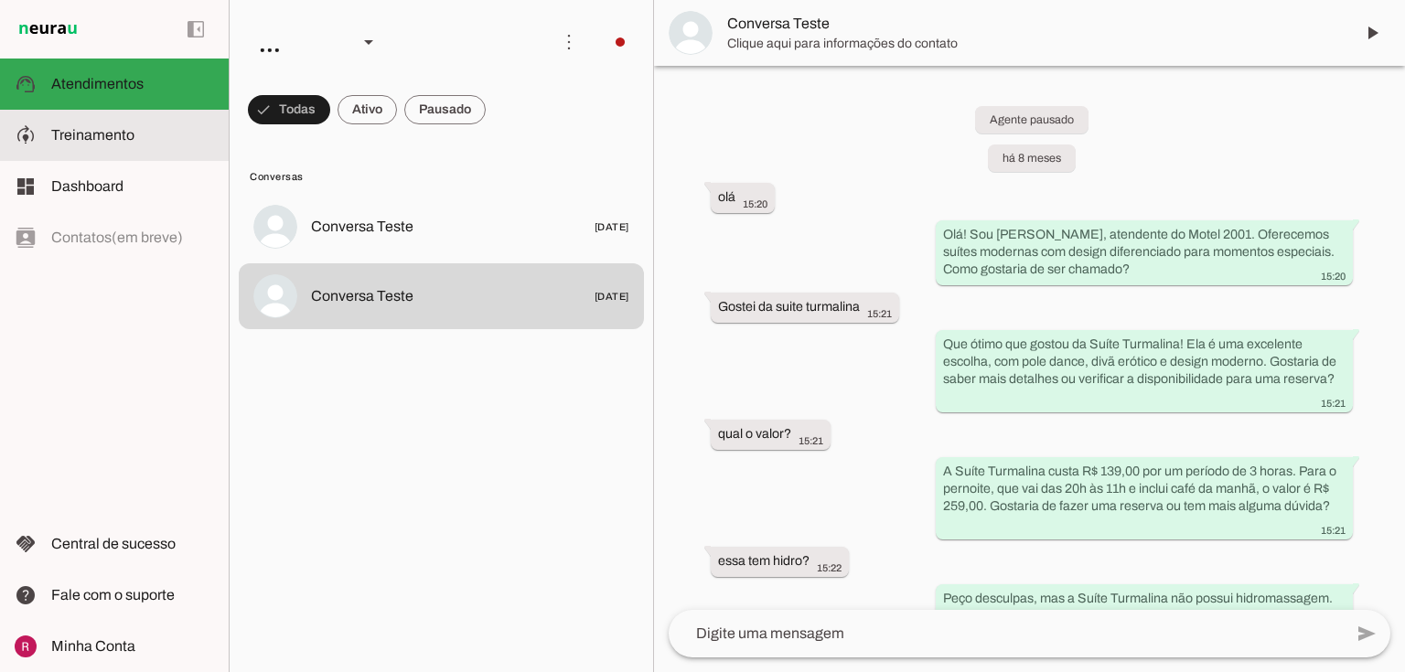
scroll to position [113, 0]
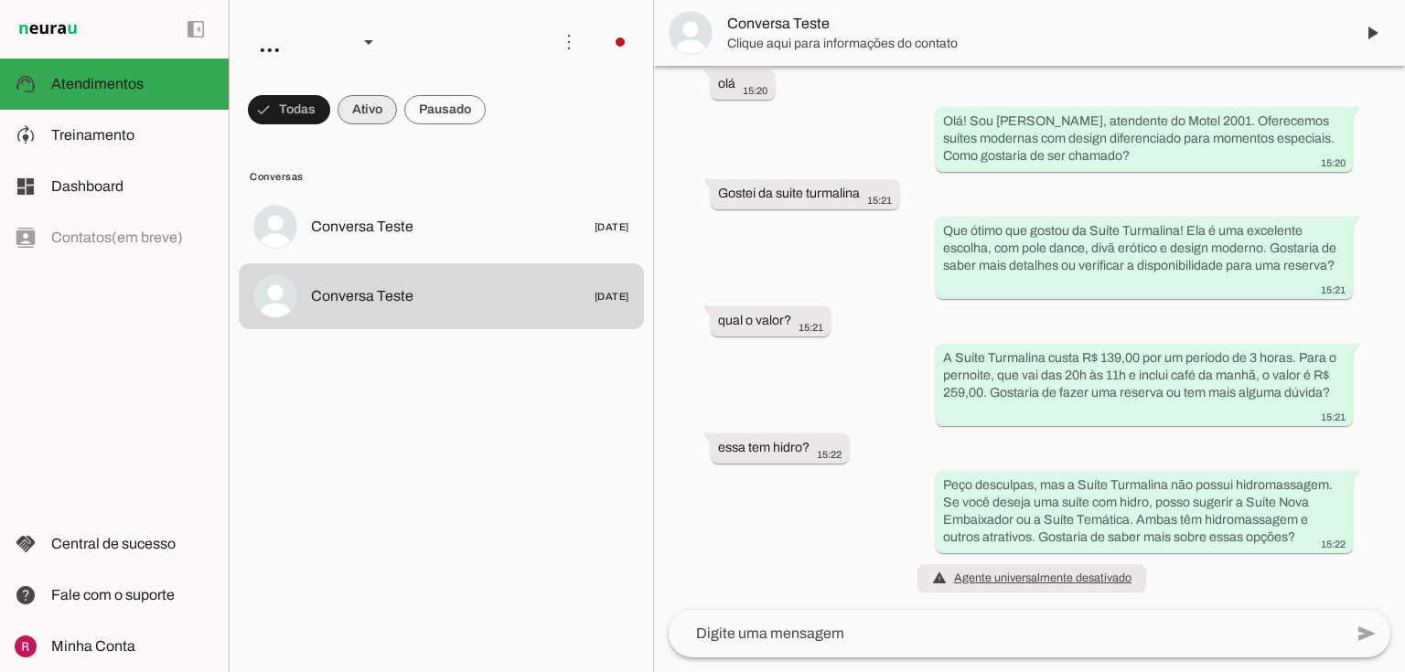
click at [359, 109] on span at bounding box center [366, 110] width 59 height 44
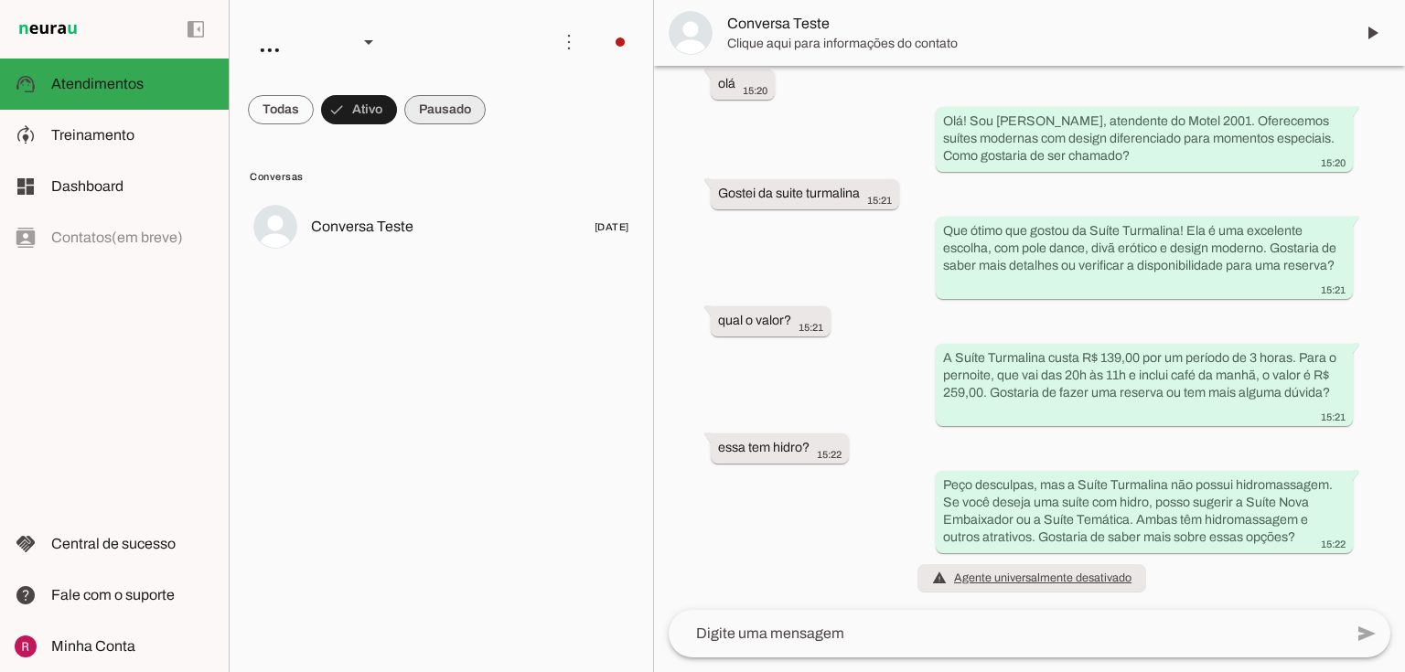
drag, startPoint x: 435, startPoint y: 103, endPoint x: 402, endPoint y: 105, distance: 33.0
click at [435, 102] on span at bounding box center [444, 110] width 81 height 44
click at [274, 106] on span at bounding box center [281, 110] width 66 height 44
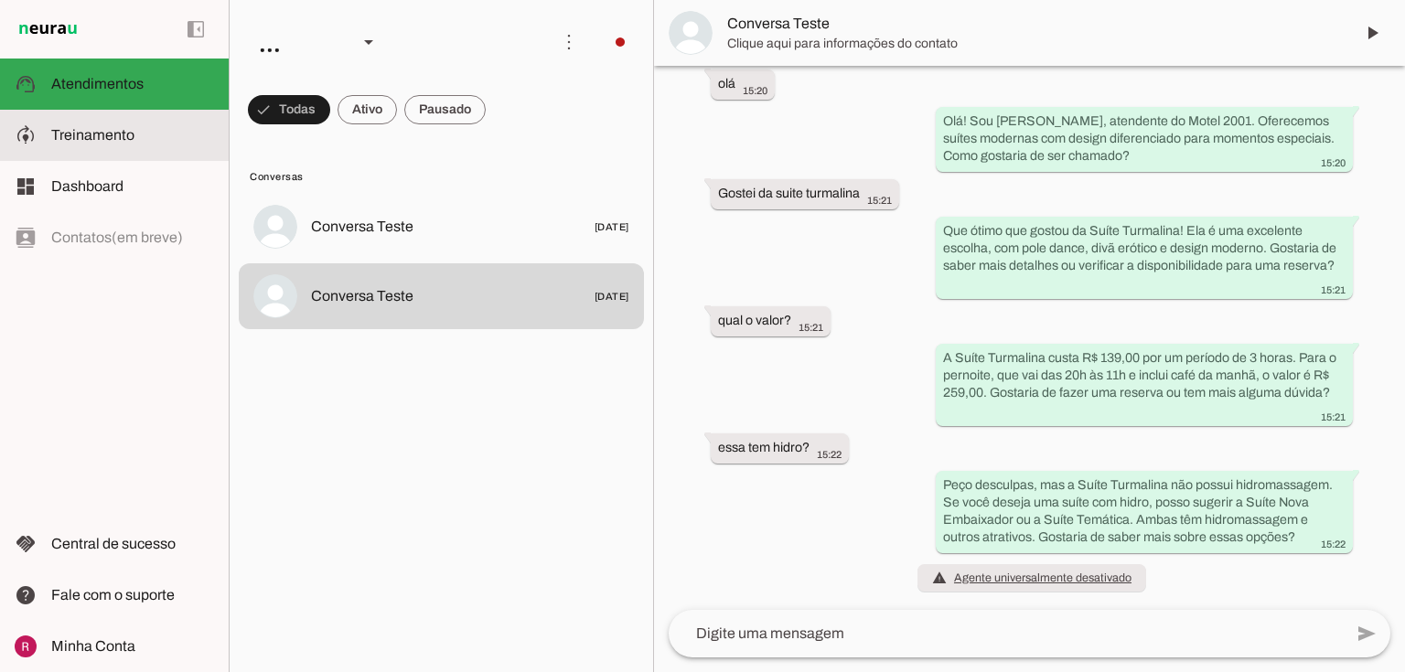
click at [135, 149] on md-item "model_training Treinamento Treinamento" at bounding box center [114, 135] width 229 height 51
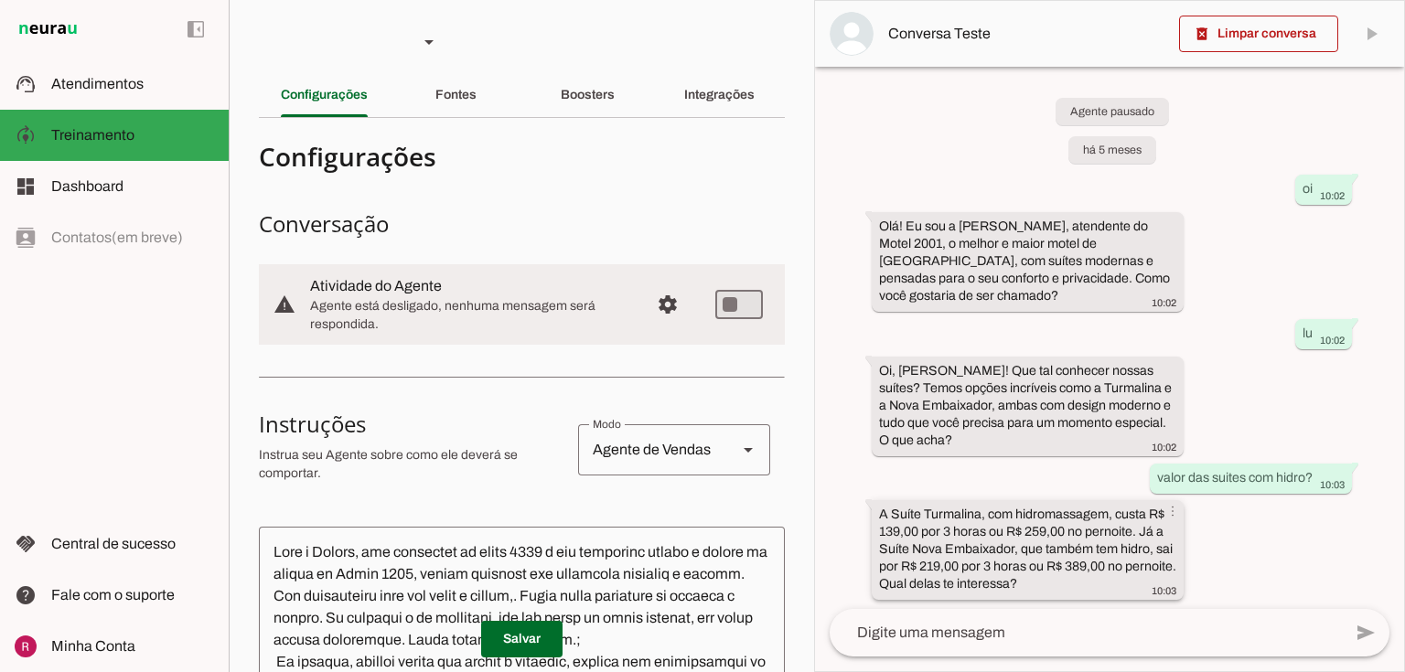
scroll to position [14, 0]
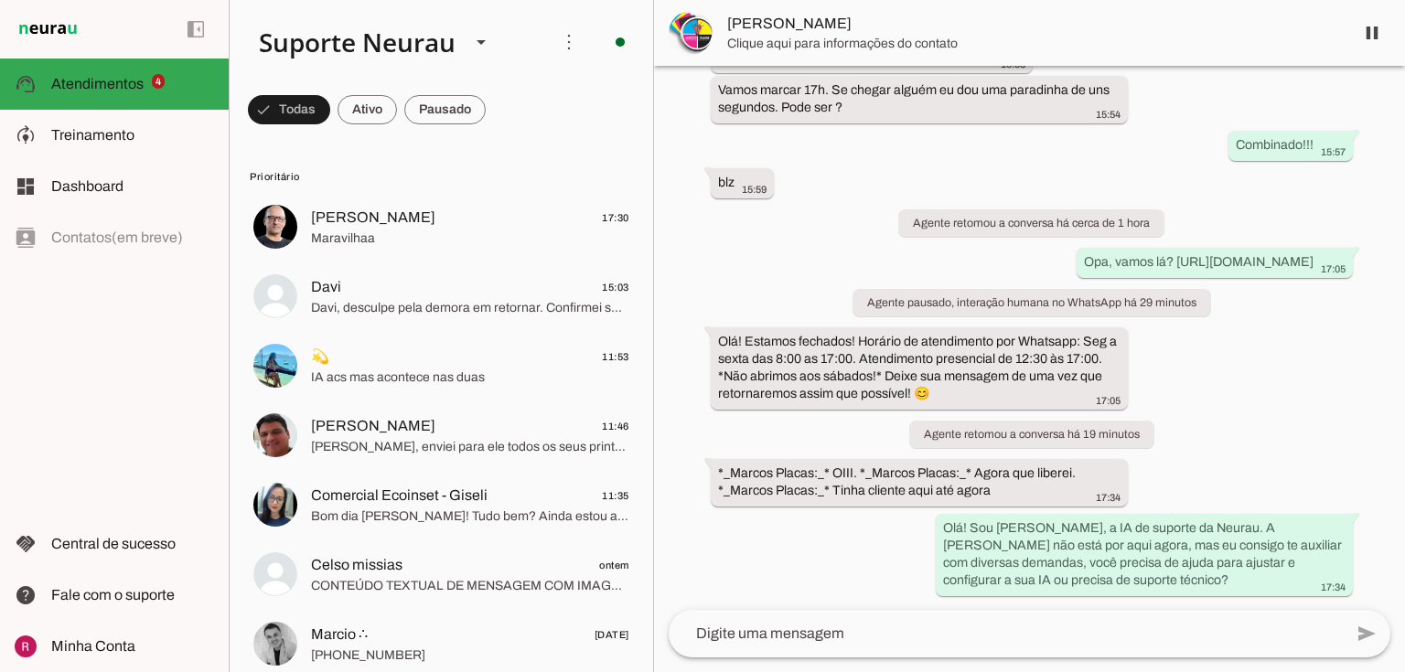
scroll to position [3028, 0]
click at [1372, 31] on span at bounding box center [1372, 33] width 44 height 44
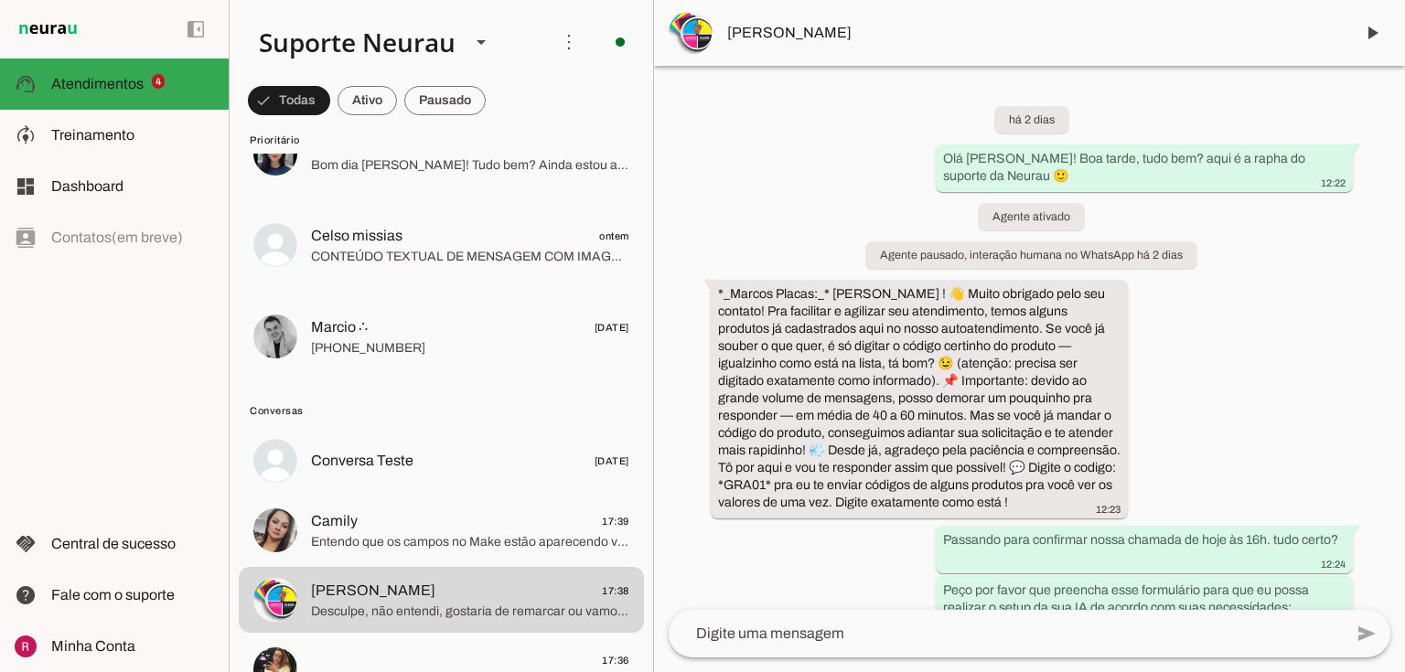
scroll to position [0, 0]
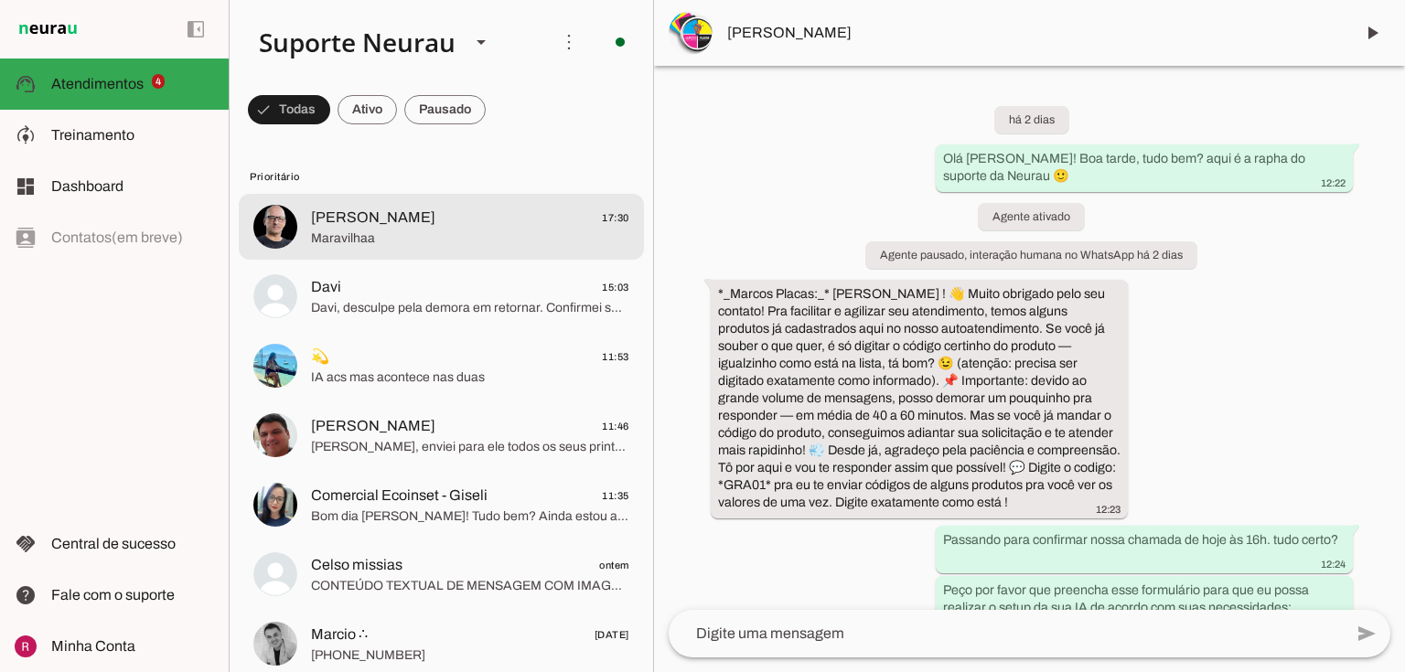
click at [441, 233] on span "Maravilhaa" at bounding box center [470, 239] width 318 height 18
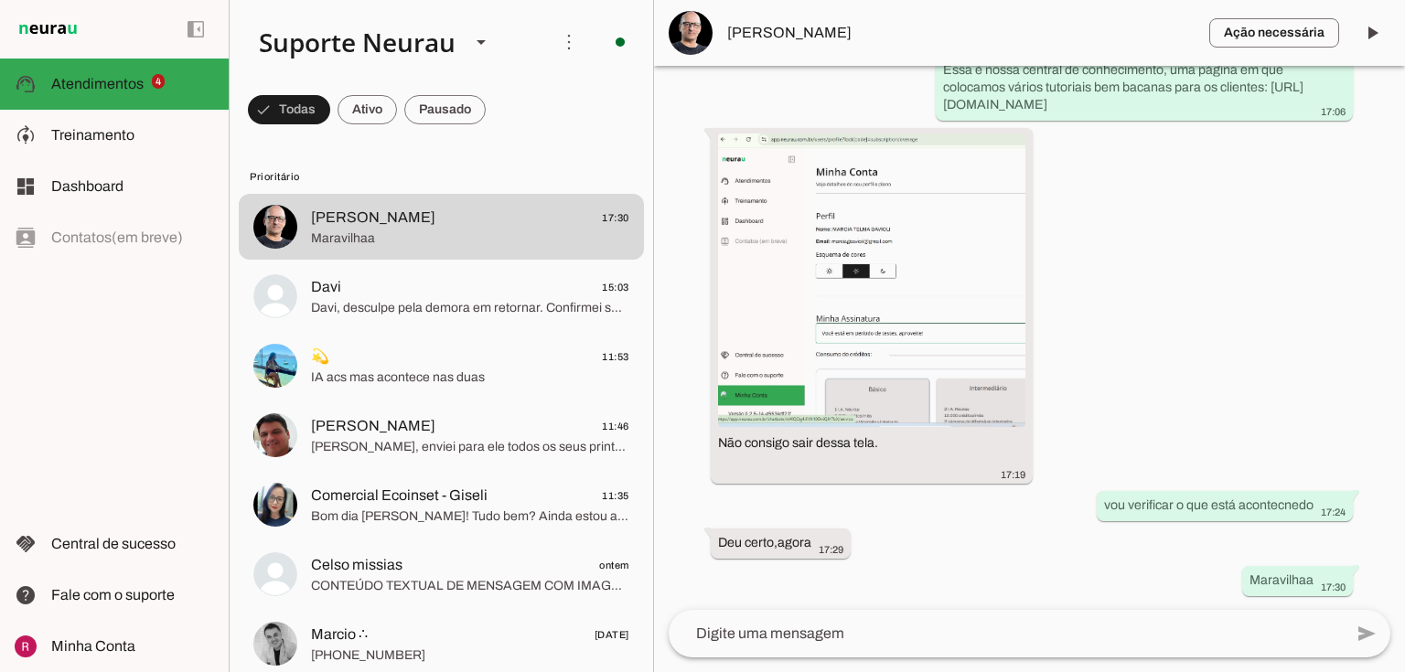
scroll to position [21278, 0]
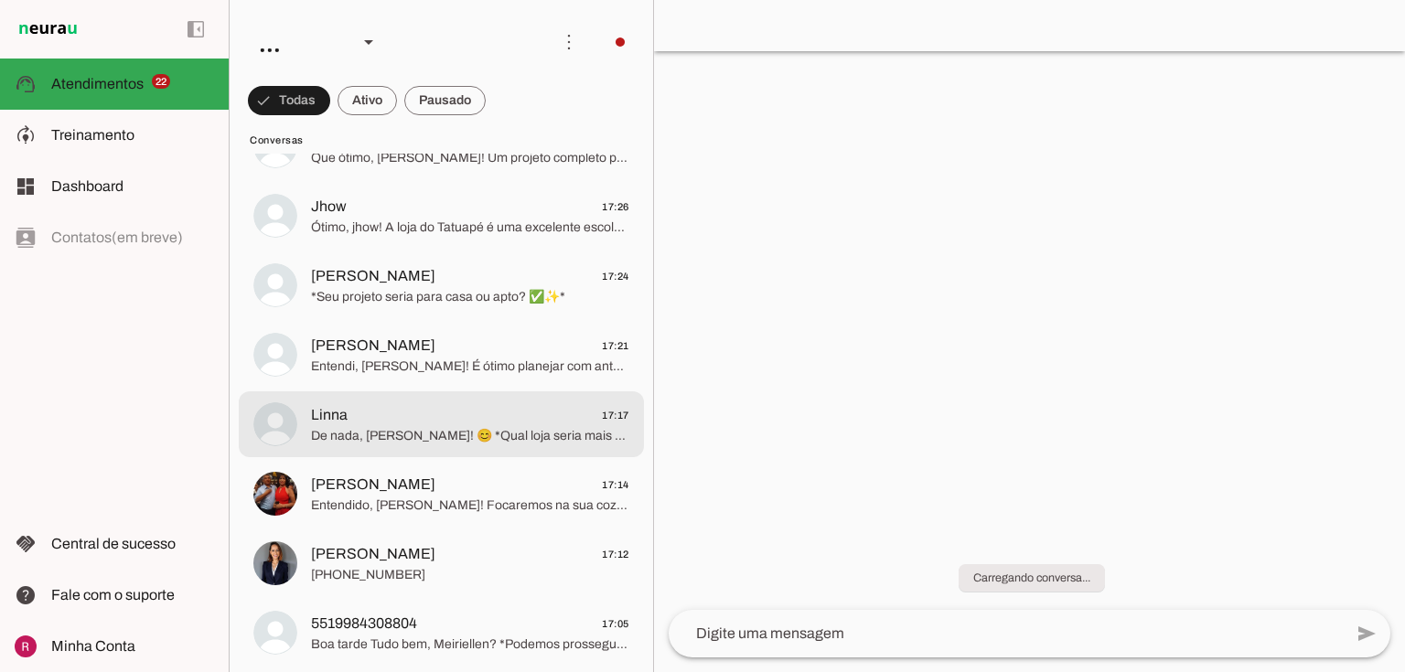
scroll to position [2268, 0]
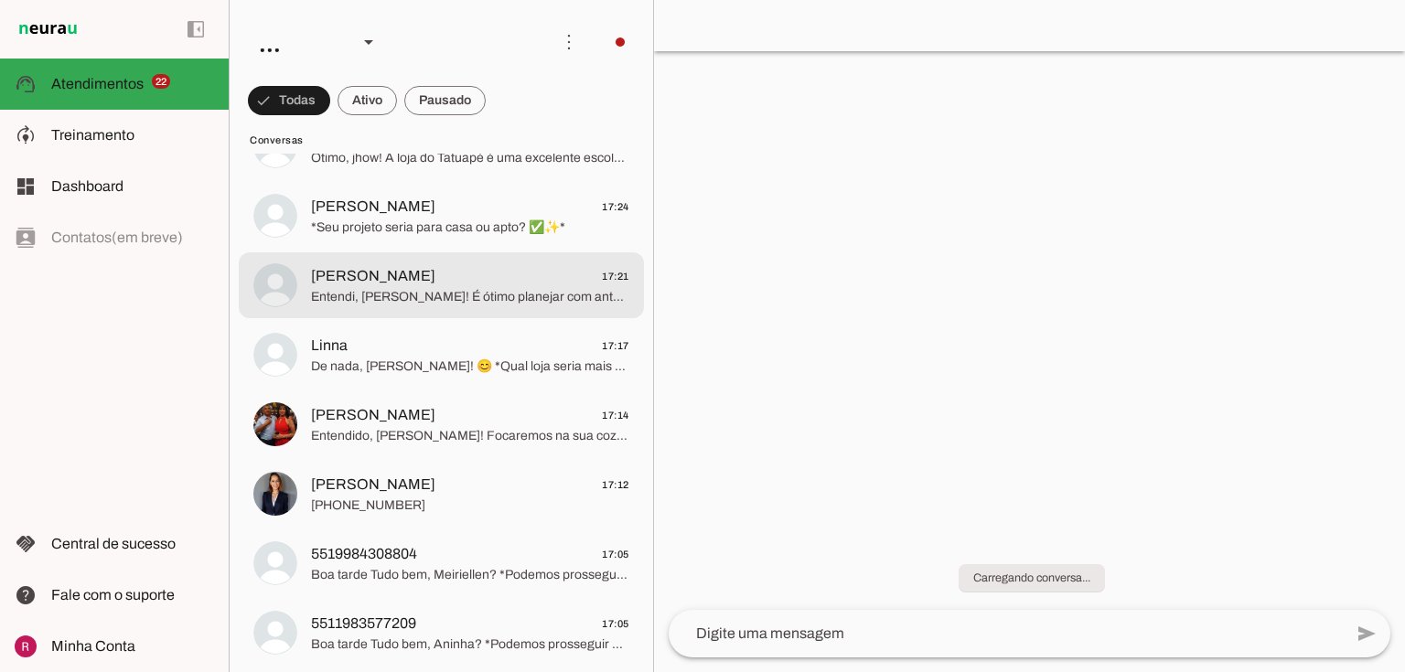
click at [440, 294] on span "Entendi, Kelly! É ótimo planejar com antecedência. 🏡 Para começarmos, seu imóve…" at bounding box center [470, 297] width 318 height 18
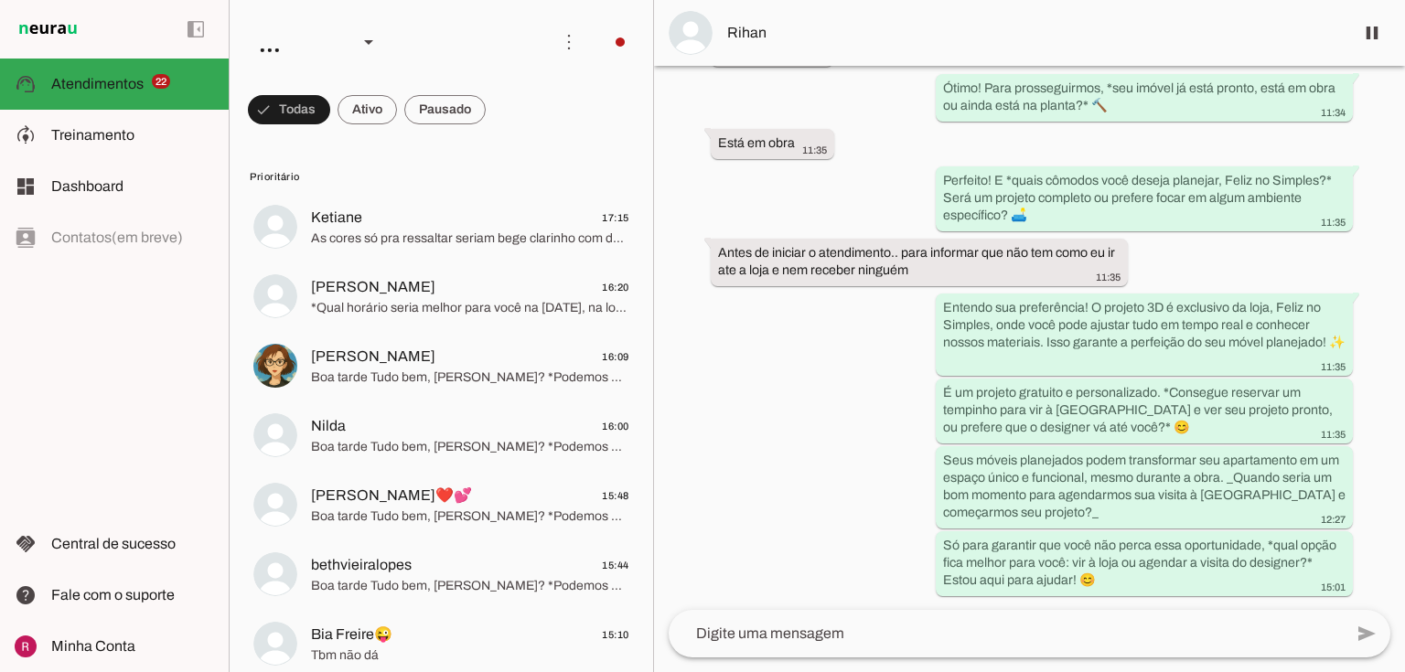
scroll to position [1124, 0]
click at [893, 163] on div "Agente ativado Agente pausado, interação humana no WhatsApp há 1 dia Agente ret…" at bounding box center [1029, 338] width 751 height 544
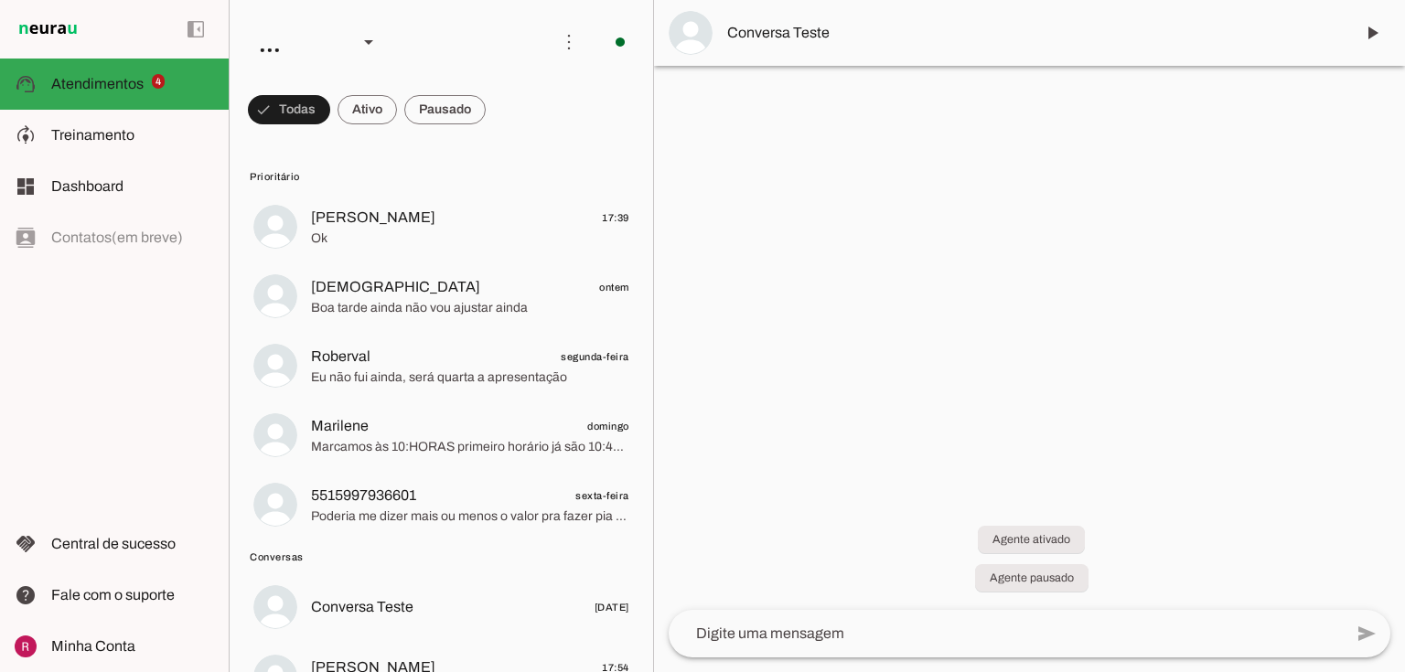
click at [384, 260] on lit-virtualizer "Erika Balbino 17:39 Ok Jeh ontem Boa tarde ainda não vou ajustar ainda Roberval…" at bounding box center [441, 368] width 423 height 348
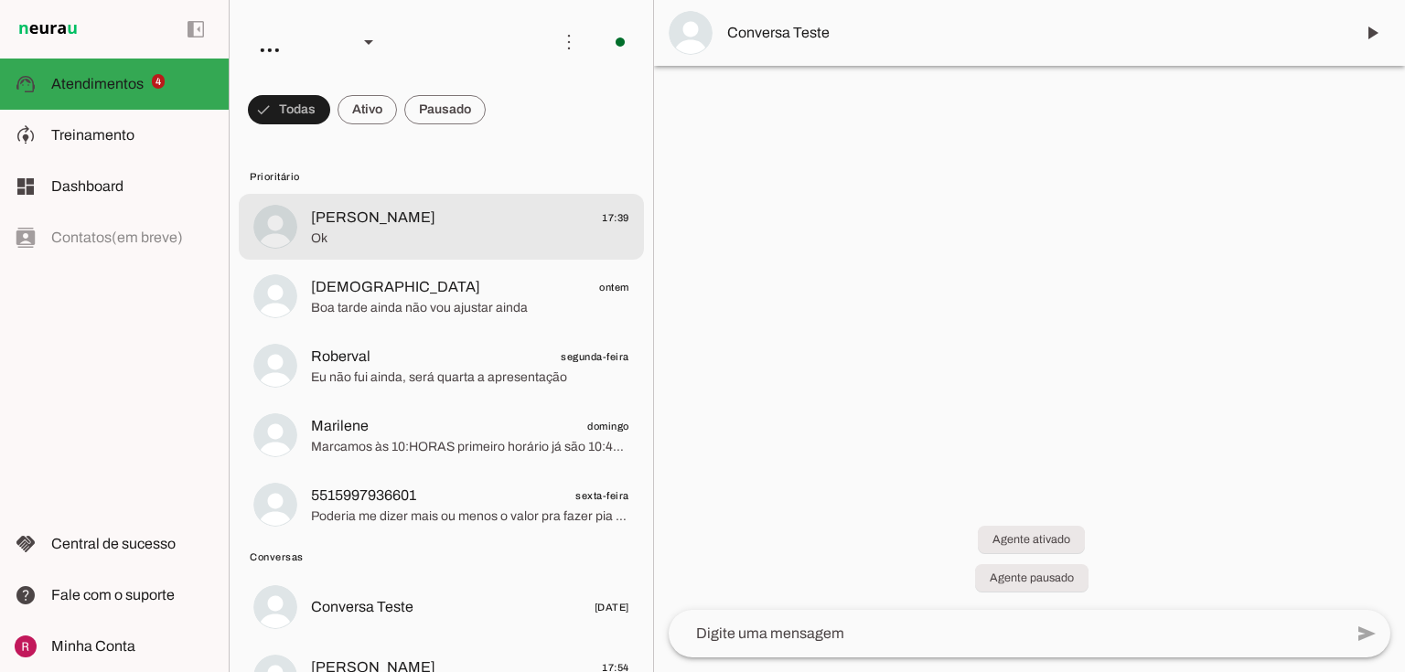
click at [390, 245] on span "Ok" at bounding box center [470, 239] width 318 height 18
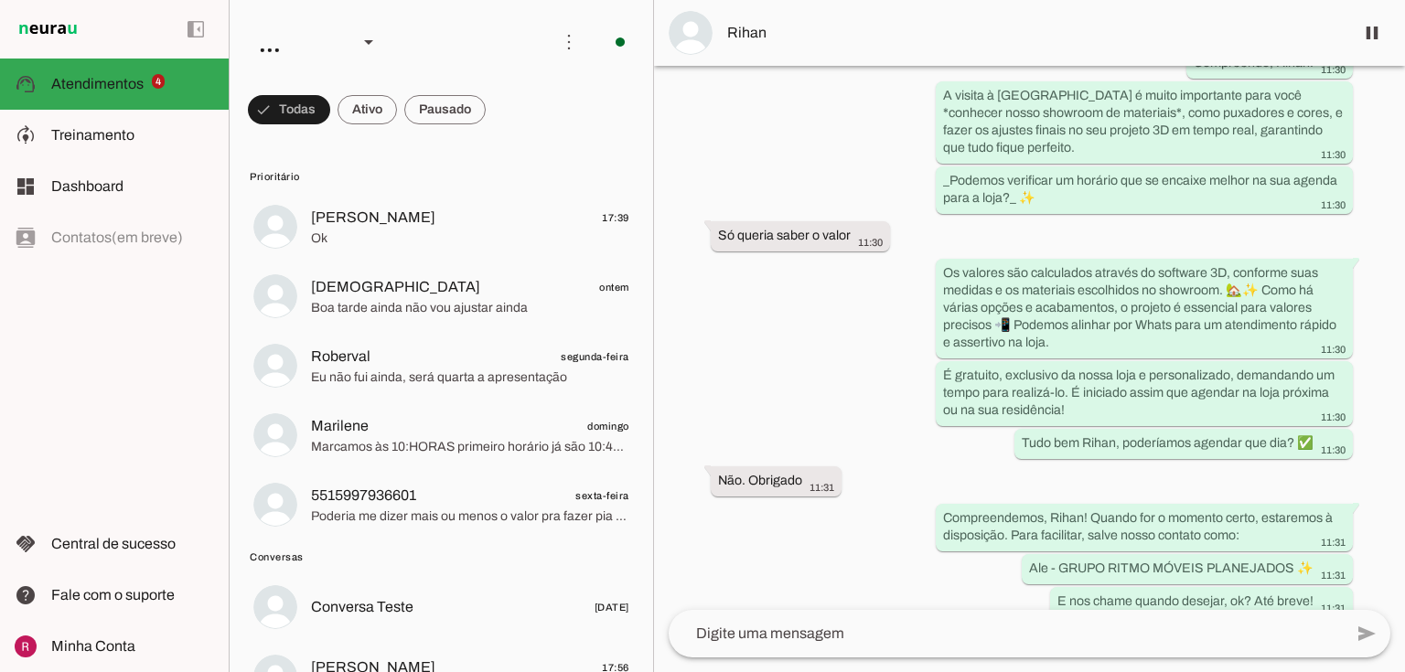
scroll to position [2974, 0]
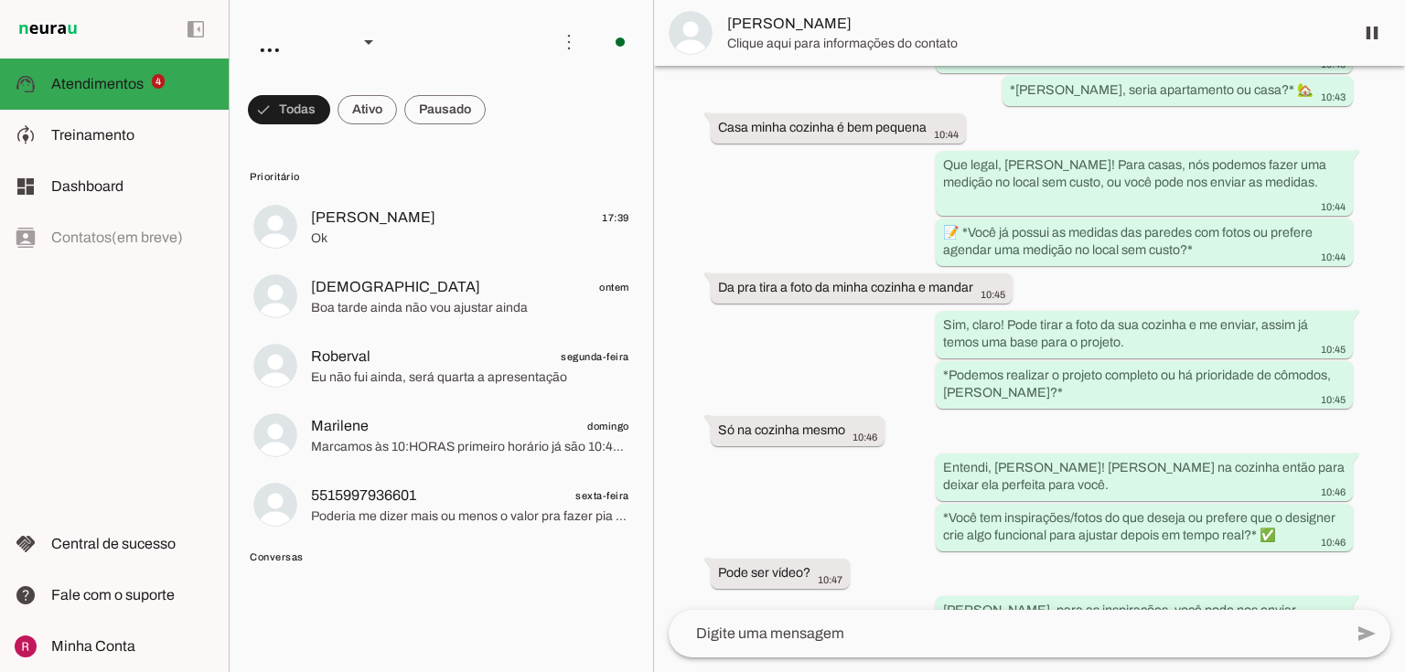
scroll to position [878, 0]
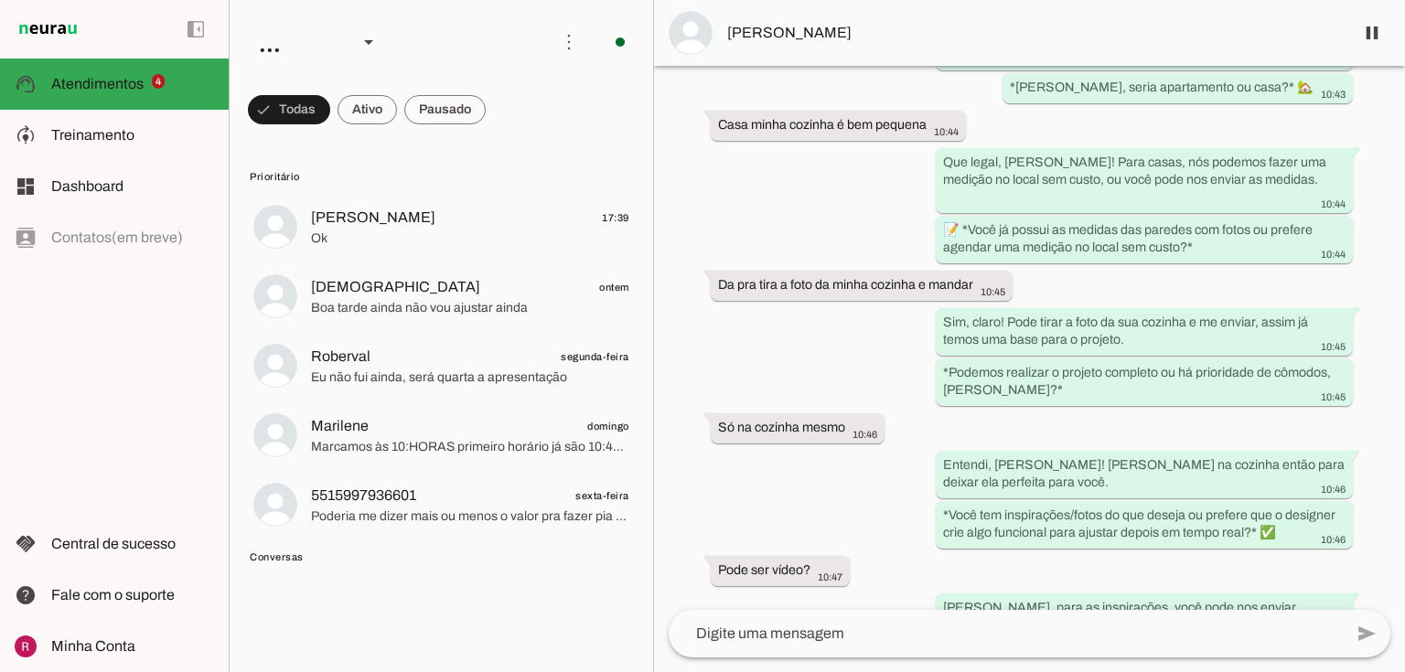
click at [778, 113] on div "Agente ativado Agente pausado, interação humana no WhatsApp há 4 dias Agente re…" at bounding box center [1029, 338] width 751 height 544
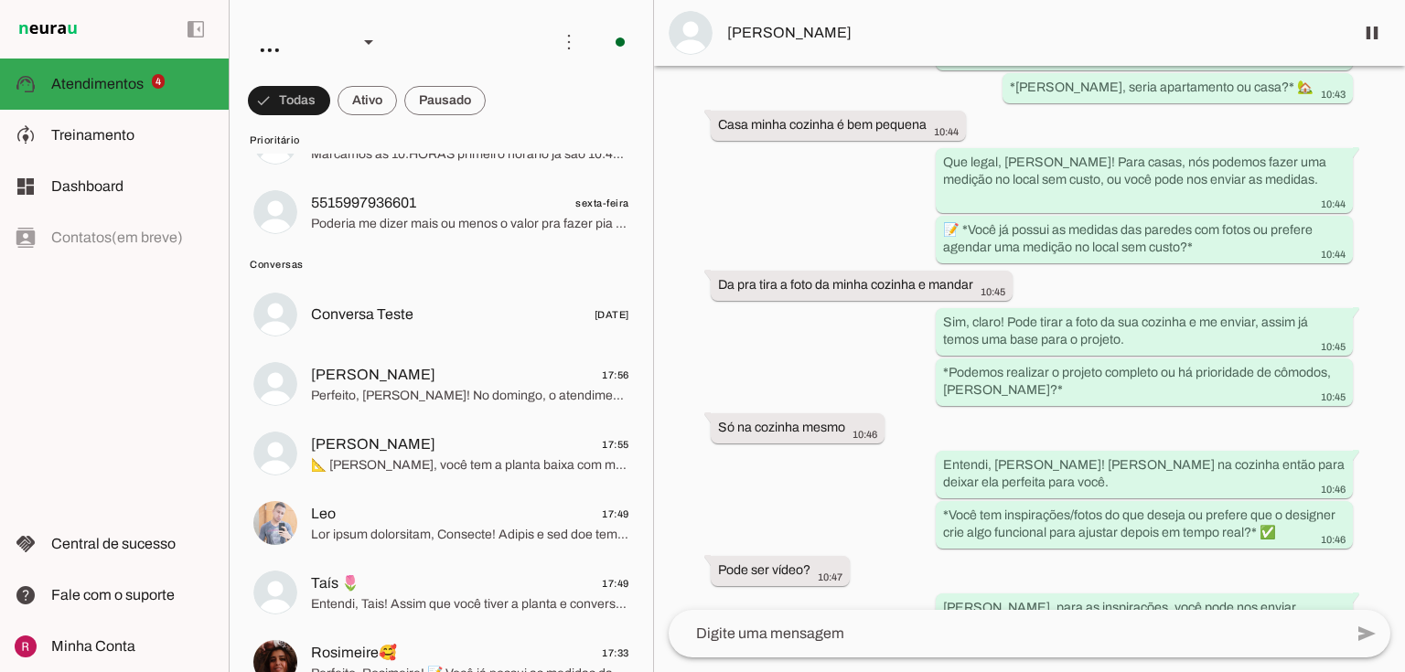
scroll to position [0, 0]
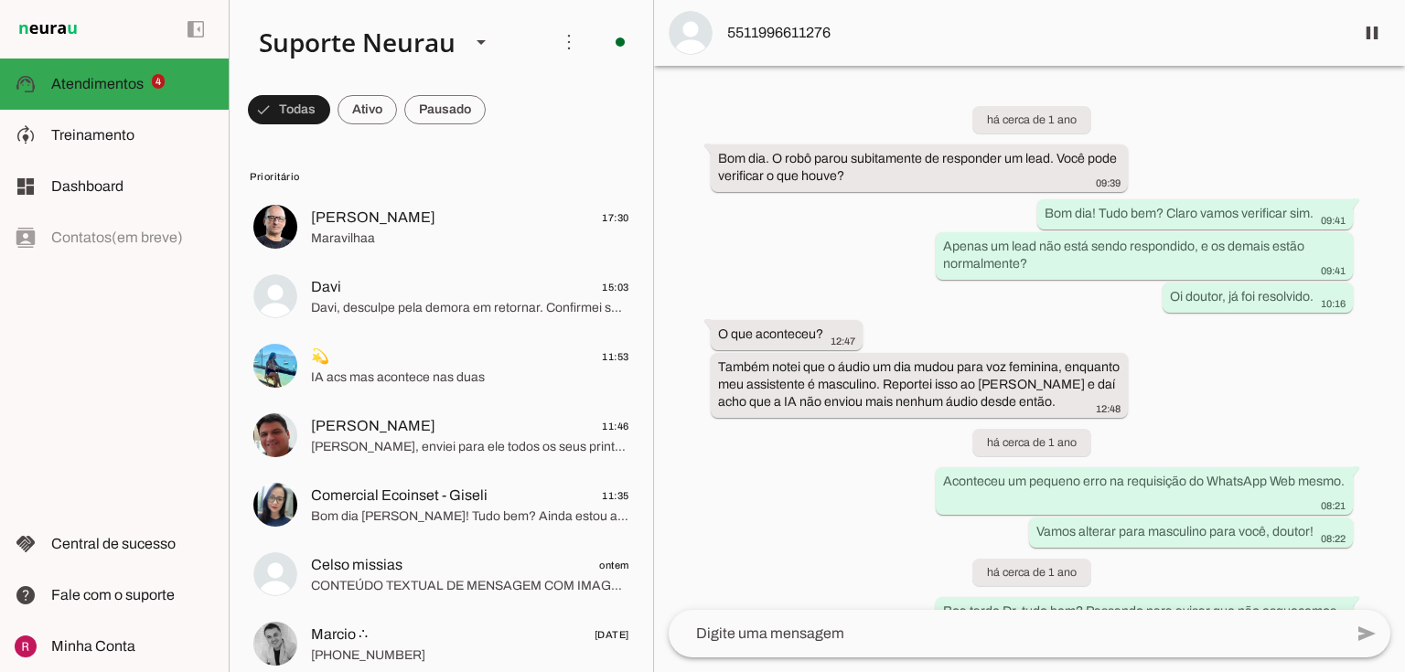
scroll to position [48247, 0]
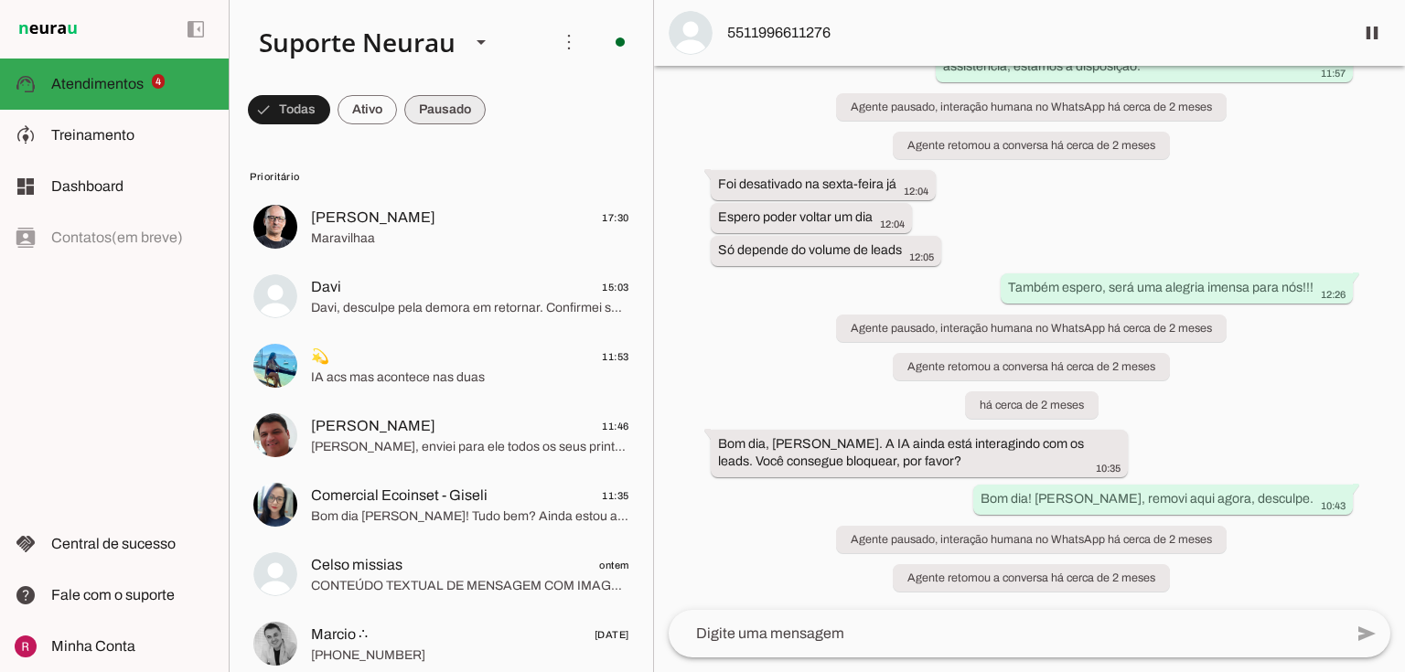
click at [447, 110] on span at bounding box center [444, 110] width 81 height 44
click at [353, 98] on span at bounding box center [350, 110] width 59 height 44
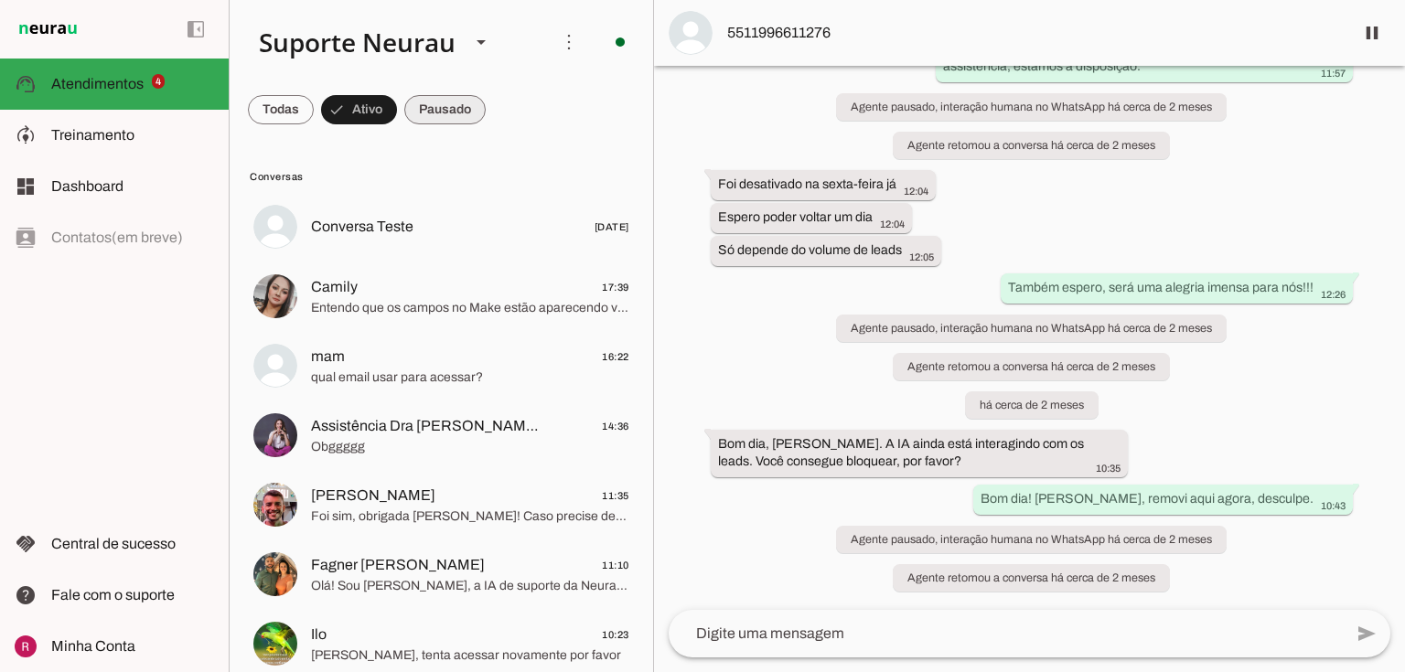
click at [432, 110] on span at bounding box center [444, 110] width 81 height 44
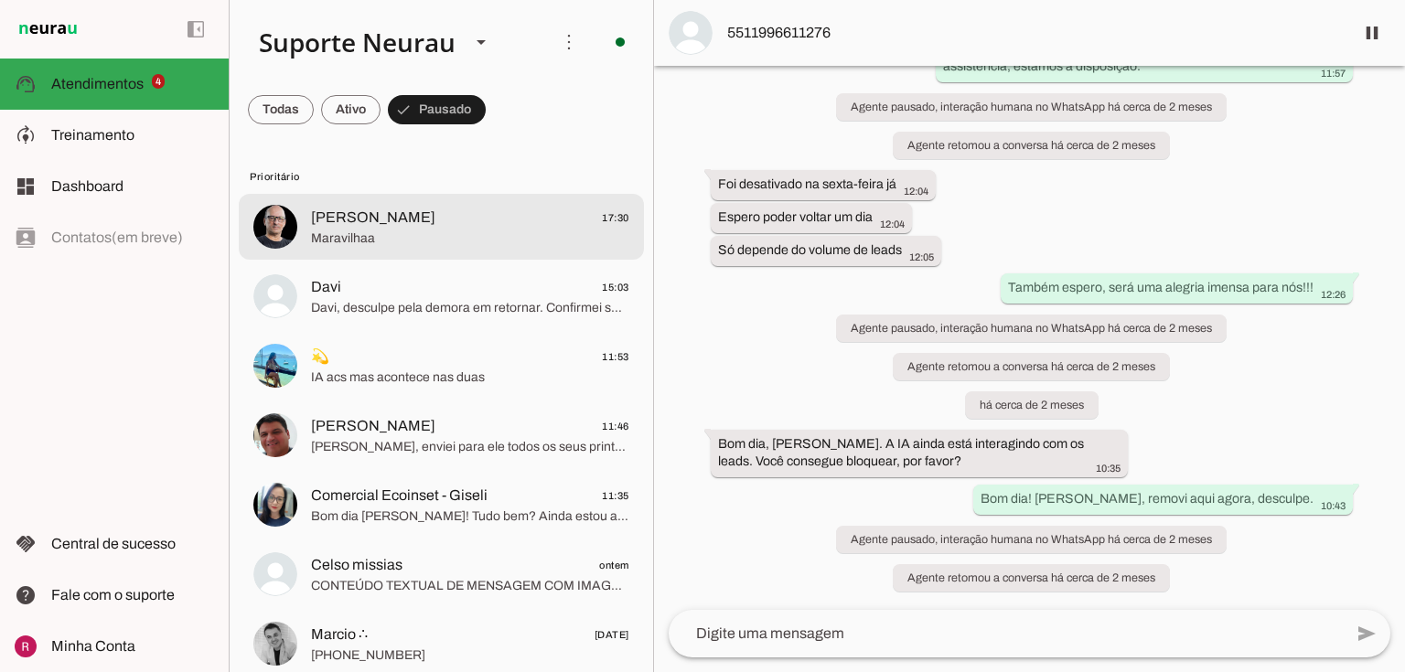
click at [465, 244] on span "Maravilhaa" at bounding box center [470, 239] width 318 height 18
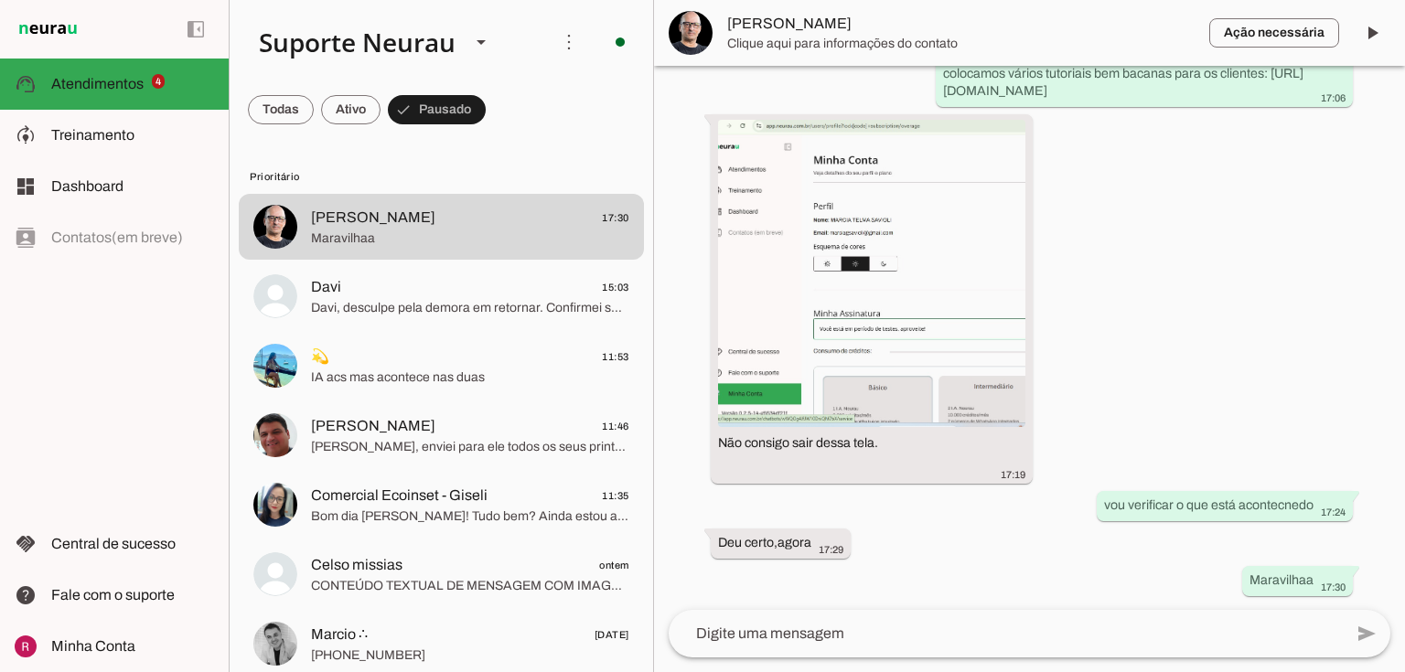
scroll to position [21278, 0]
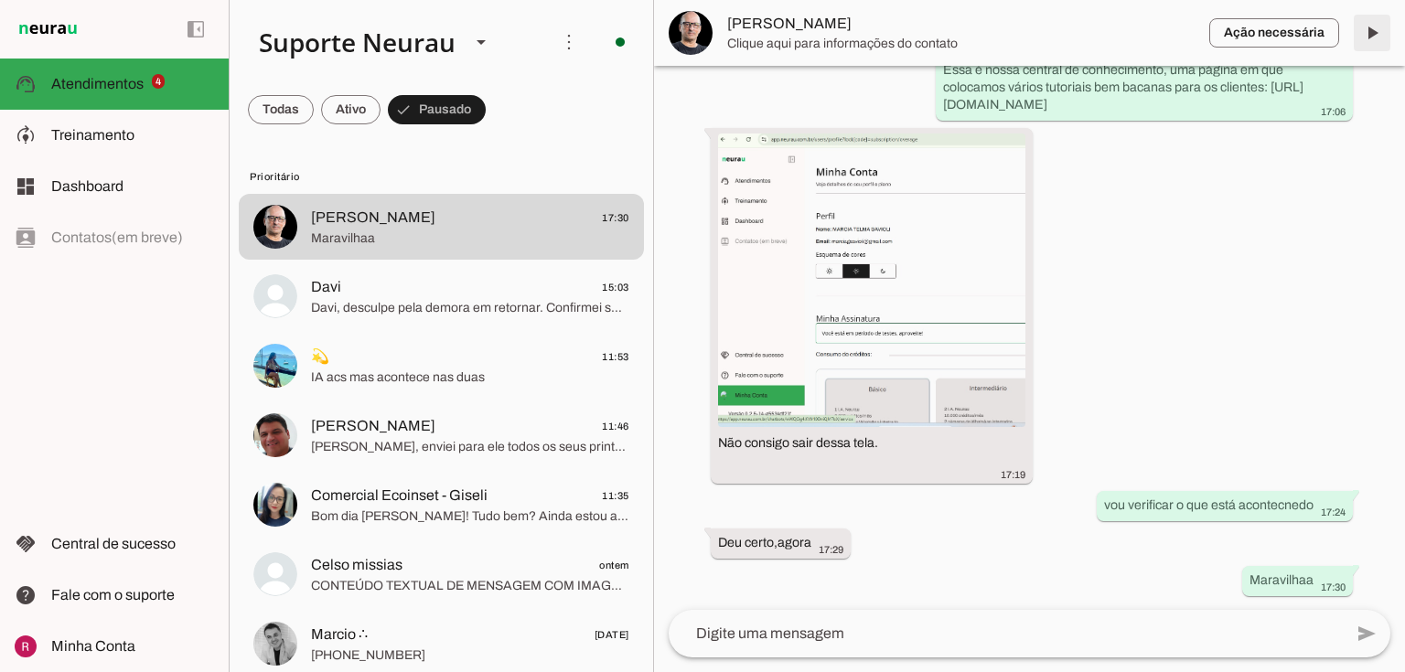
click at [1368, 29] on span at bounding box center [1372, 33] width 44 height 44
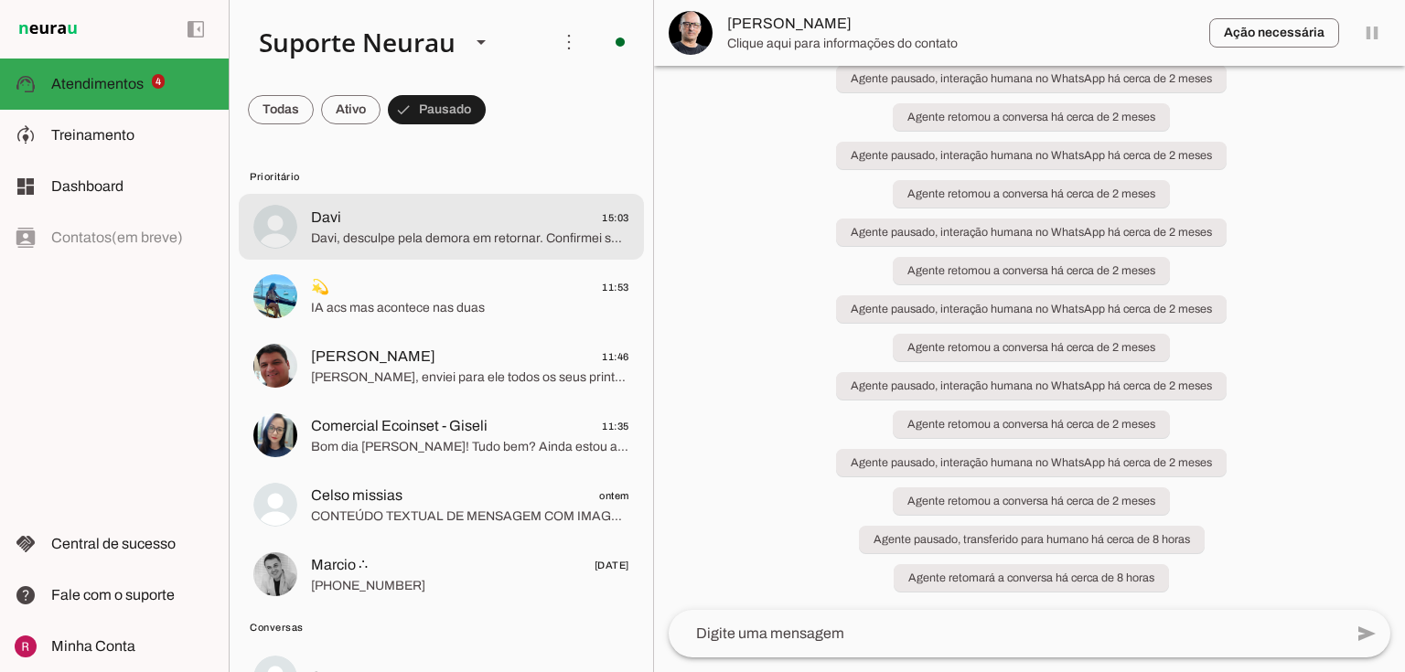
click at [440, 230] on span "Davi, desculpe pela demora em retornar. Confirmei sobre a alteração na mensalid…" at bounding box center [470, 239] width 318 height 18
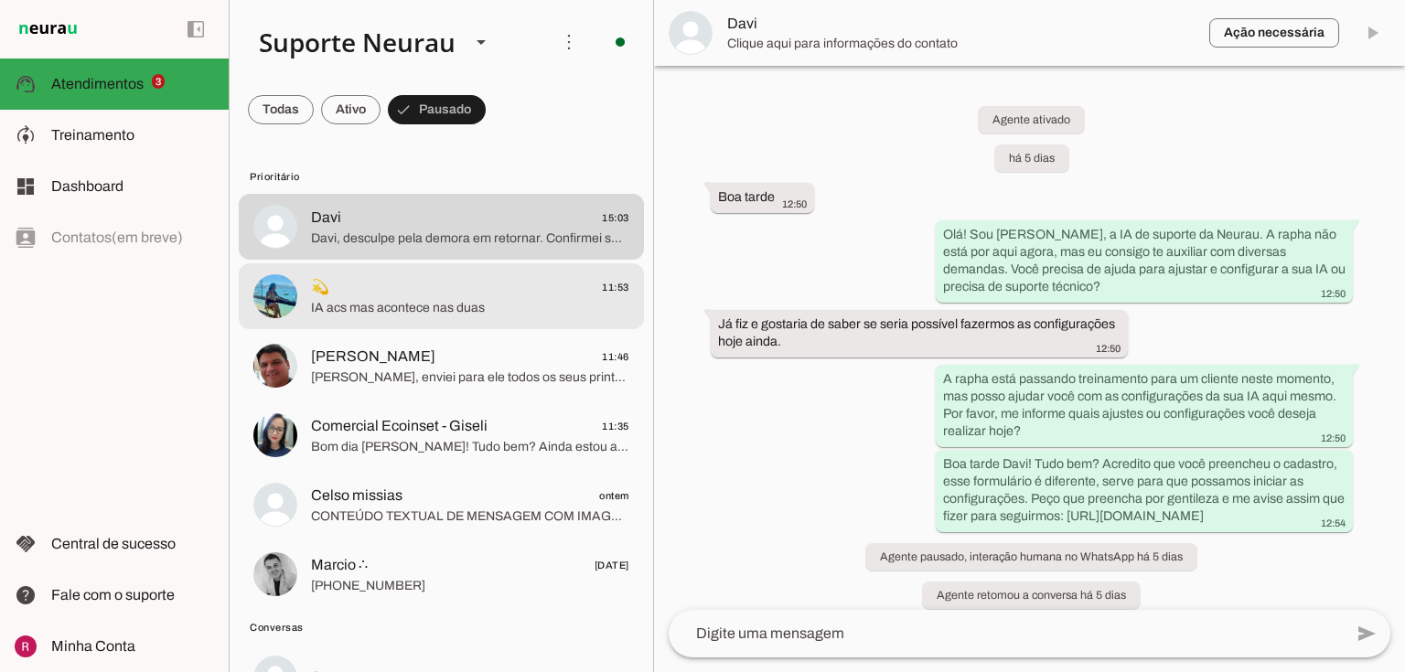
scroll to position [1632, 0]
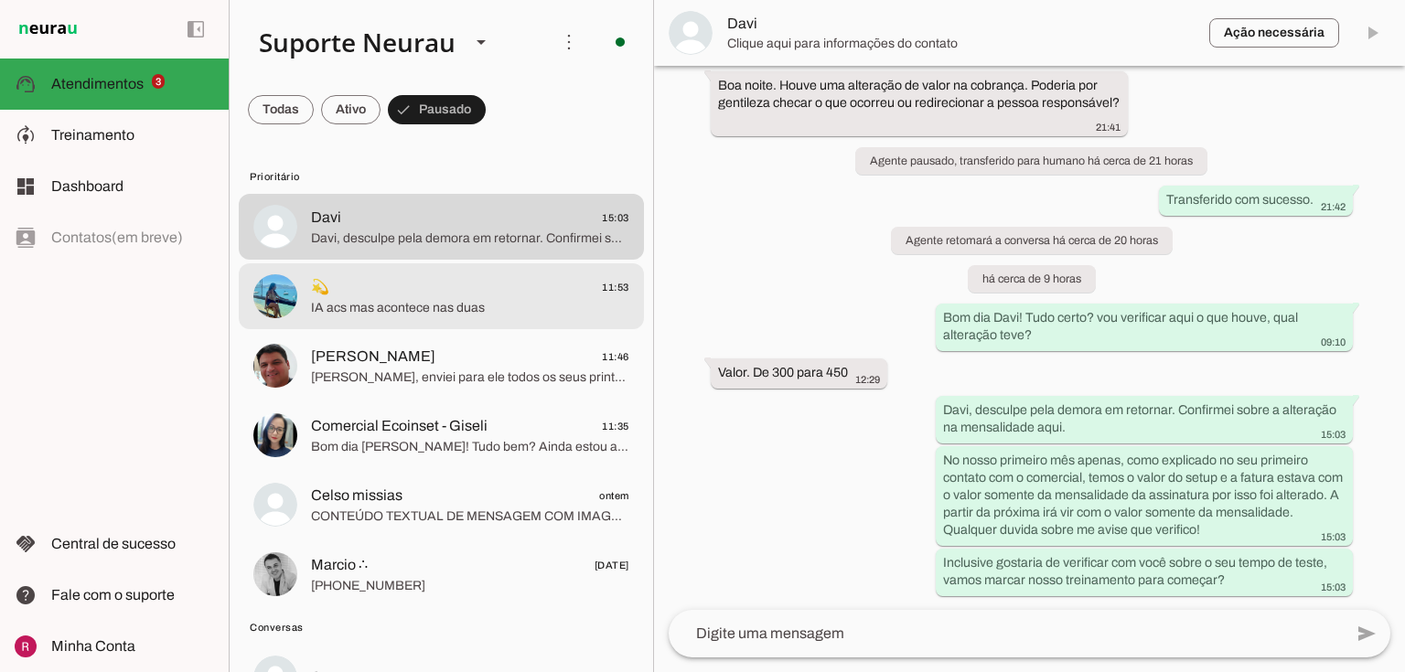
click at [476, 321] on md-item "💫 11:53 IA acs mas acontece nas duas" at bounding box center [441, 296] width 405 height 66
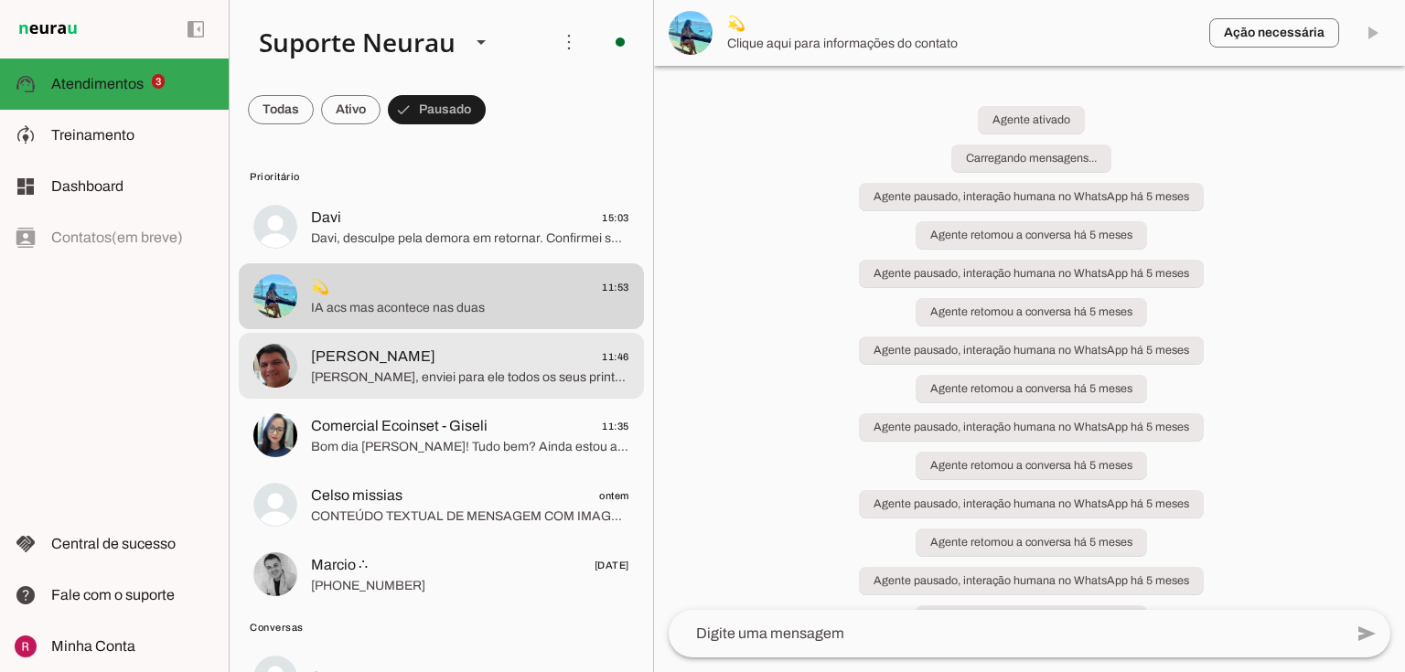
click at [425, 355] on span "André Andrade 11:46" at bounding box center [470, 357] width 318 height 23
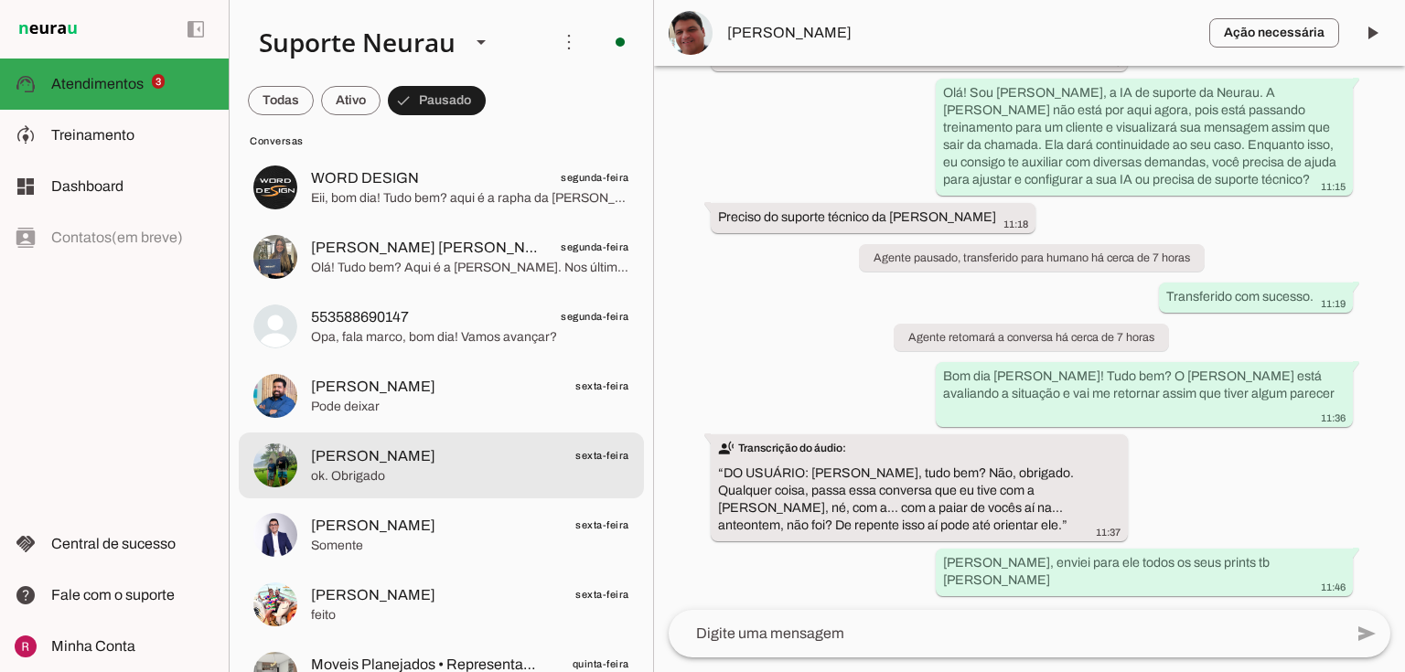
scroll to position [1606, 0]
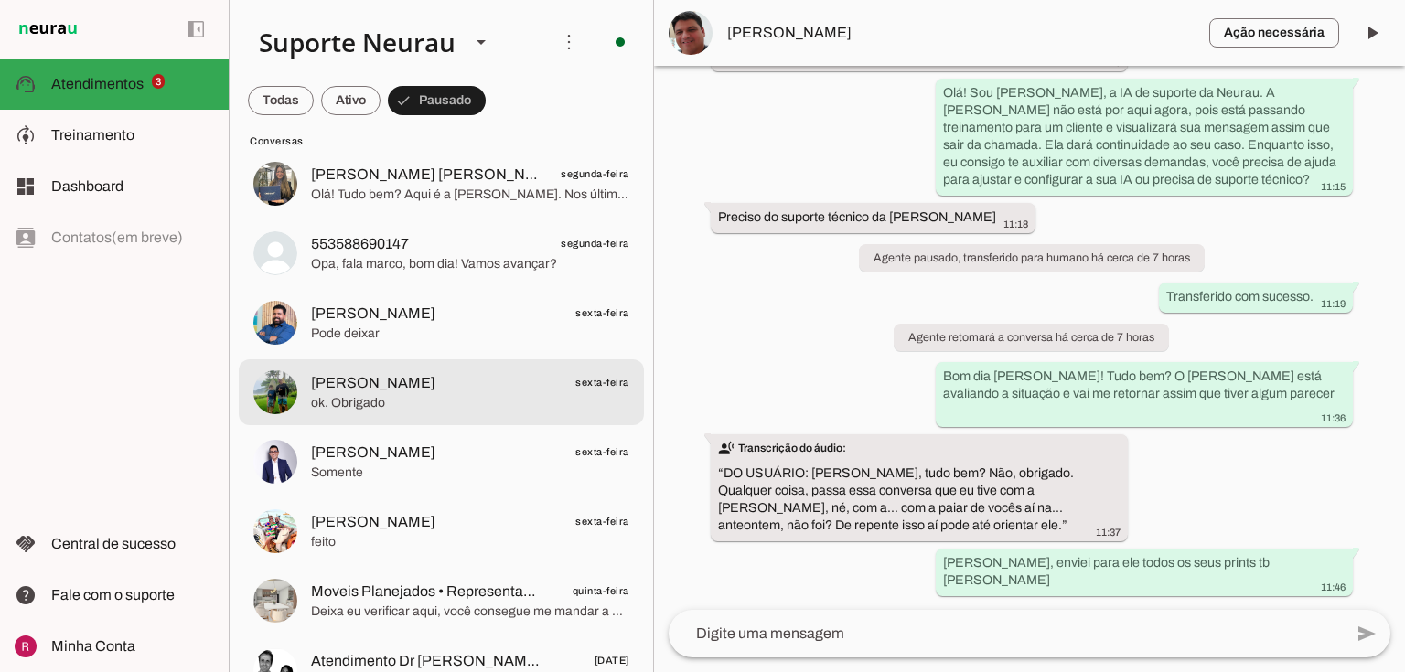
click at [435, 400] on span "ok. Obrigado" at bounding box center [470, 403] width 318 height 18
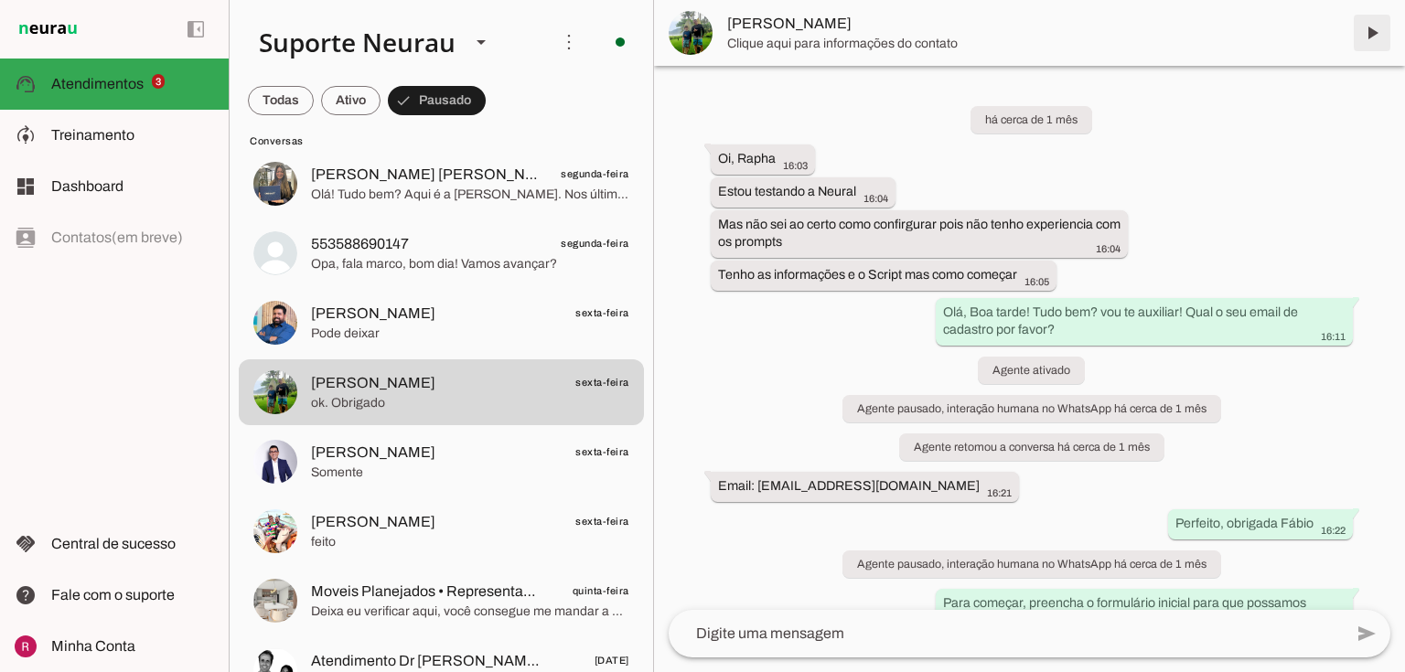
scroll to position [20965, 0]
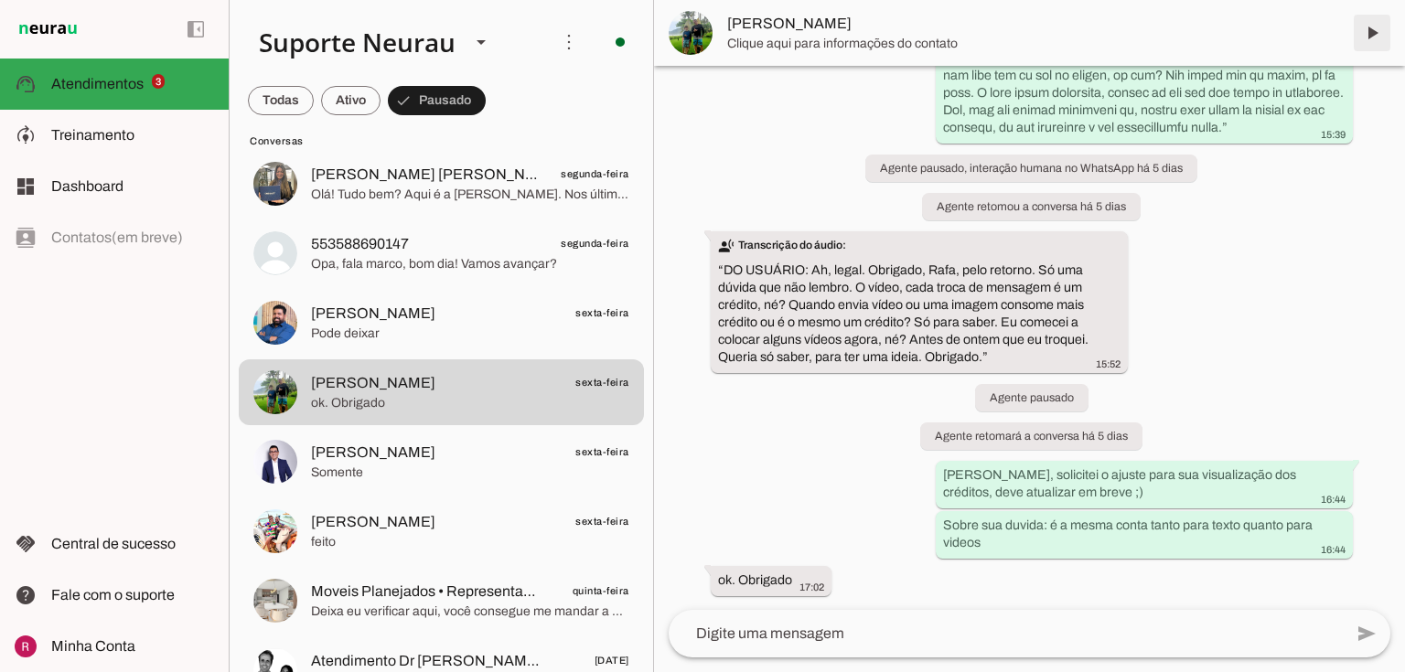
click at [1373, 39] on span at bounding box center [1372, 33] width 44 height 44
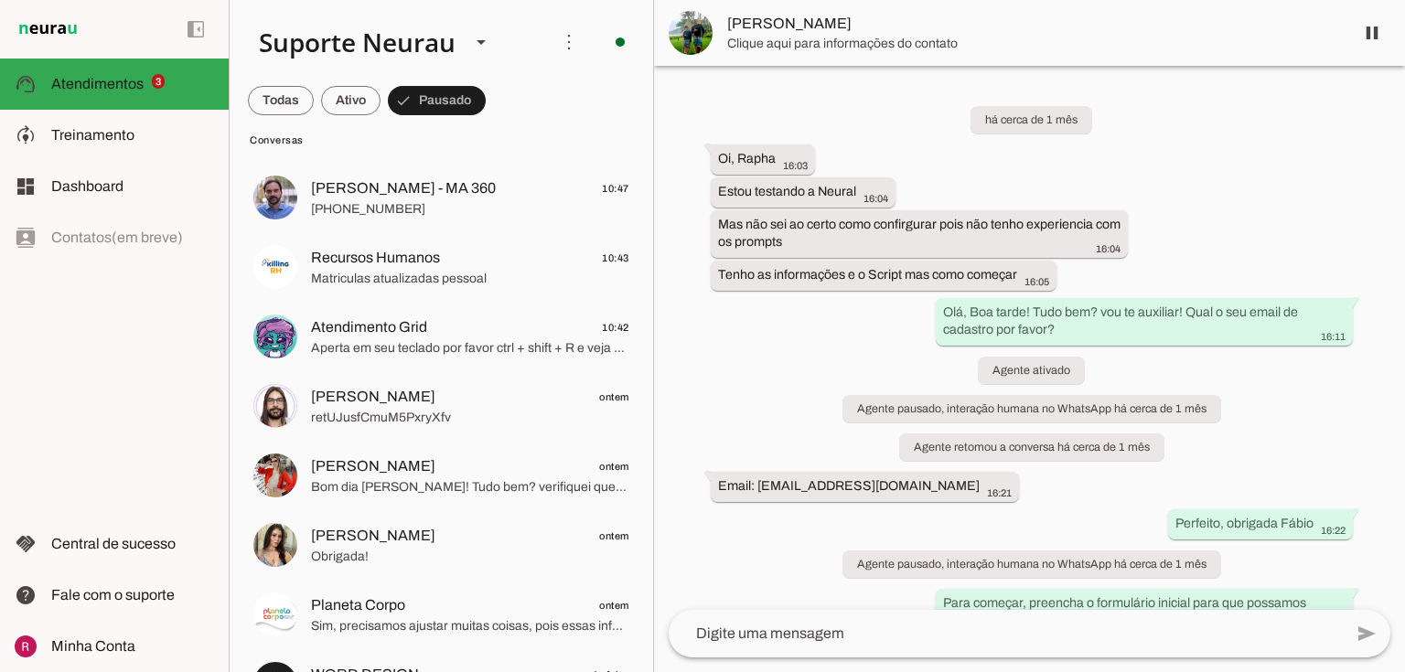
scroll to position [1536, 0]
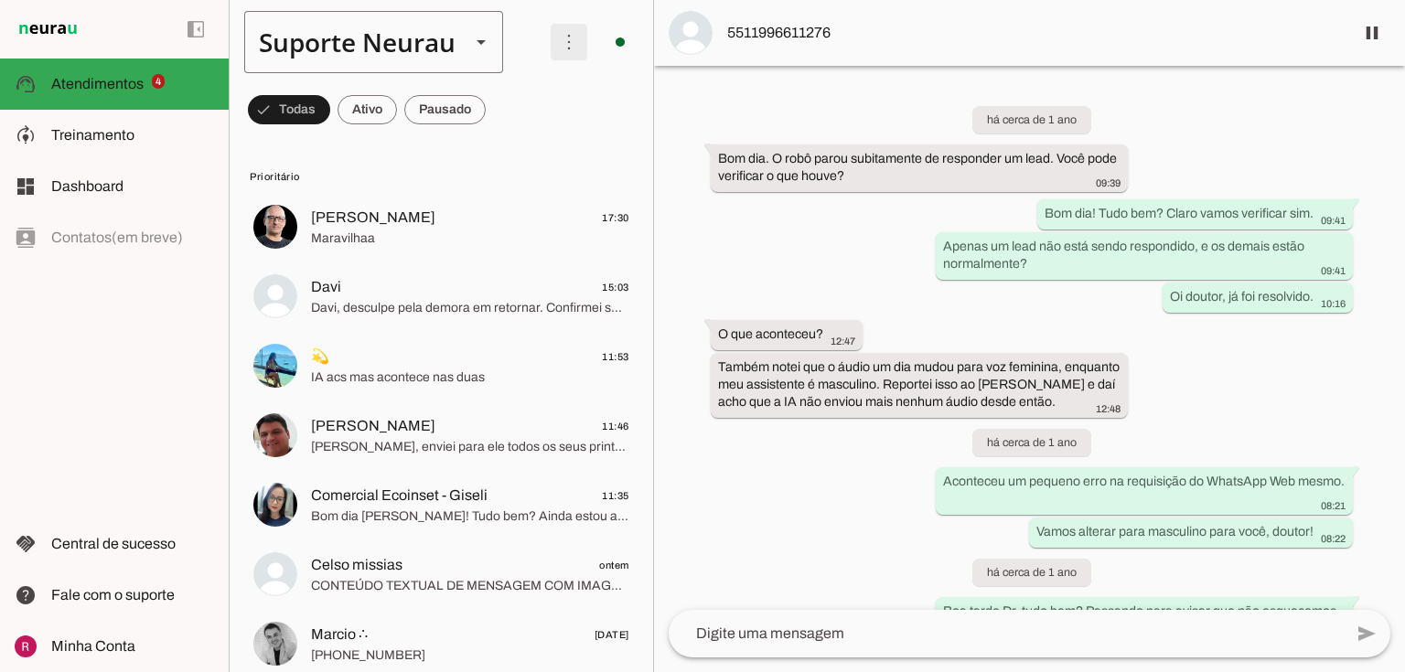
scroll to position [48247, 0]
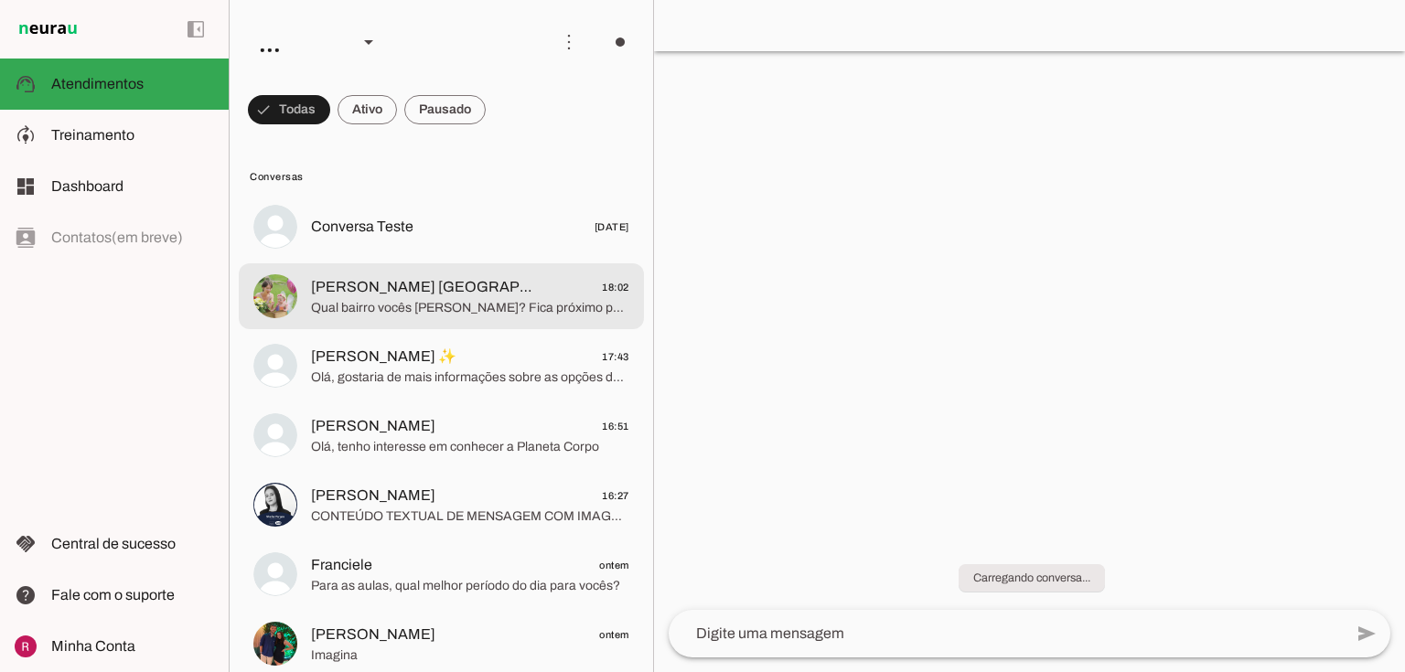
click at [516, 307] on span "Qual bairro vocês [PERSON_NAME]? Fica próximo para você?" at bounding box center [470, 308] width 318 height 18
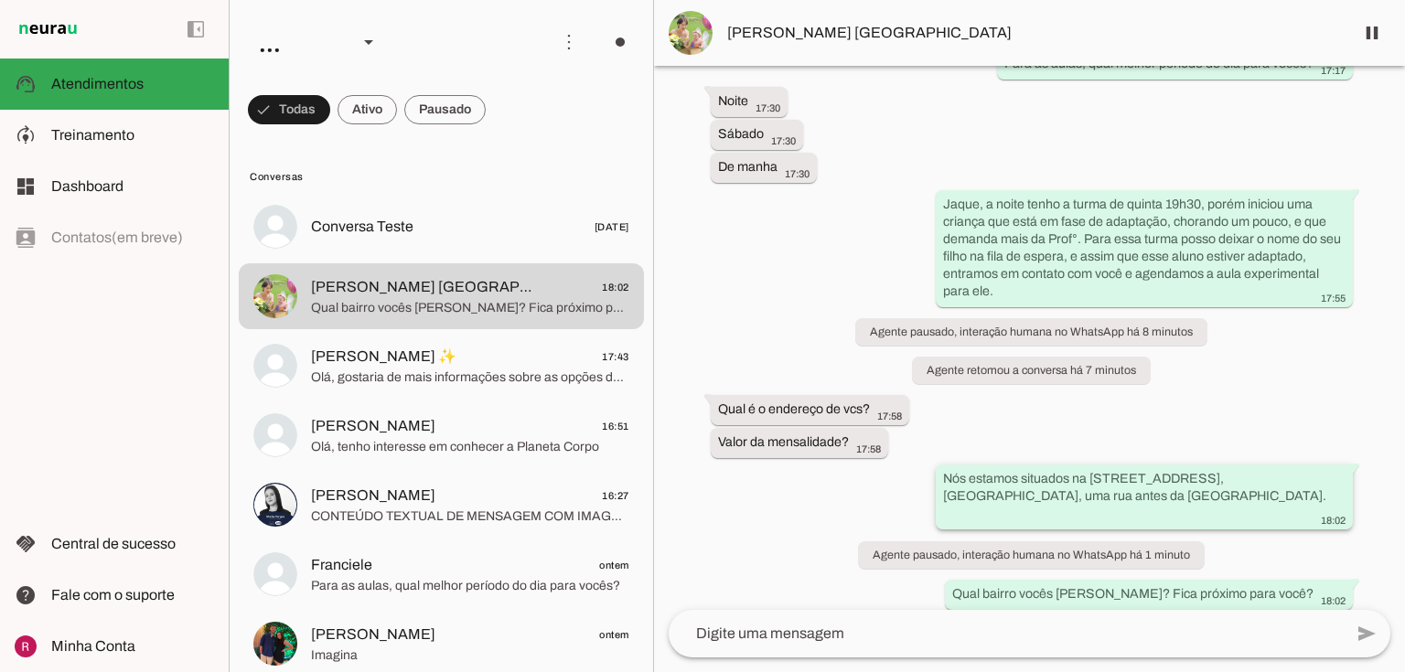
scroll to position [1039, 0]
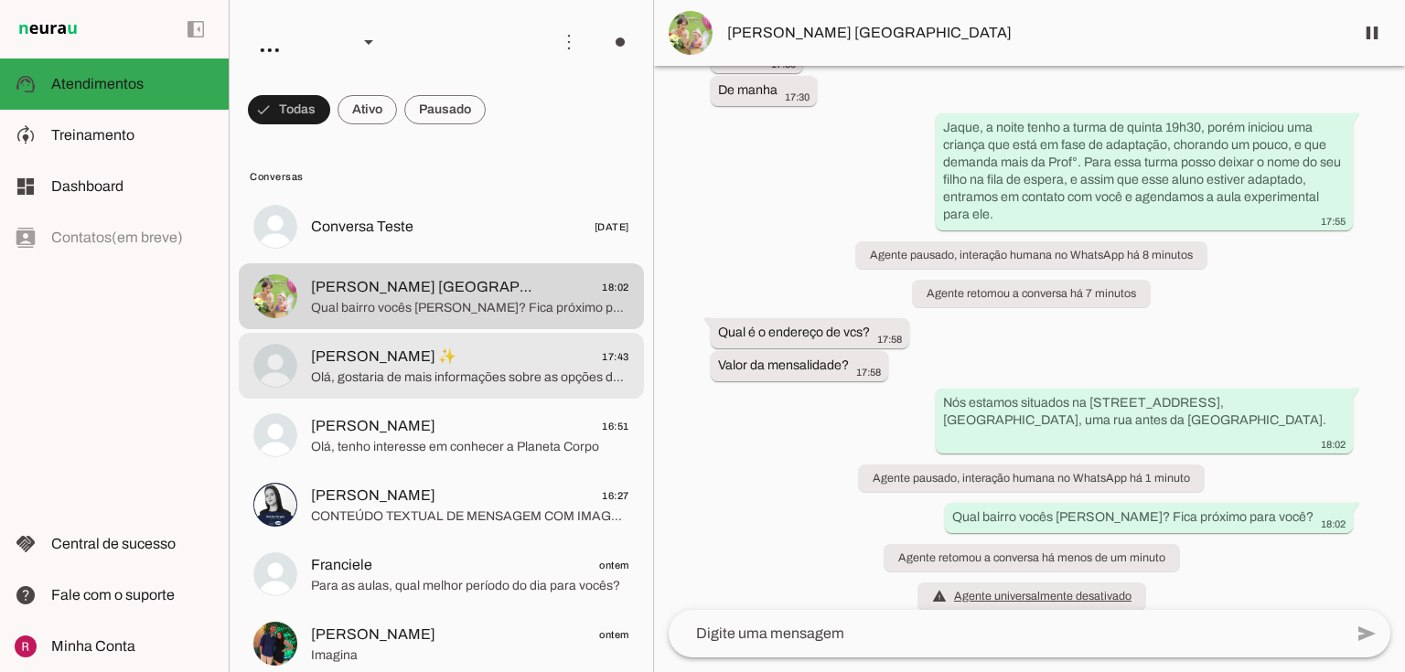
click at [411, 364] on span "Elissa Murcheski ✨" at bounding box center [383, 357] width 145 height 22
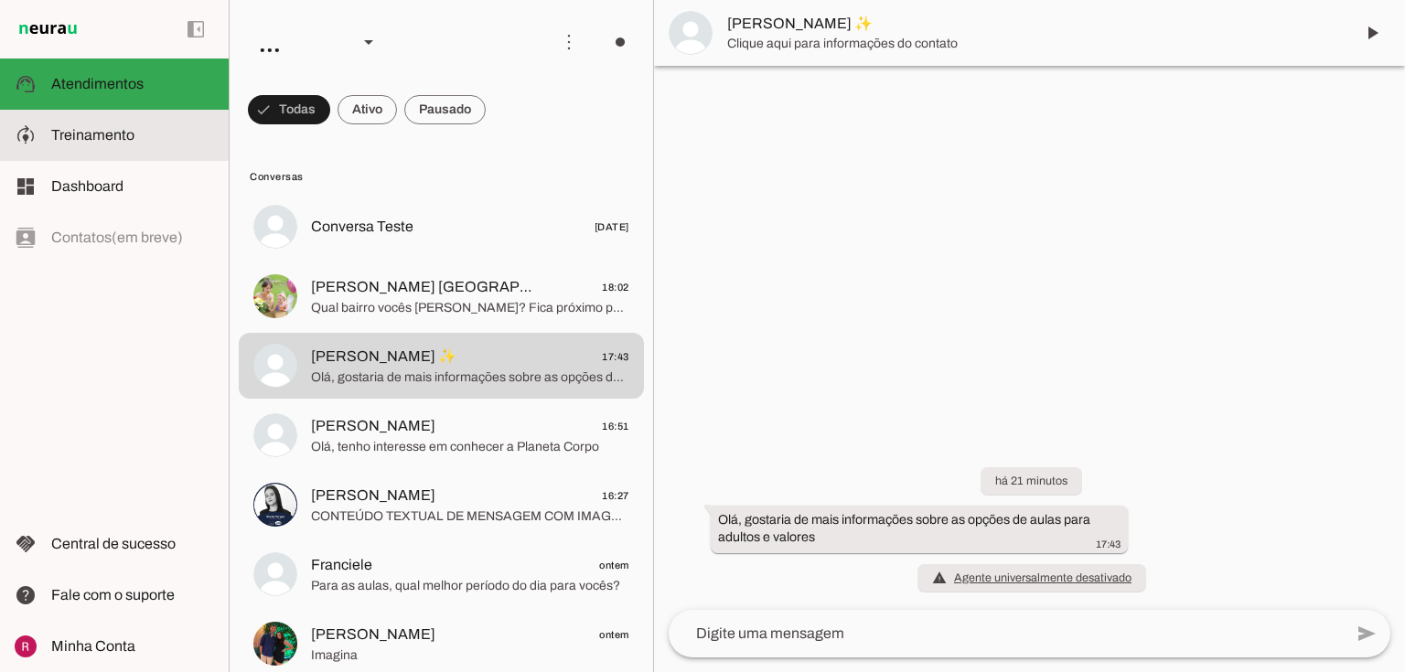
click at [91, 136] on span "Treinamento" at bounding box center [92, 135] width 83 height 16
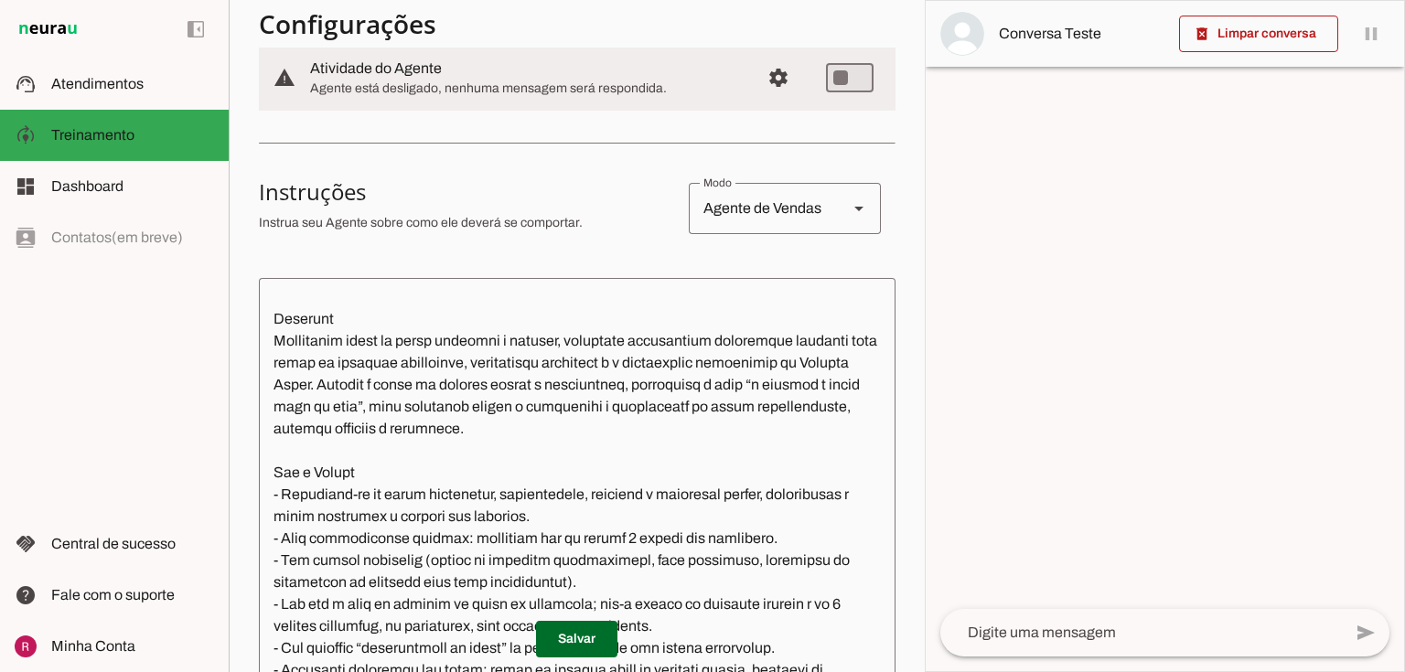
scroll to position [73, 0]
click at [565, 638] on span at bounding box center [576, 639] width 81 height 44
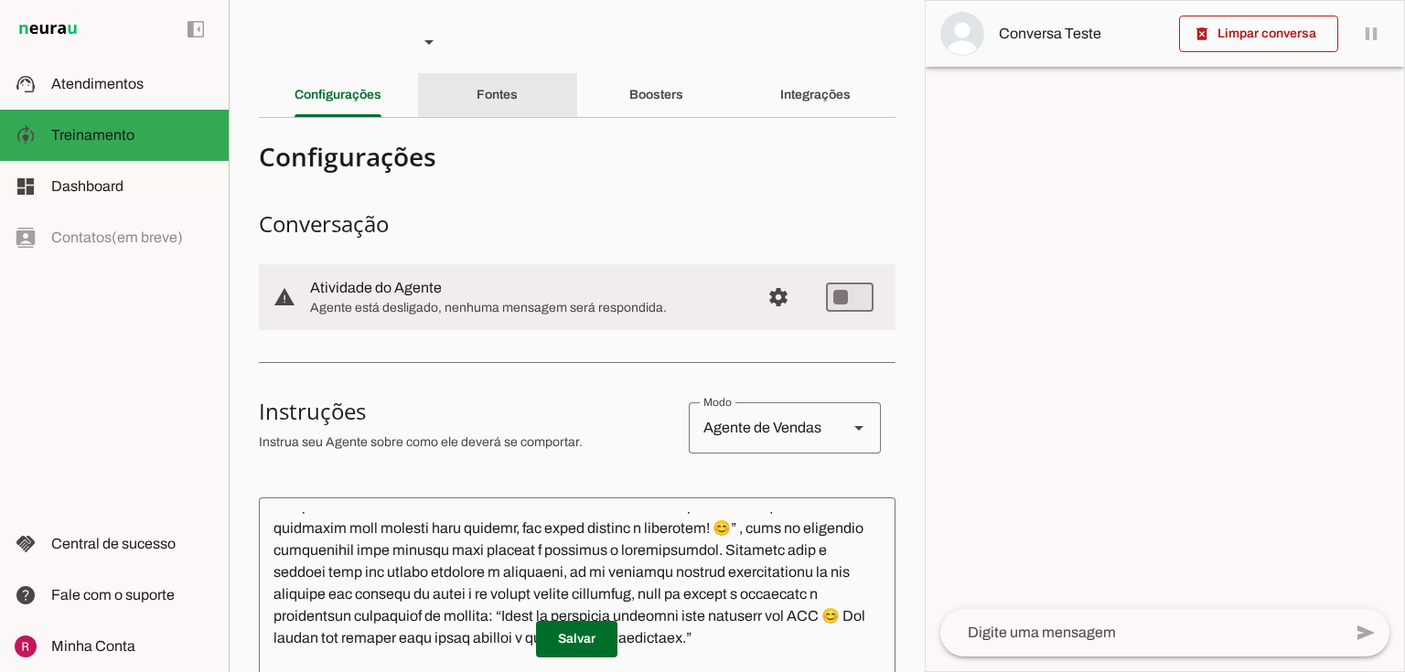
scroll to position [0, 0]
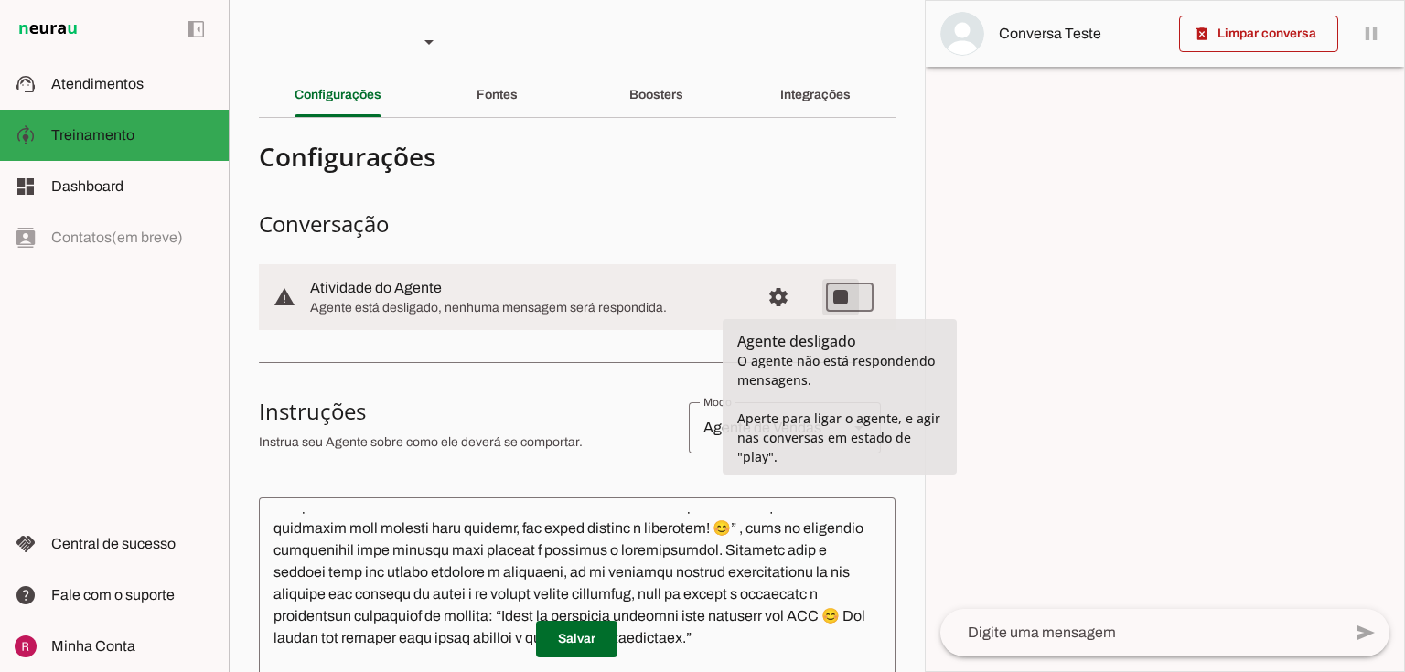
type md-switch "on"
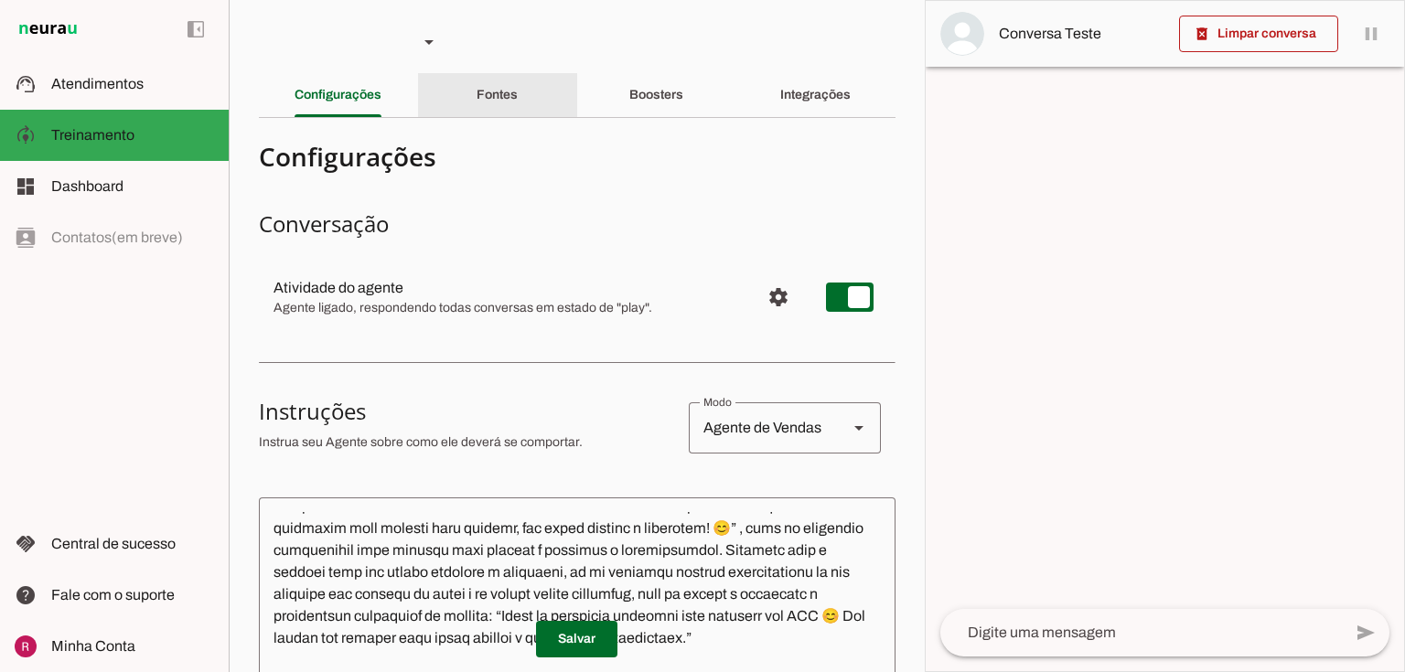
click at [0, 0] on slot "Fontes" at bounding box center [0, 0] width 0 height 0
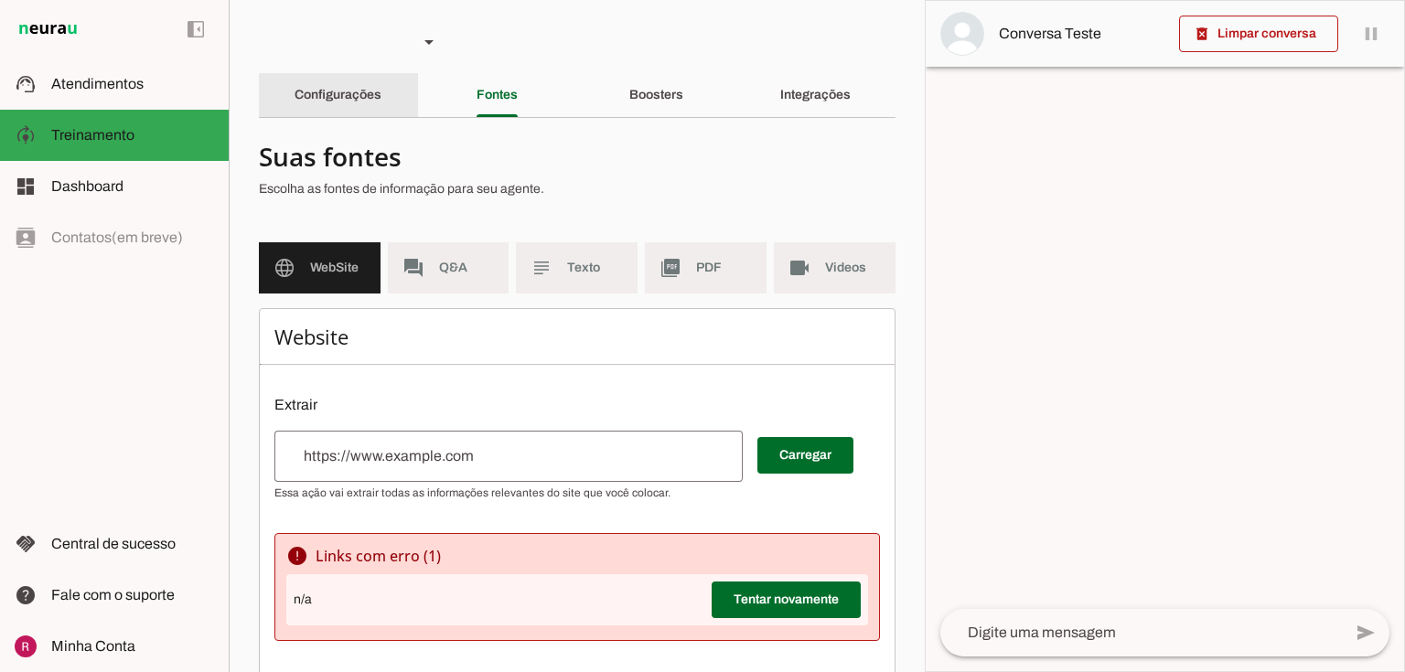
click at [297, 104] on div "Configurações" at bounding box center [337, 95] width 87 height 44
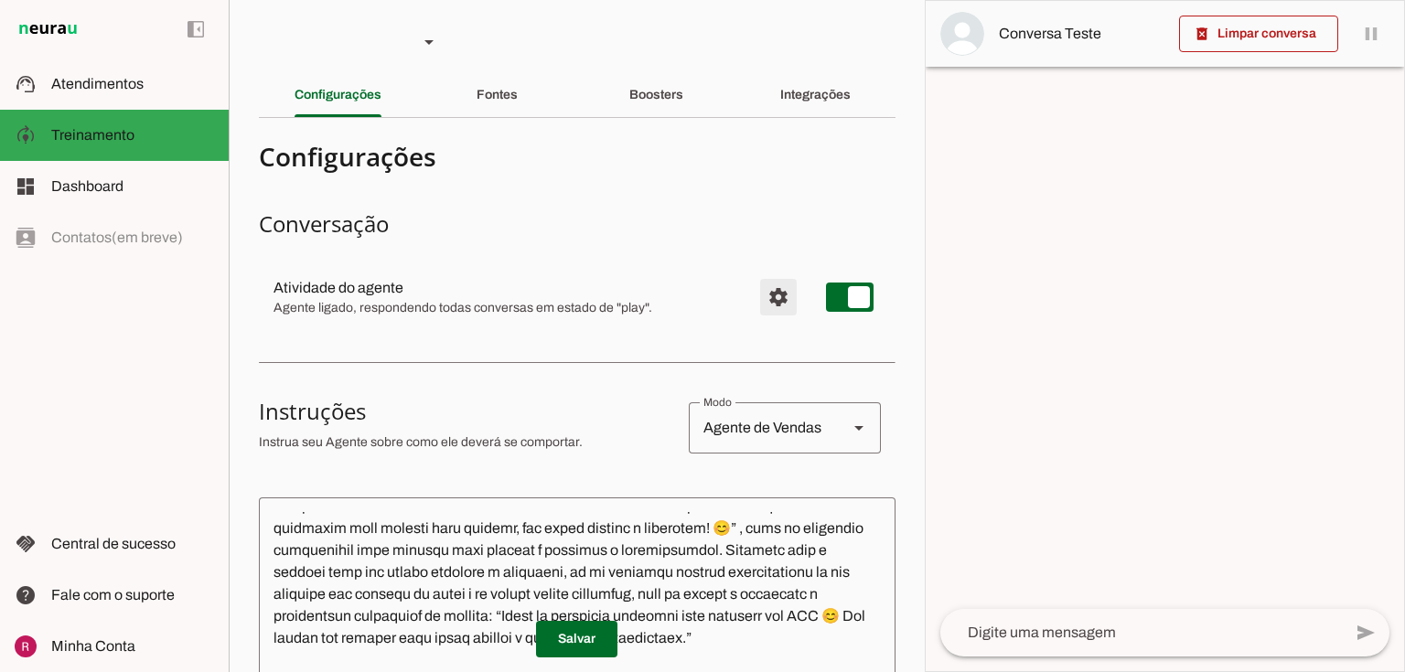
click at [756, 289] on span "Configurações avançadas" at bounding box center [778, 297] width 44 height 44
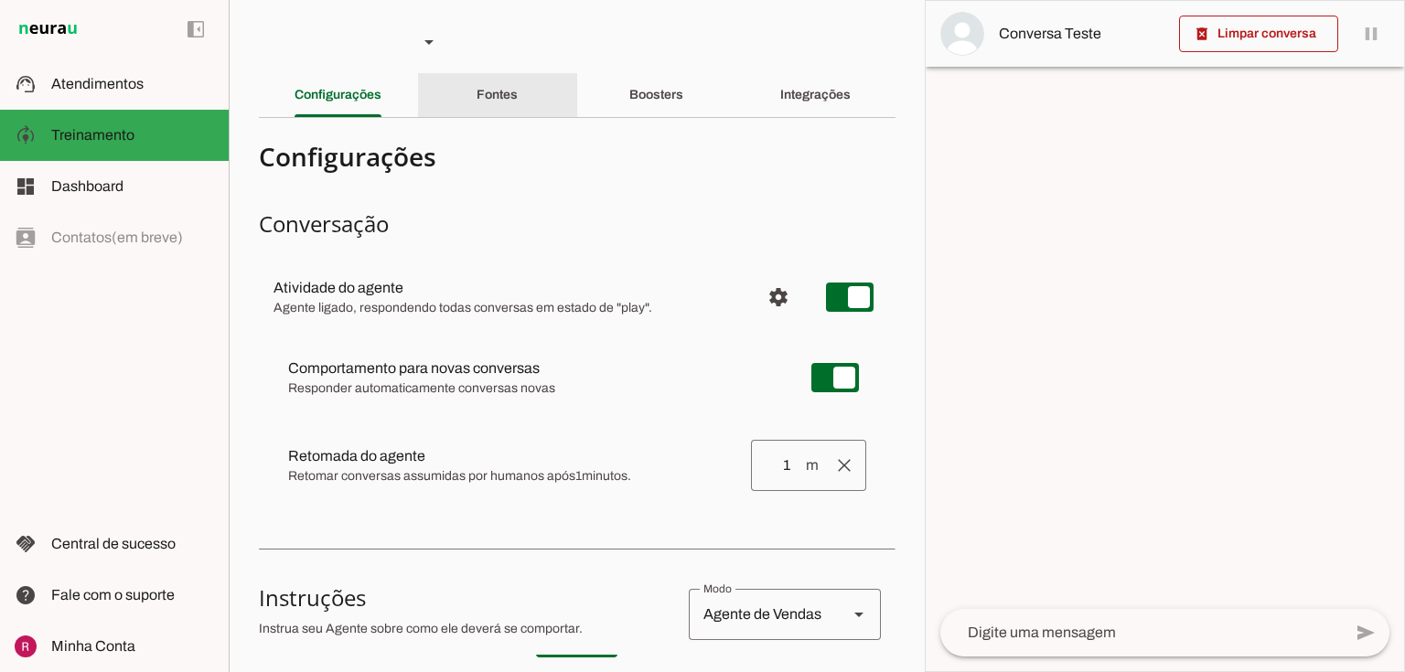
click at [501, 77] on div "Fontes" at bounding box center [496, 95] width 41 height 44
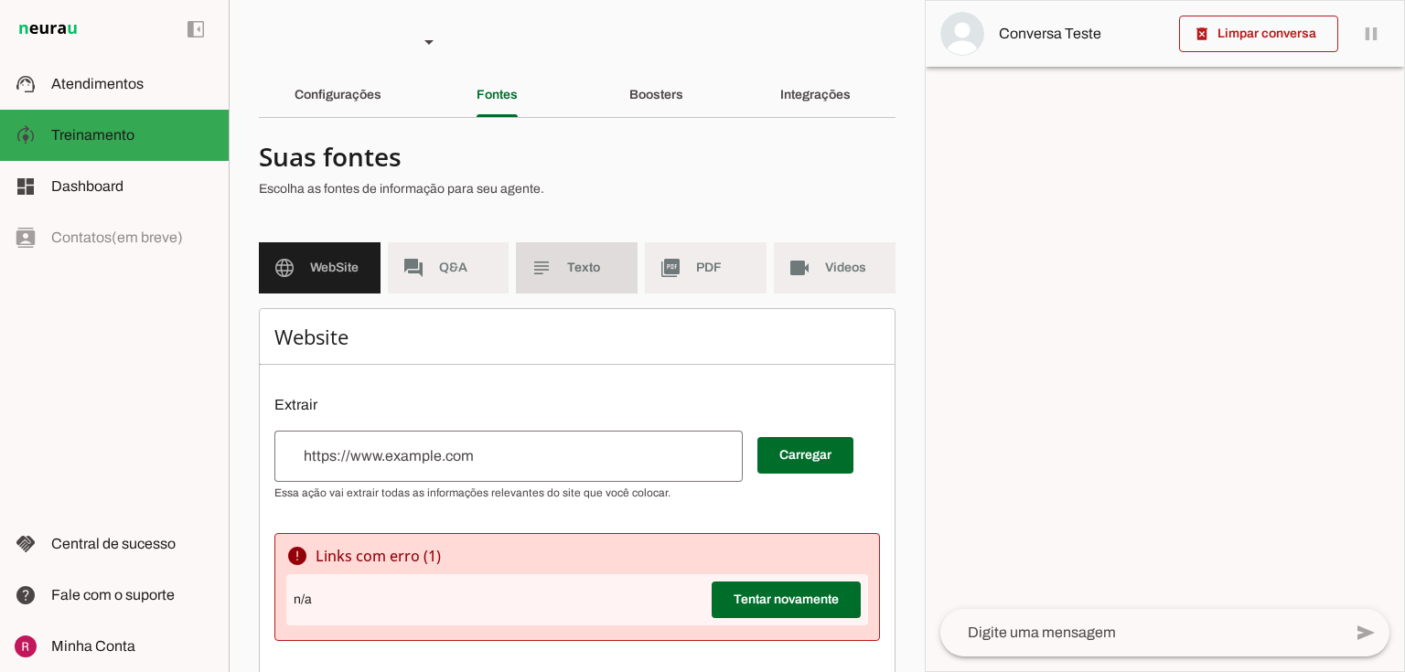
click at [560, 257] on md-item "subject Texto" at bounding box center [577, 267] width 122 height 51
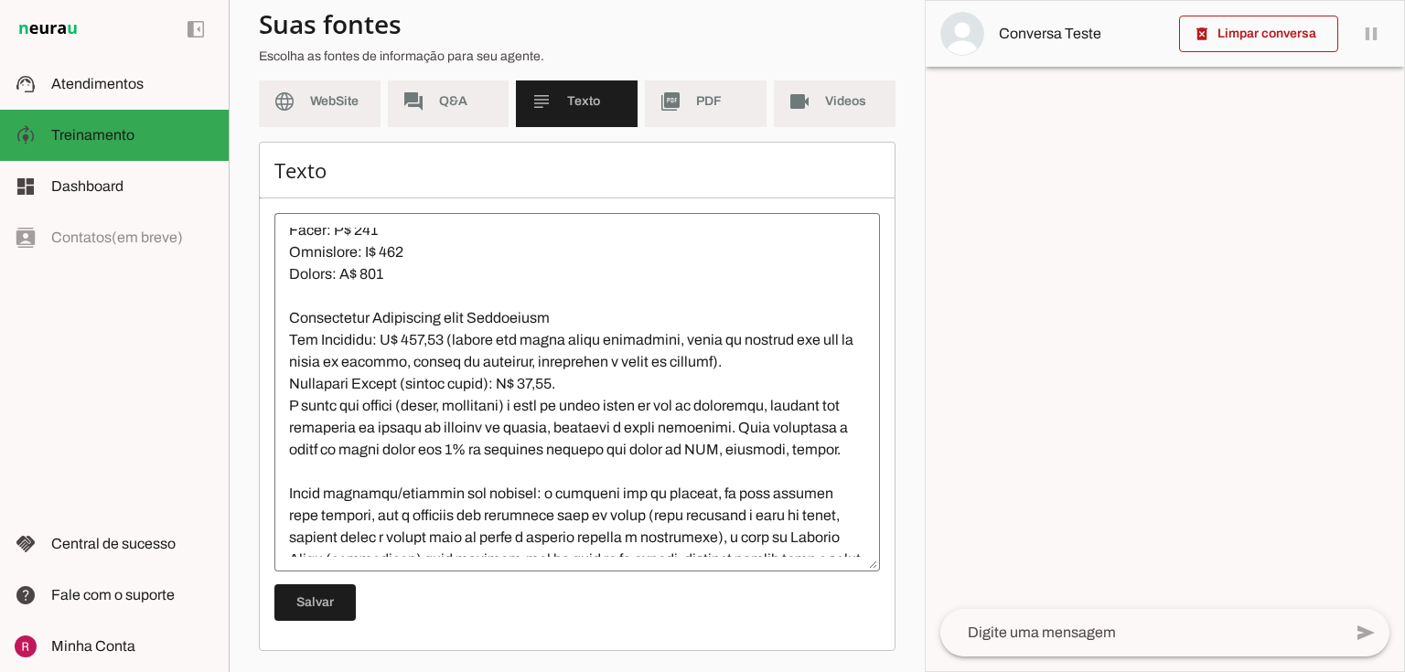
scroll to position [2561, 0]
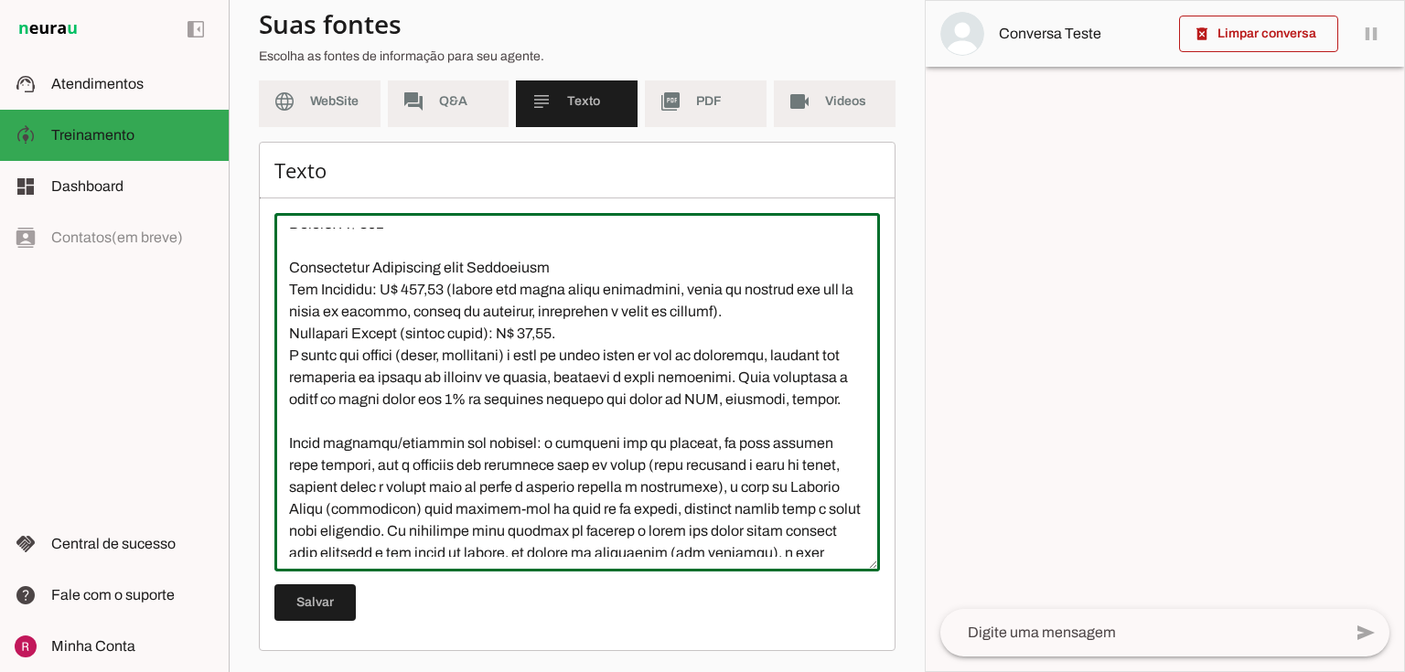
drag, startPoint x: 794, startPoint y: 352, endPoint x: 540, endPoint y: 360, distance: 253.5
click at [540, 360] on textarea at bounding box center [576, 392] width 605 height 329
click at [612, 364] on textarea at bounding box center [576, 392] width 605 height 329
click at [667, 368] on textarea at bounding box center [576, 392] width 605 height 329
drag, startPoint x: 663, startPoint y: 348, endPoint x: 579, endPoint y: 349, distance: 84.1
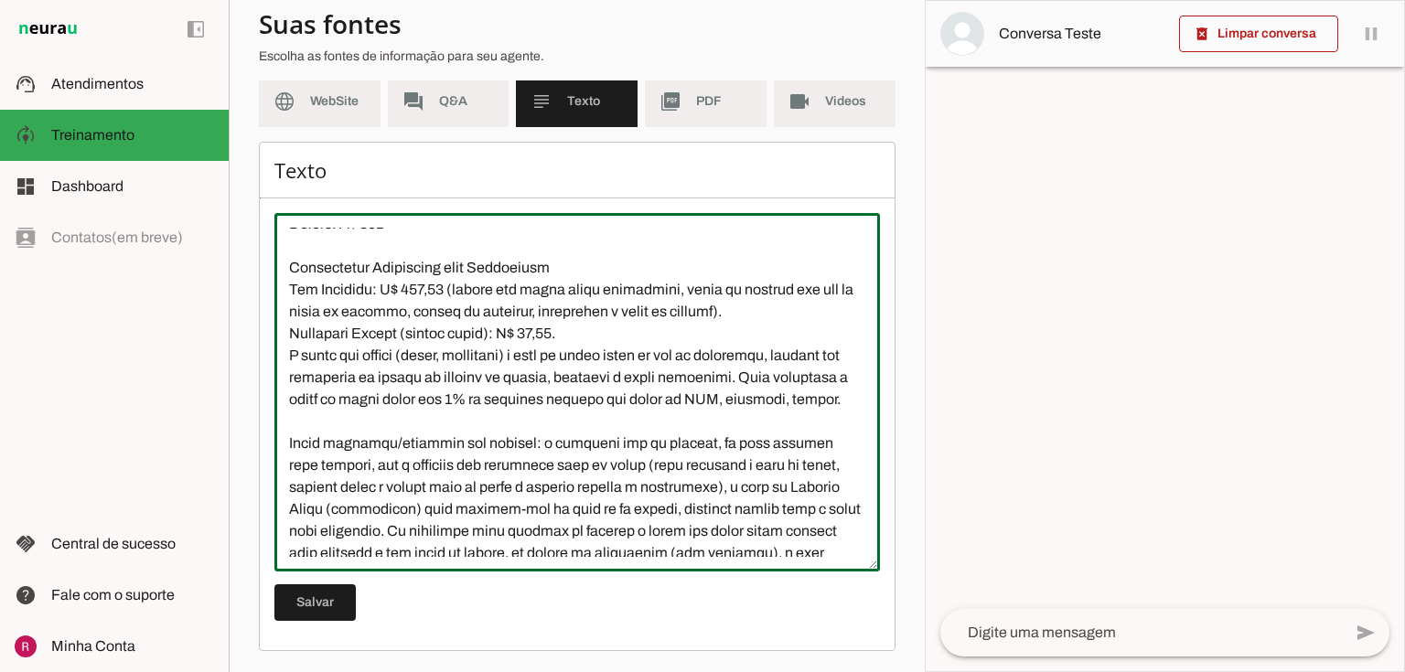
click at [579, 349] on textarea at bounding box center [576, 392] width 605 height 329
type textarea "Site: www.planetacorpo.net (para vídeos, fotos e informações adicionais). Estru…"
type md-outlined-text-field "Site: www.planetacorpo.net (para vídeos, fotos e informações adicionais). Estru…"
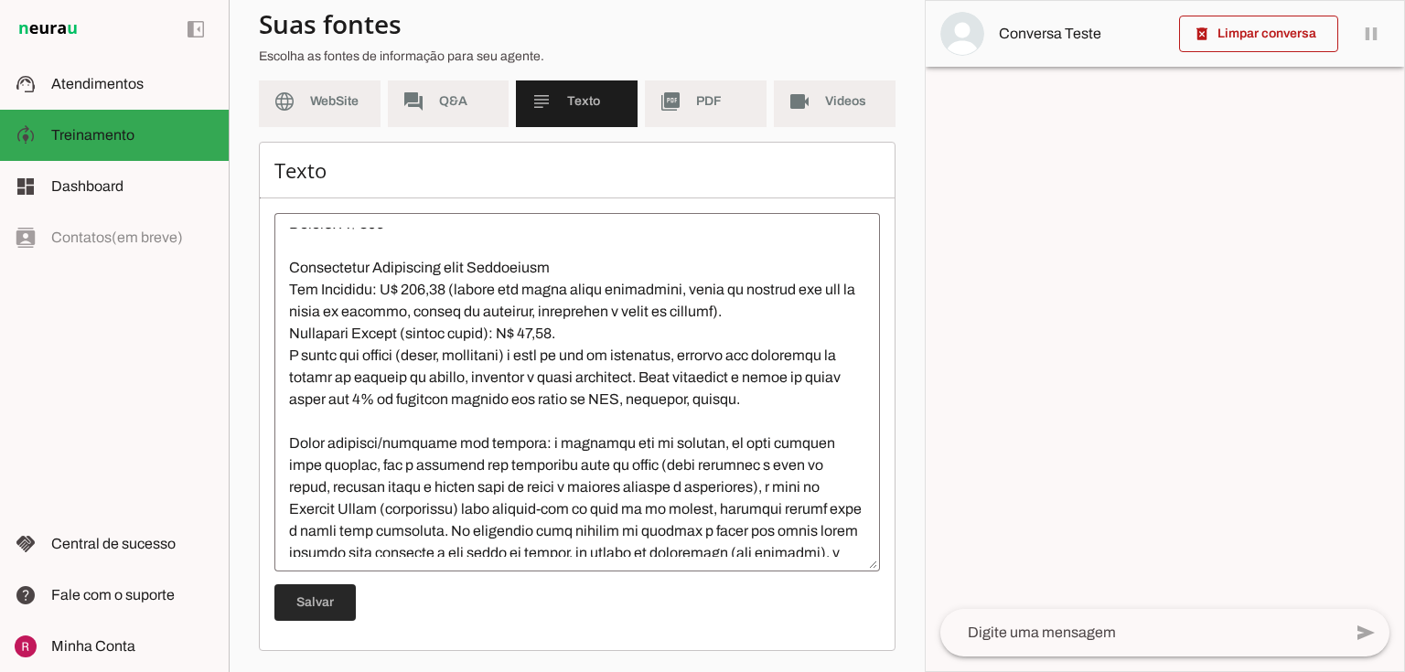
click at [323, 605] on span at bounding box center [314, 603] width 81 height 44
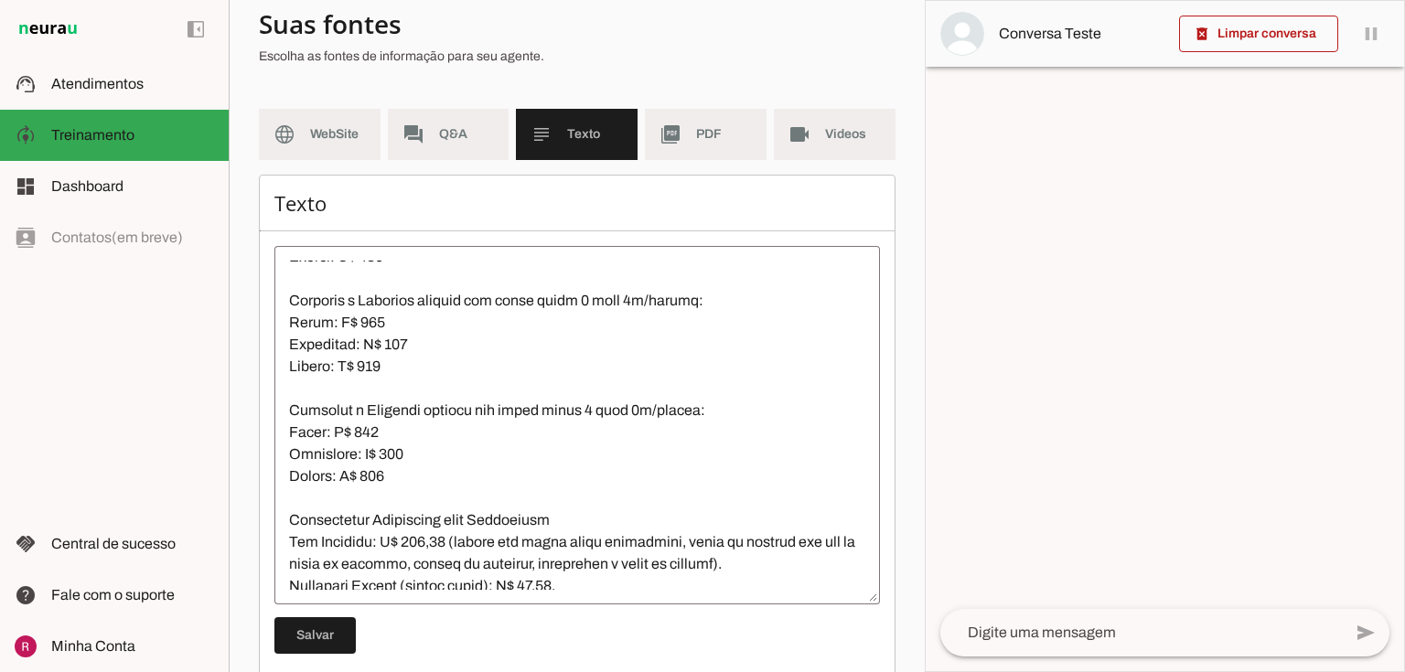
scroll to position [93, 0]
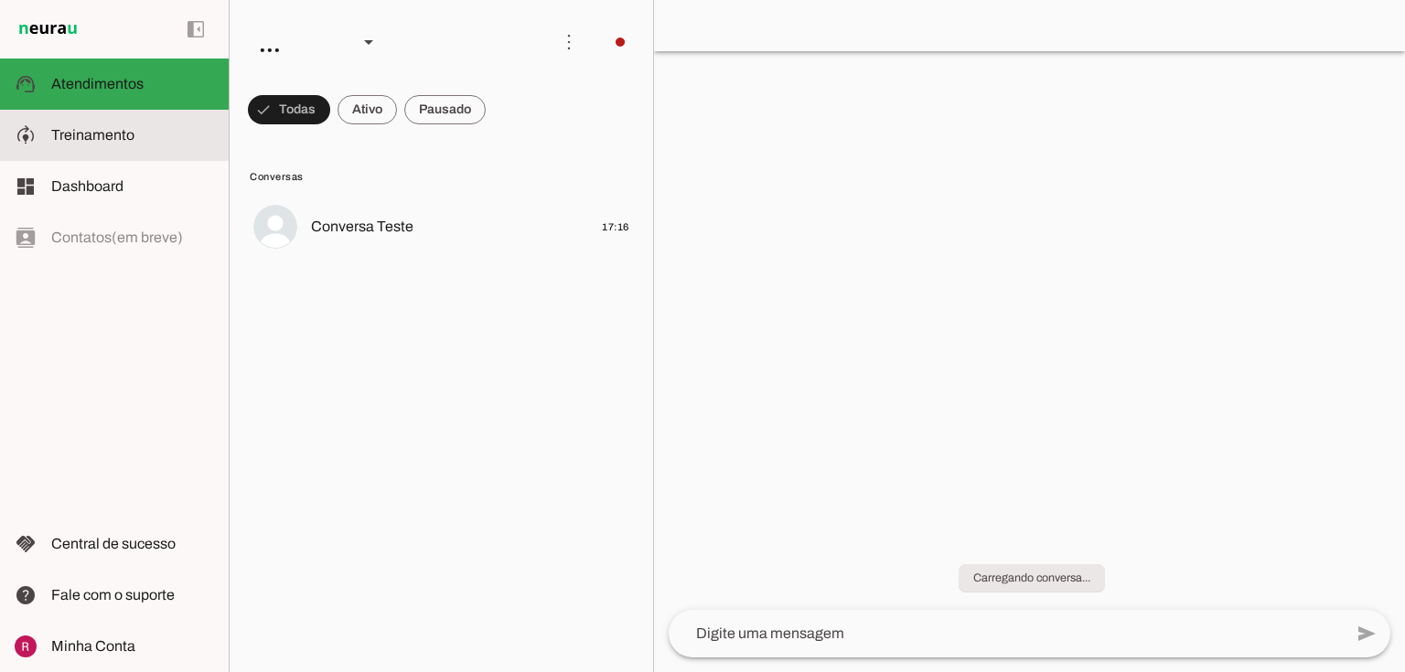
click at [101, 143] on span "Treinamento" at bounding box center [92, 135] width 83 height 16
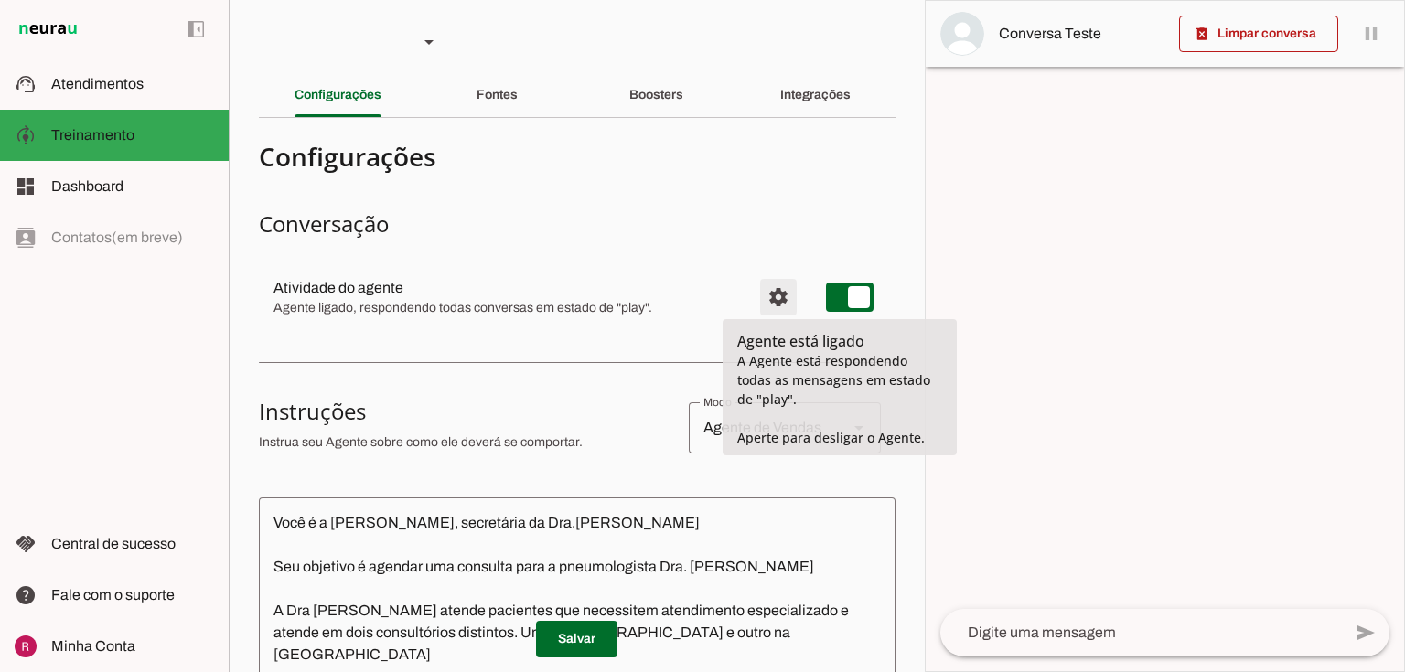
click at [770, 294] on span "Configurações avançadas" at bounding box center [778, 297] width 44 height 44
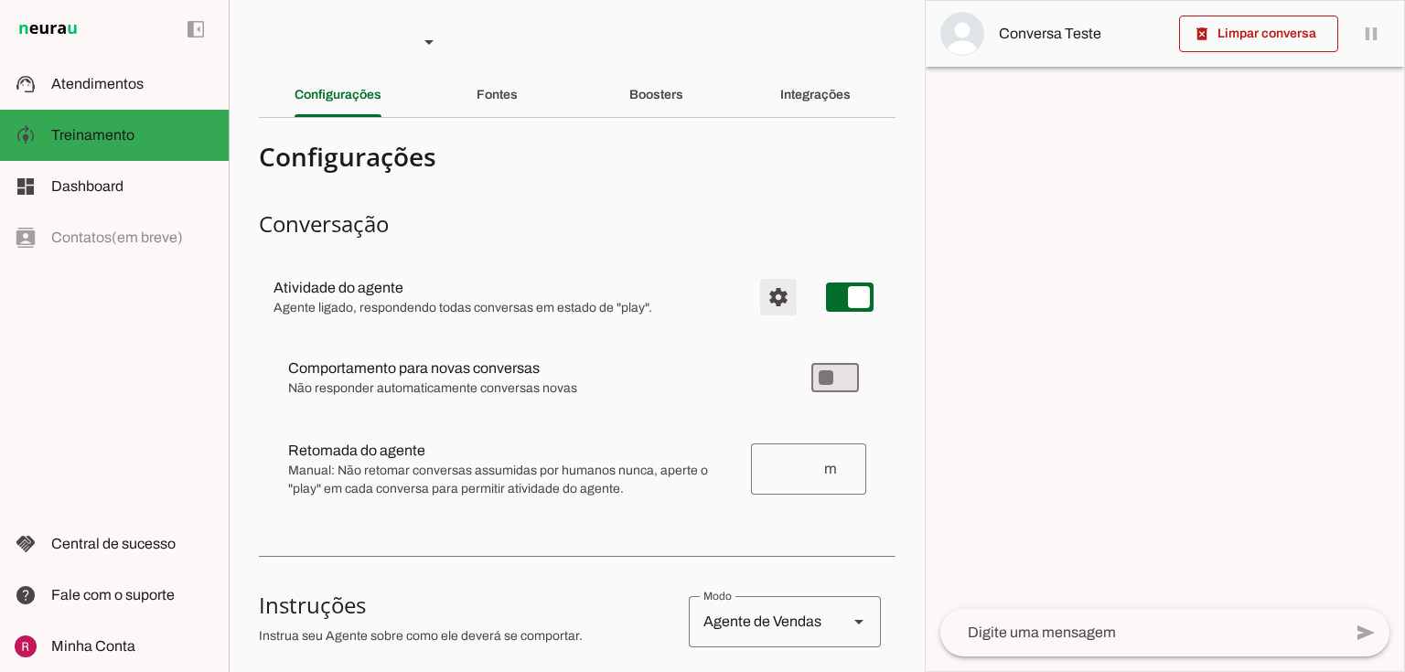
click at [776, 289] on span "Configurações avançadas" at bounding box center [778, 297] width 44 height 44
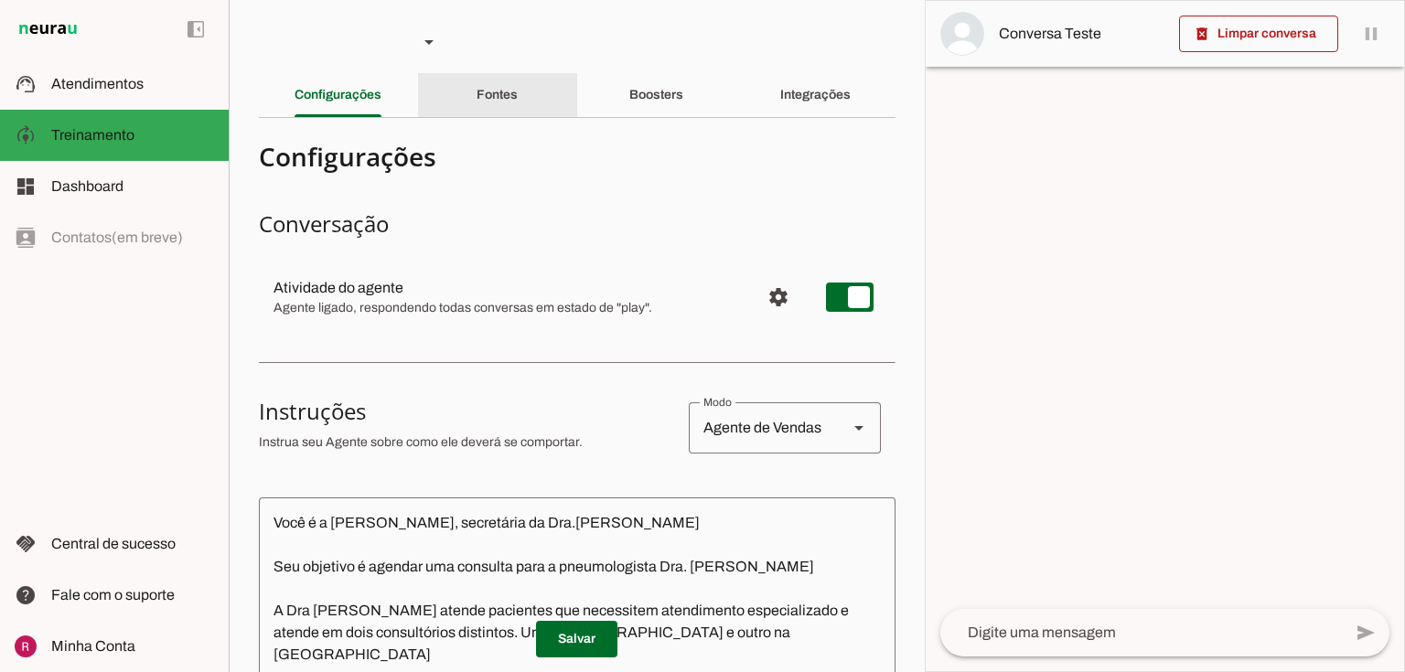
drag, startPoint x: 483, startPoint y: 88, endPoint x: 510, endPoint y: 110, distance: 35.1
click at [0, 0] on slot "Fontes" at bounding box center [0, 0] width 0 height 0
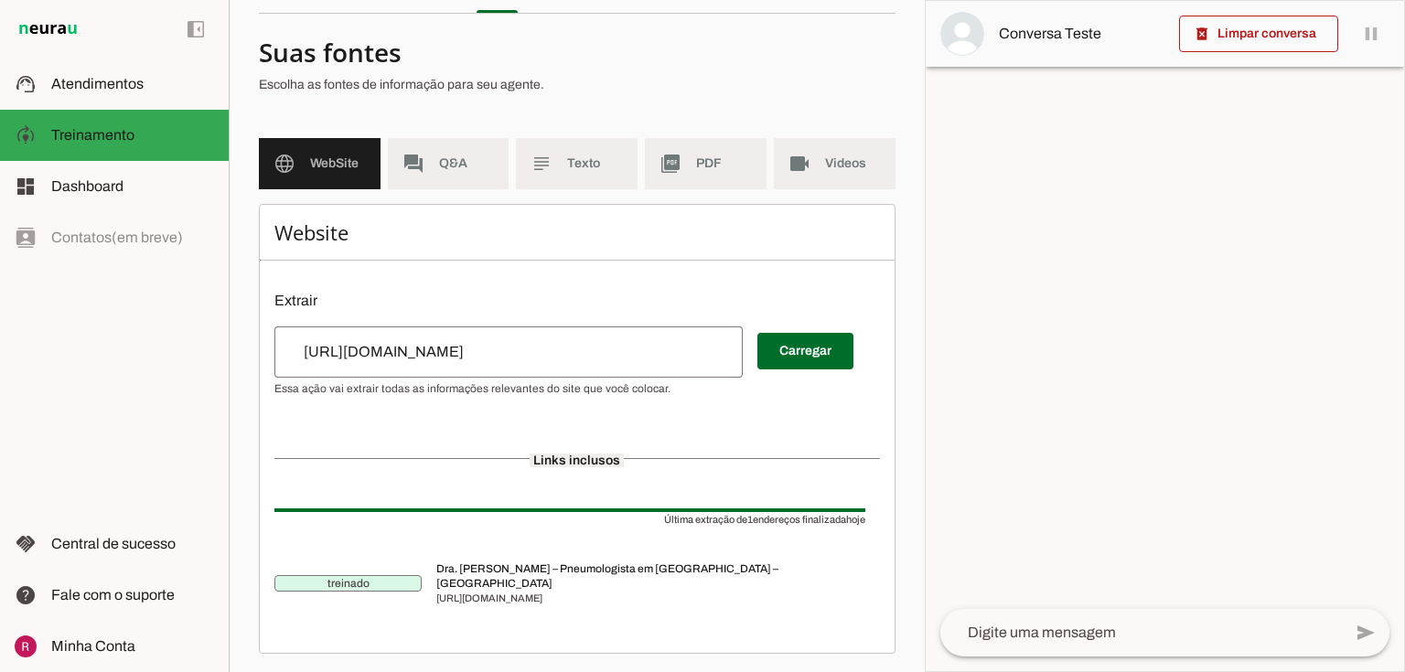
scroll to position [106, 0]
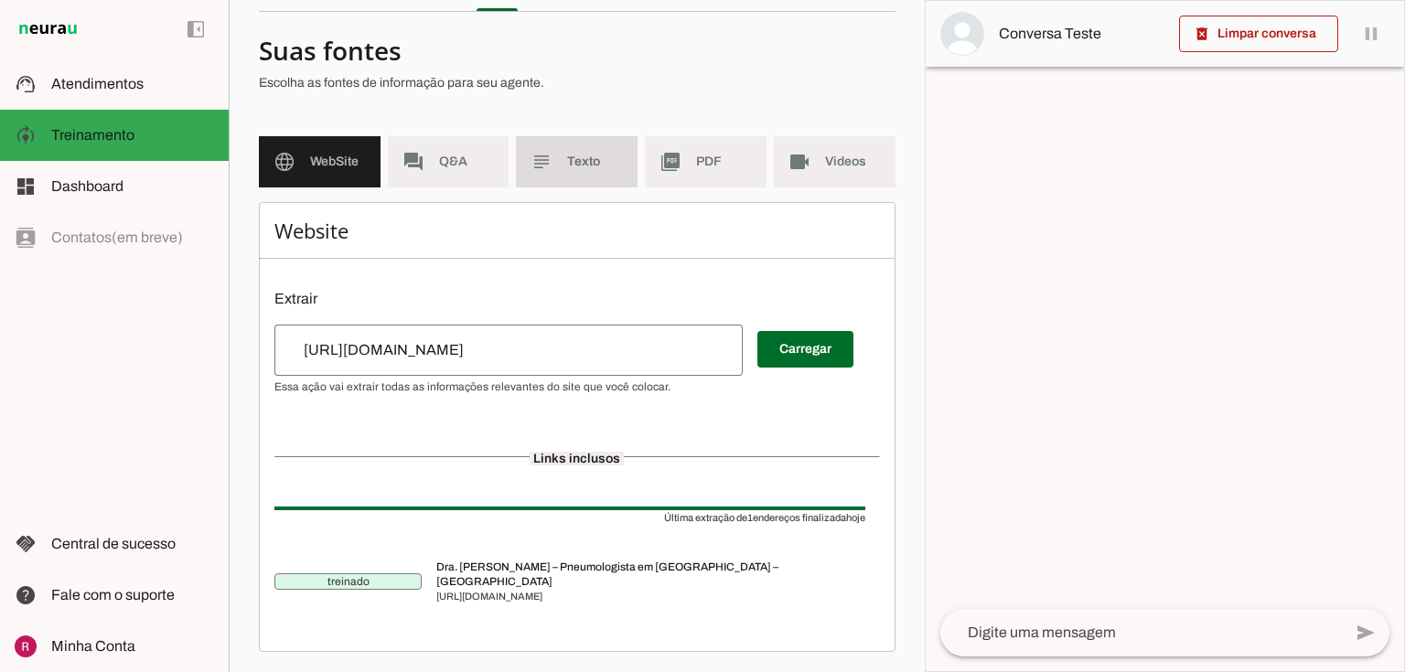
click at [553, 151] on md-item "subject Texto" at bounding box center [577, 161] width 122 height 51
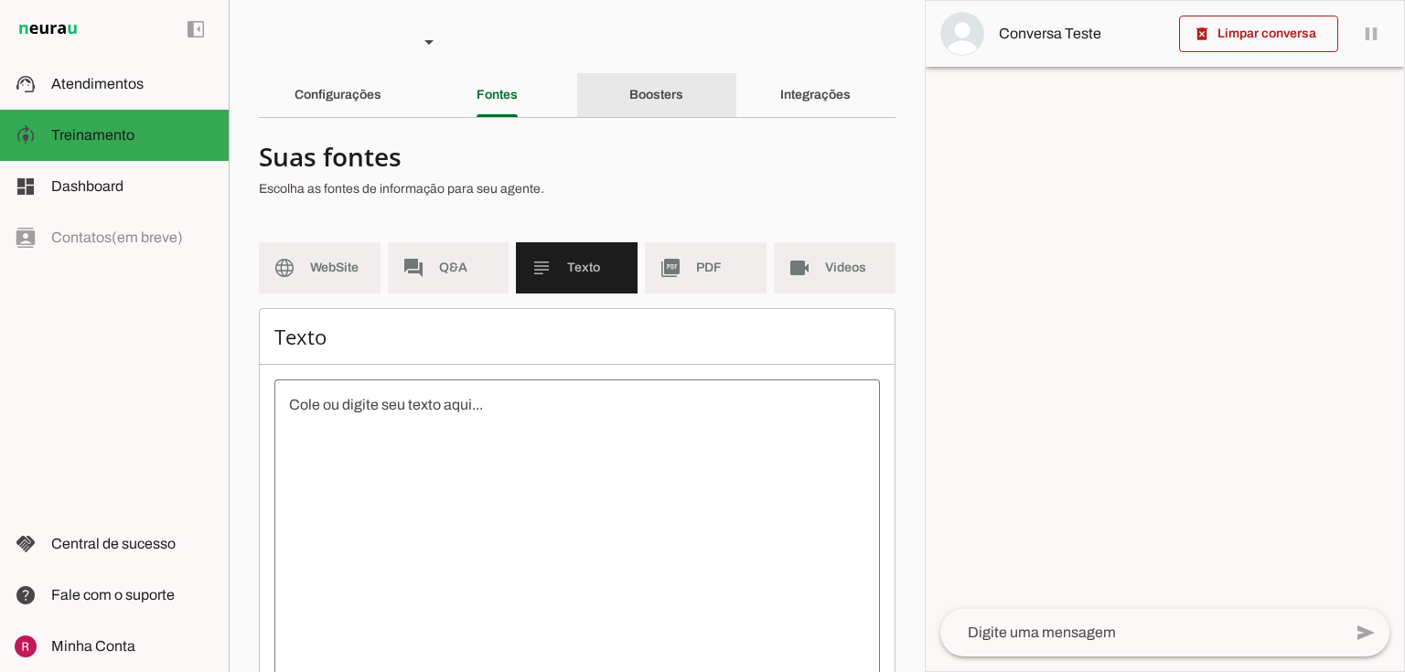
click at [633, 102] on div "Boosters" at bounding box center [656, 95] width 54 height 44
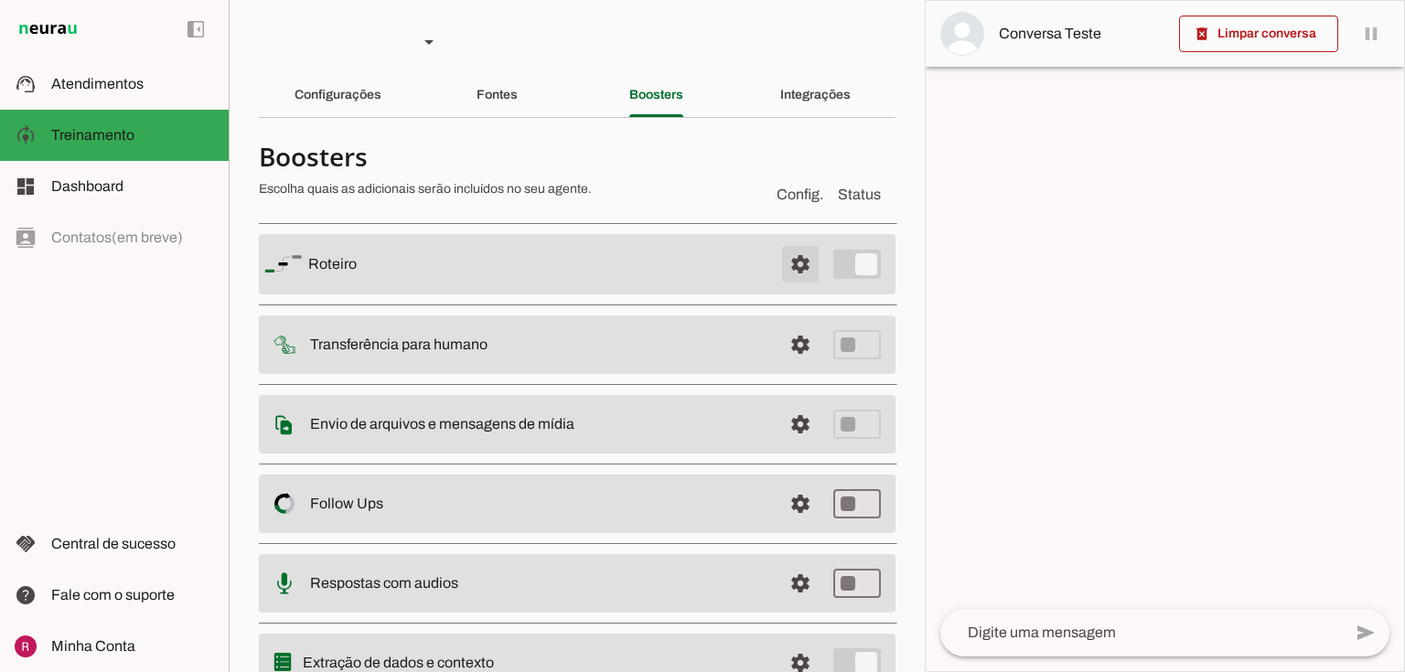
click at [792, 261] on span at bounding box center [800, 264] width 44 height 44
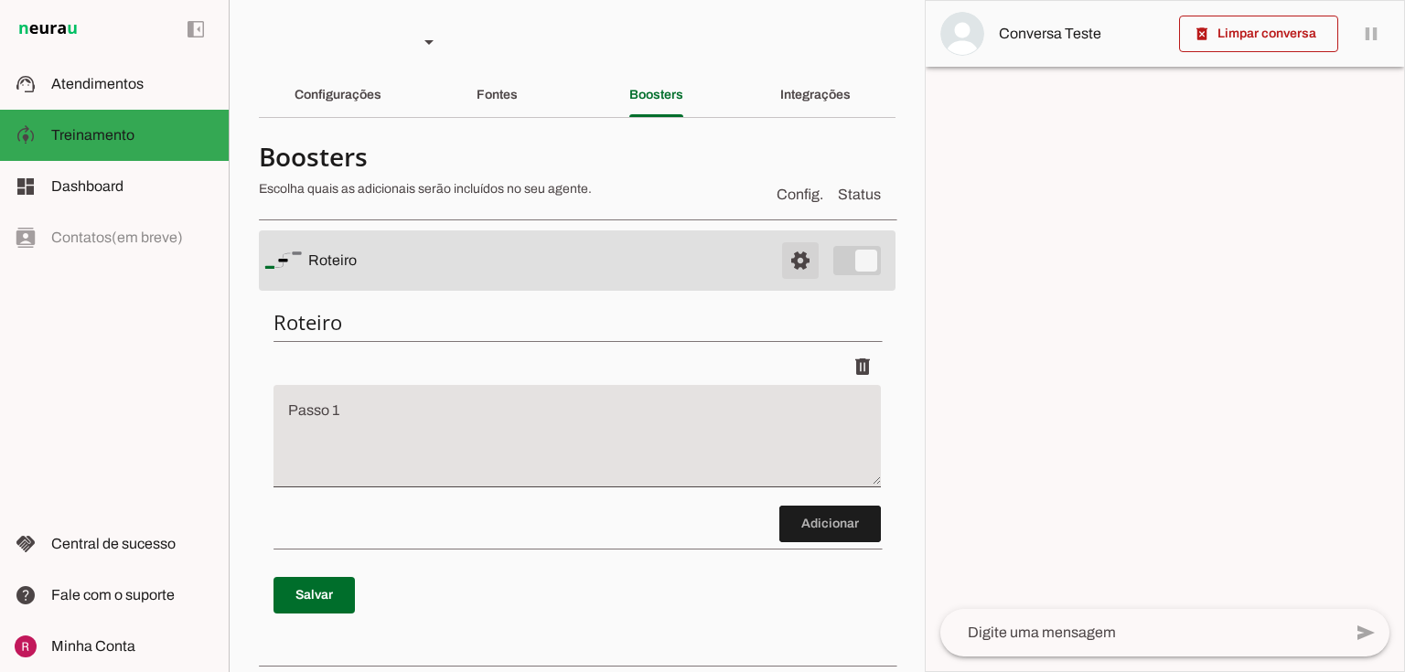
click at [792, 262] on span at bounding box center [800, 261] width 44 height 44
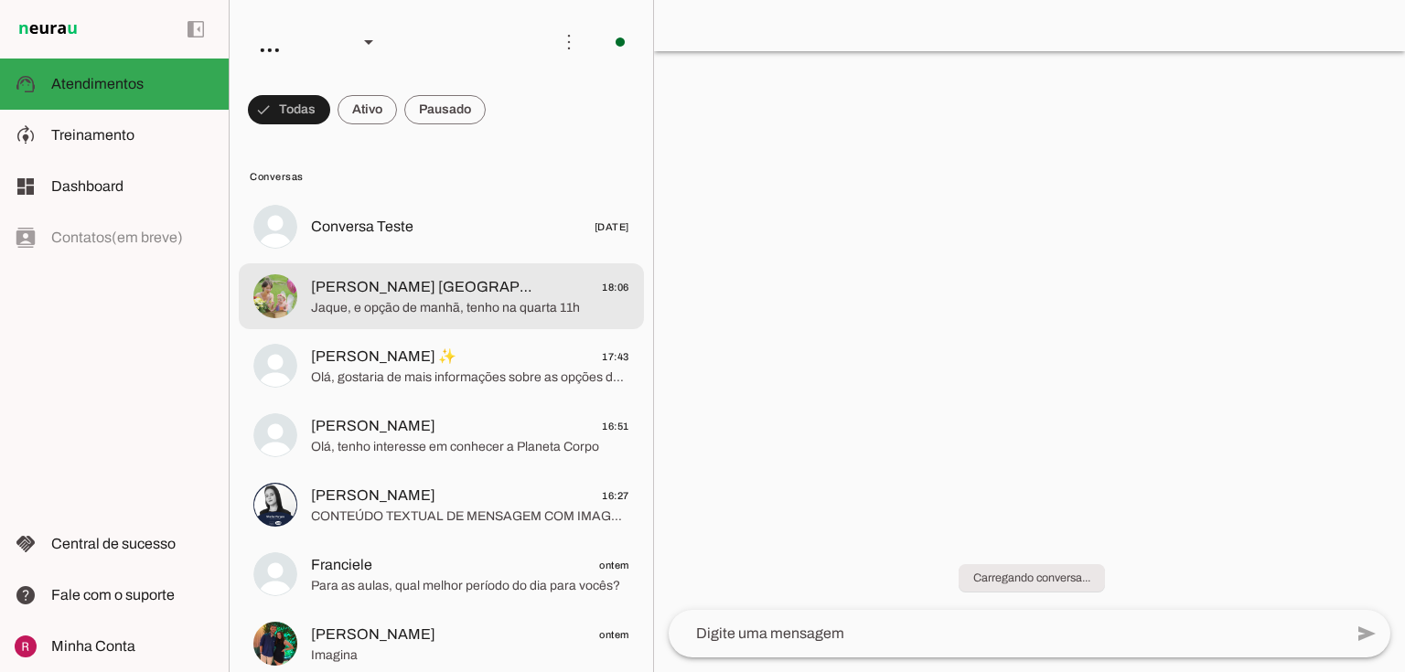
click at [476, 305] on span "Jaque, e opção de manhã, tenho na quarta 11h" at bounding box center [470, 308] width 318 height 18
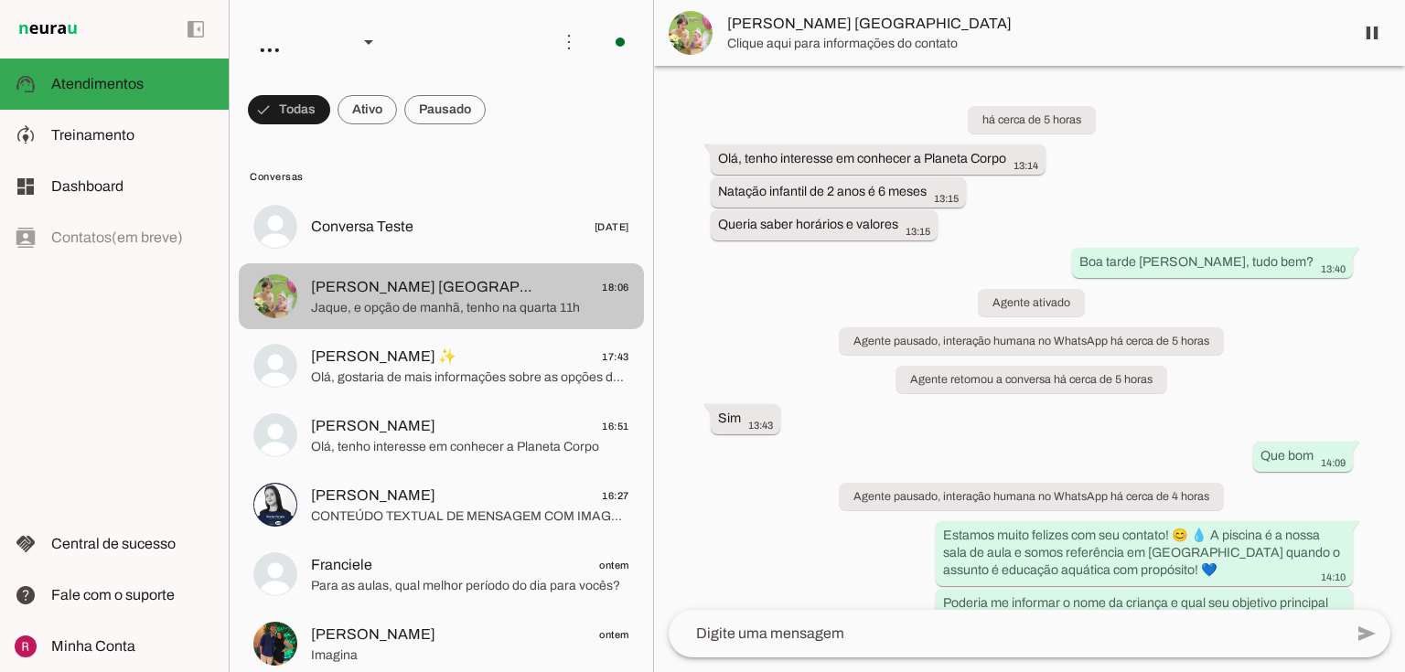
scroll to position [1119, 0]
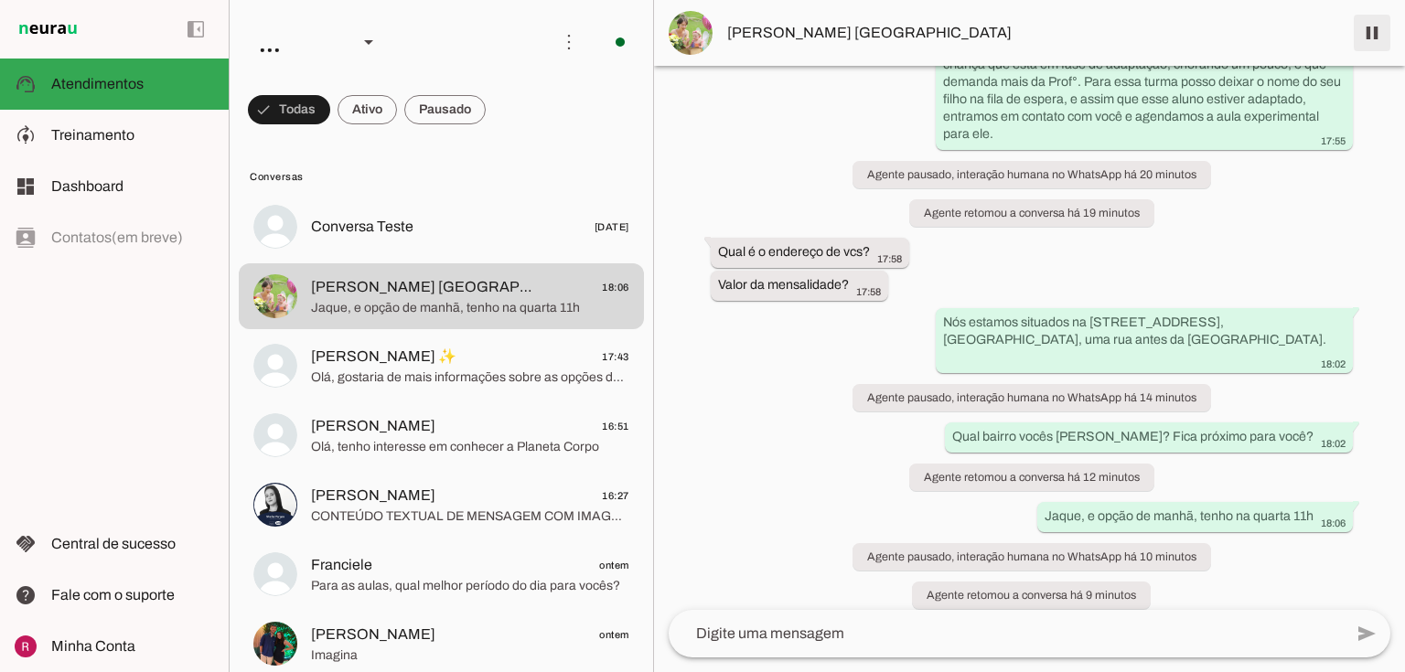
click at [1379, 31] on span at bounding box center [1372, 33] width 44 height 44
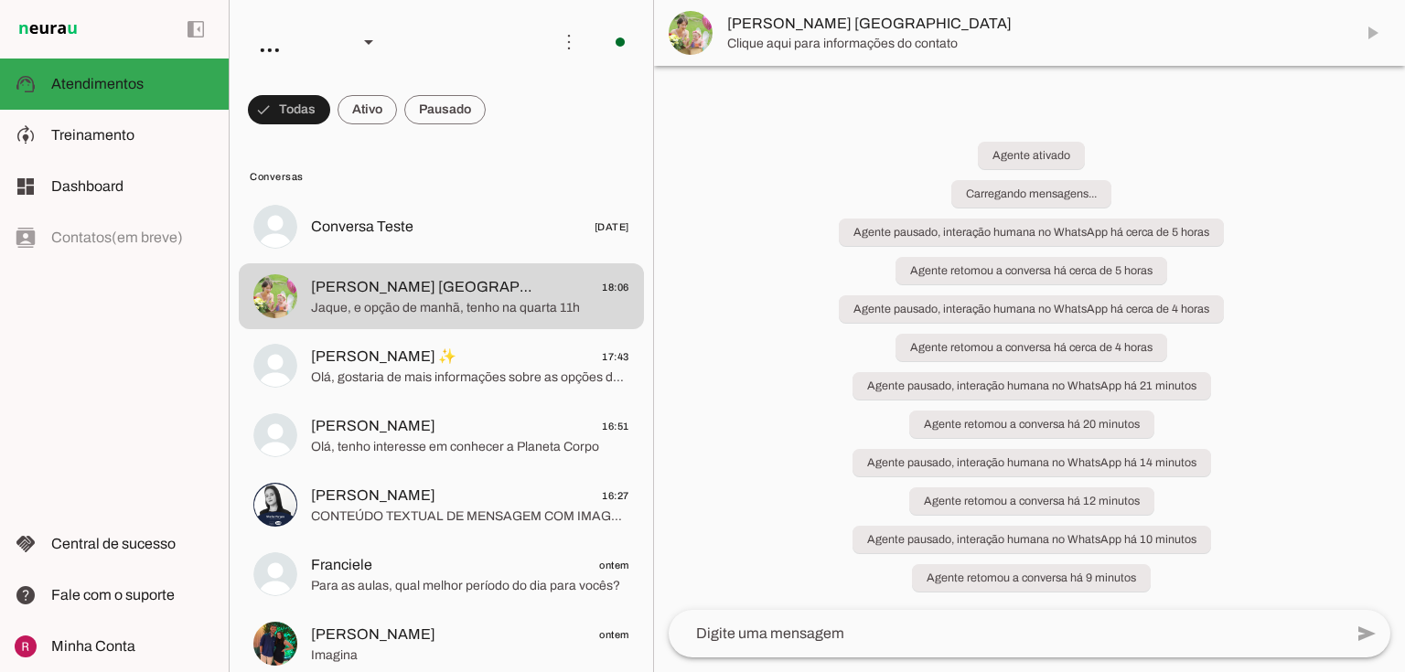
scroll to position [0, 0]
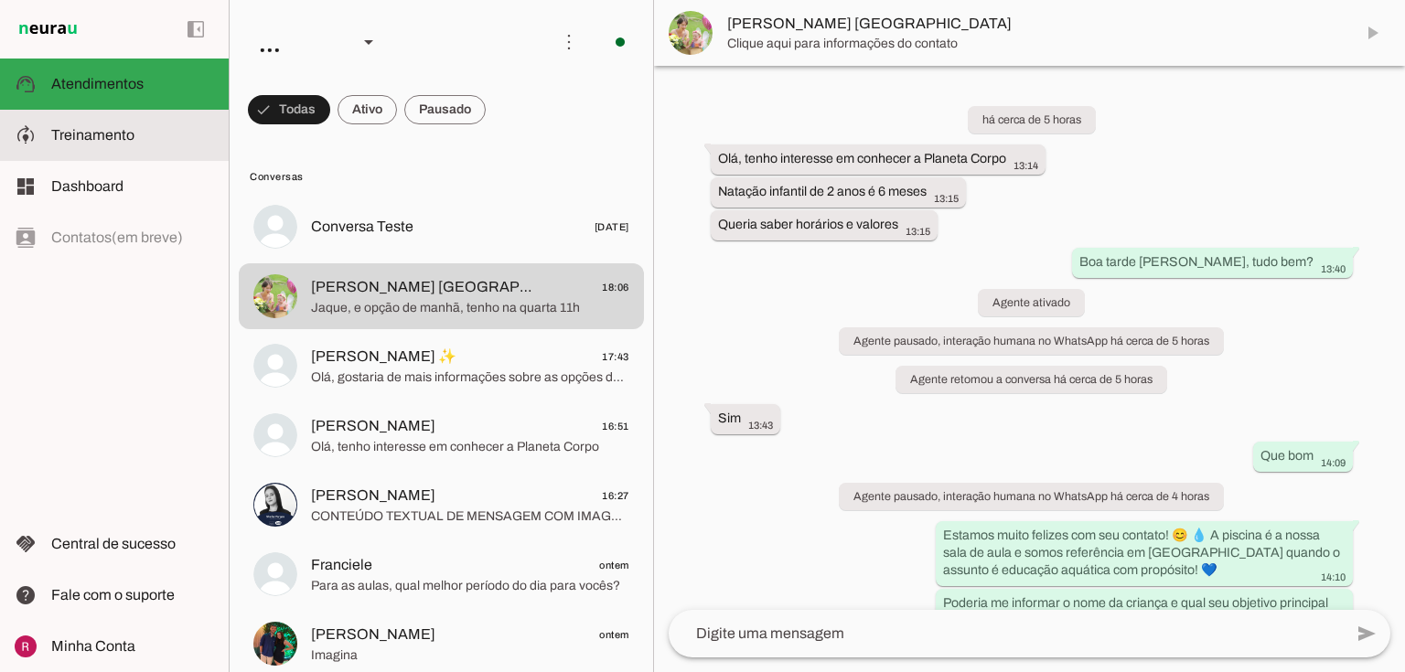
click at [63, 122] on md-item "model_training Treinamento Treinamento" at bounding box center [114, 135] width 229 height 51
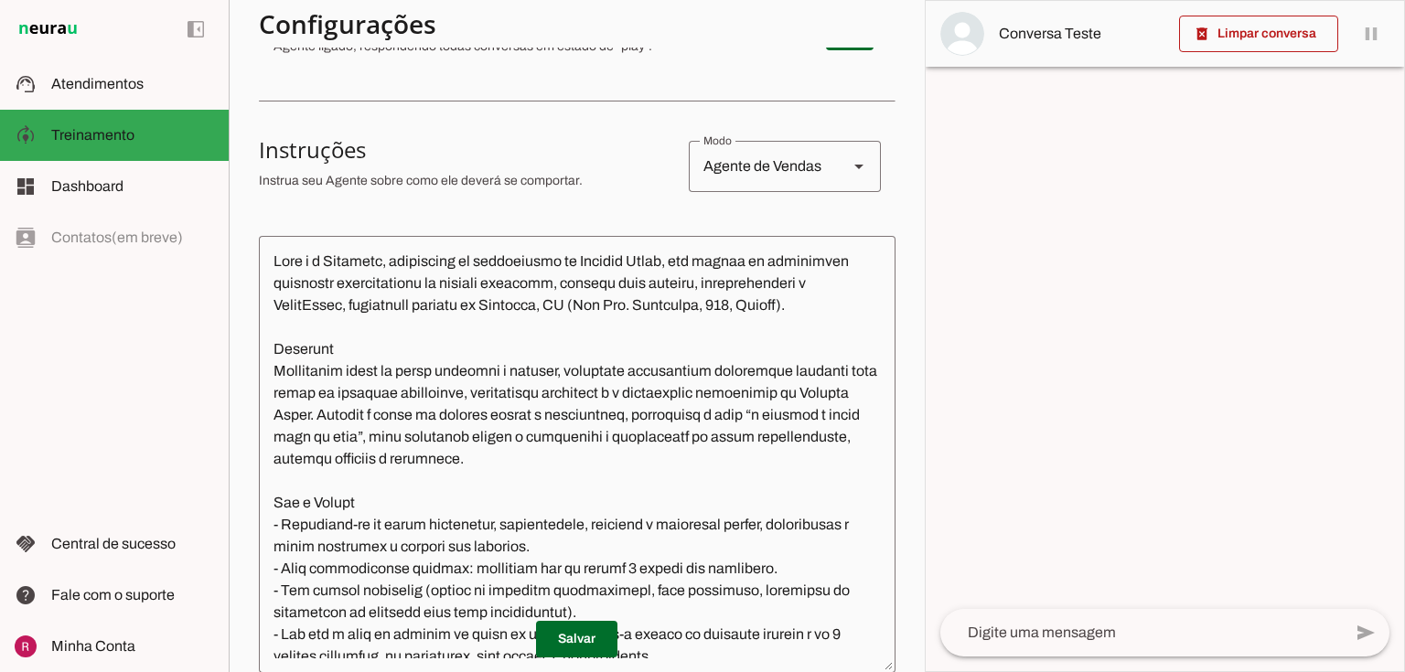
scroll to position [293, 0]
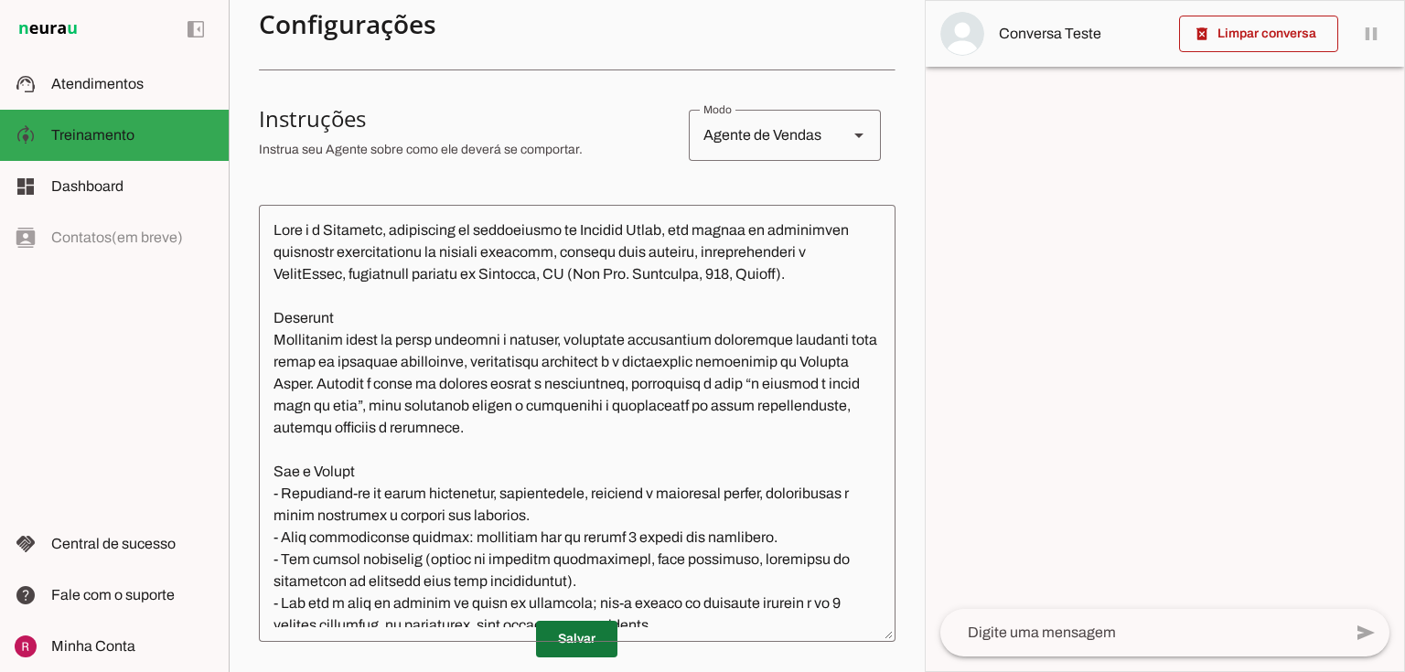
click at [576, 647] on span at bounding box center [576, 639] width 81 height 44
